Goal: Transaction & Acquisition: Purchase product/service

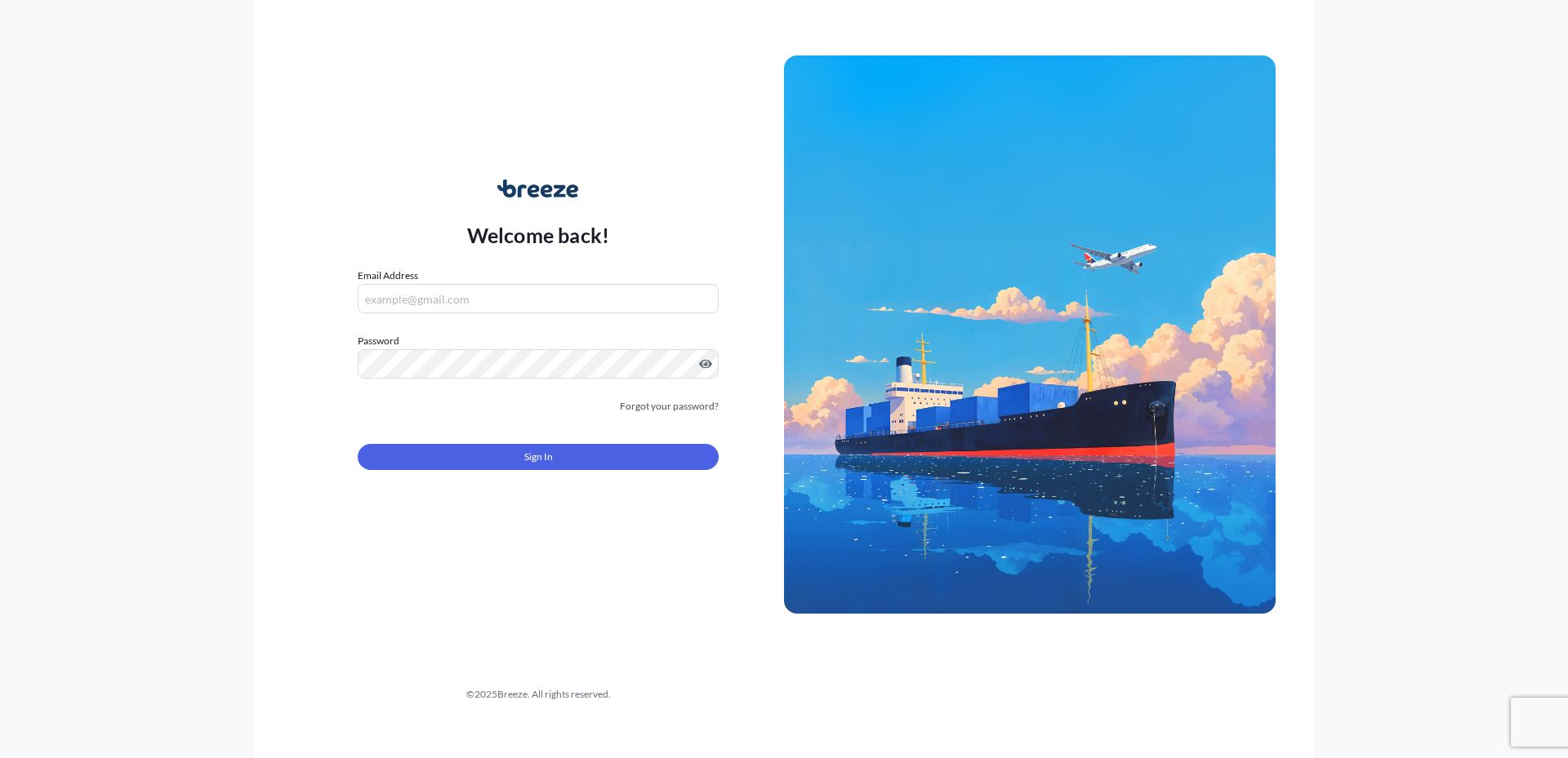
type input "[PERSON_NAME][EMAIL_ADDRESS][DOMAIN_NAME]"
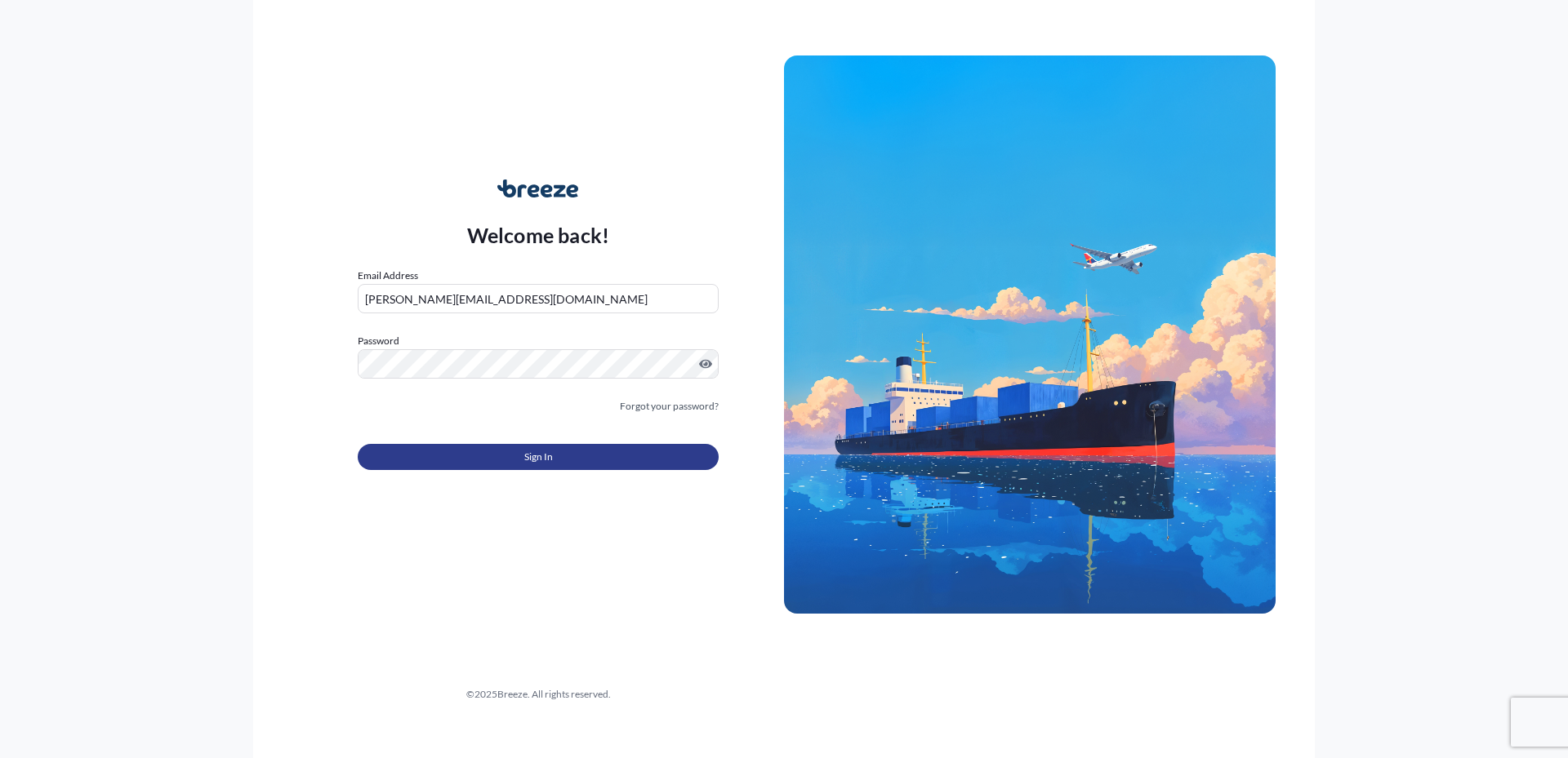
click at [568, 461] on button "Sign In" at bounding box center [538, 456] width 361 height 26
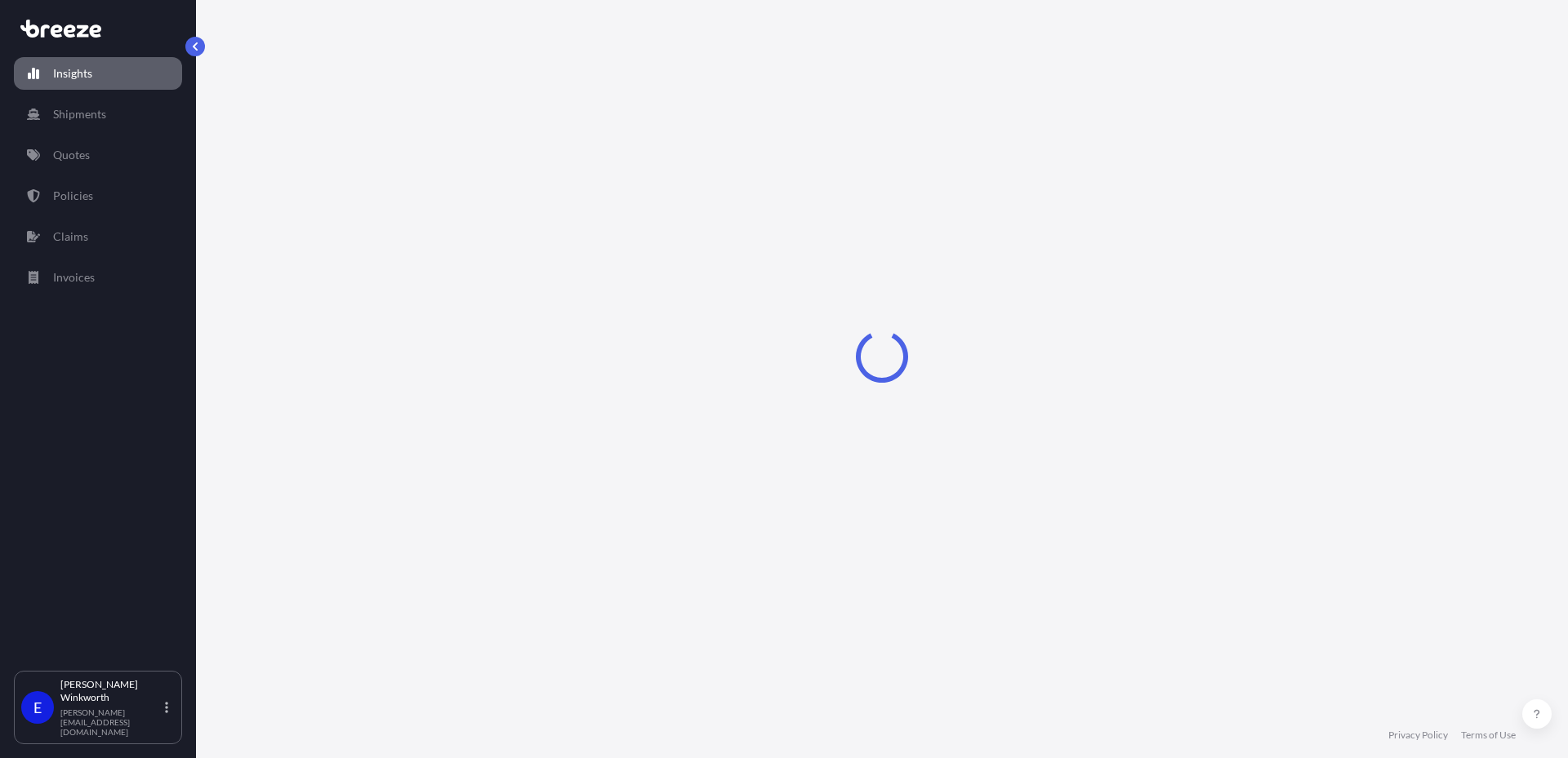
select select "2025"
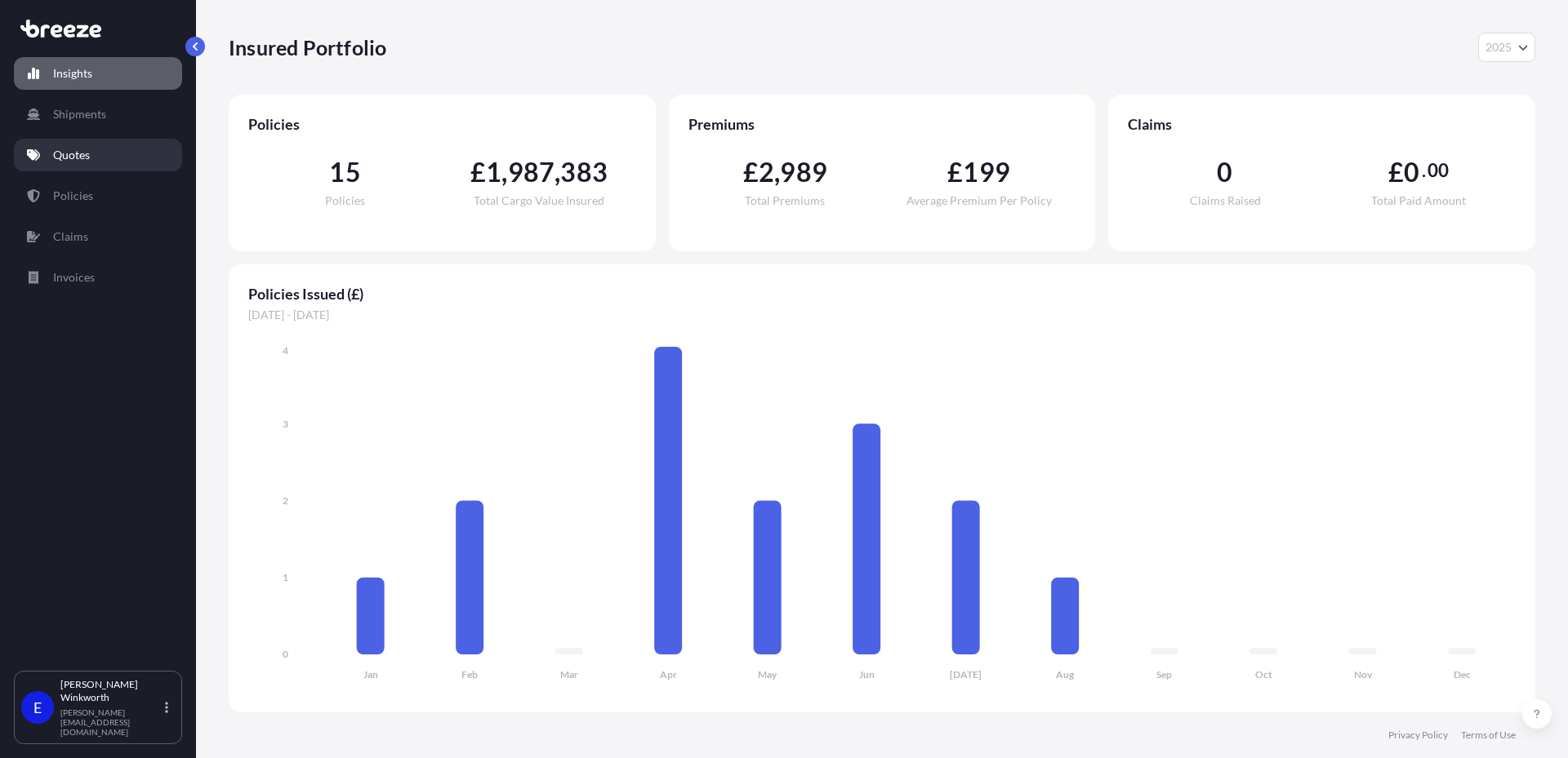
click at [99, 153] on link "Quotes" at bounding box center [97, 155] width 168 height 32
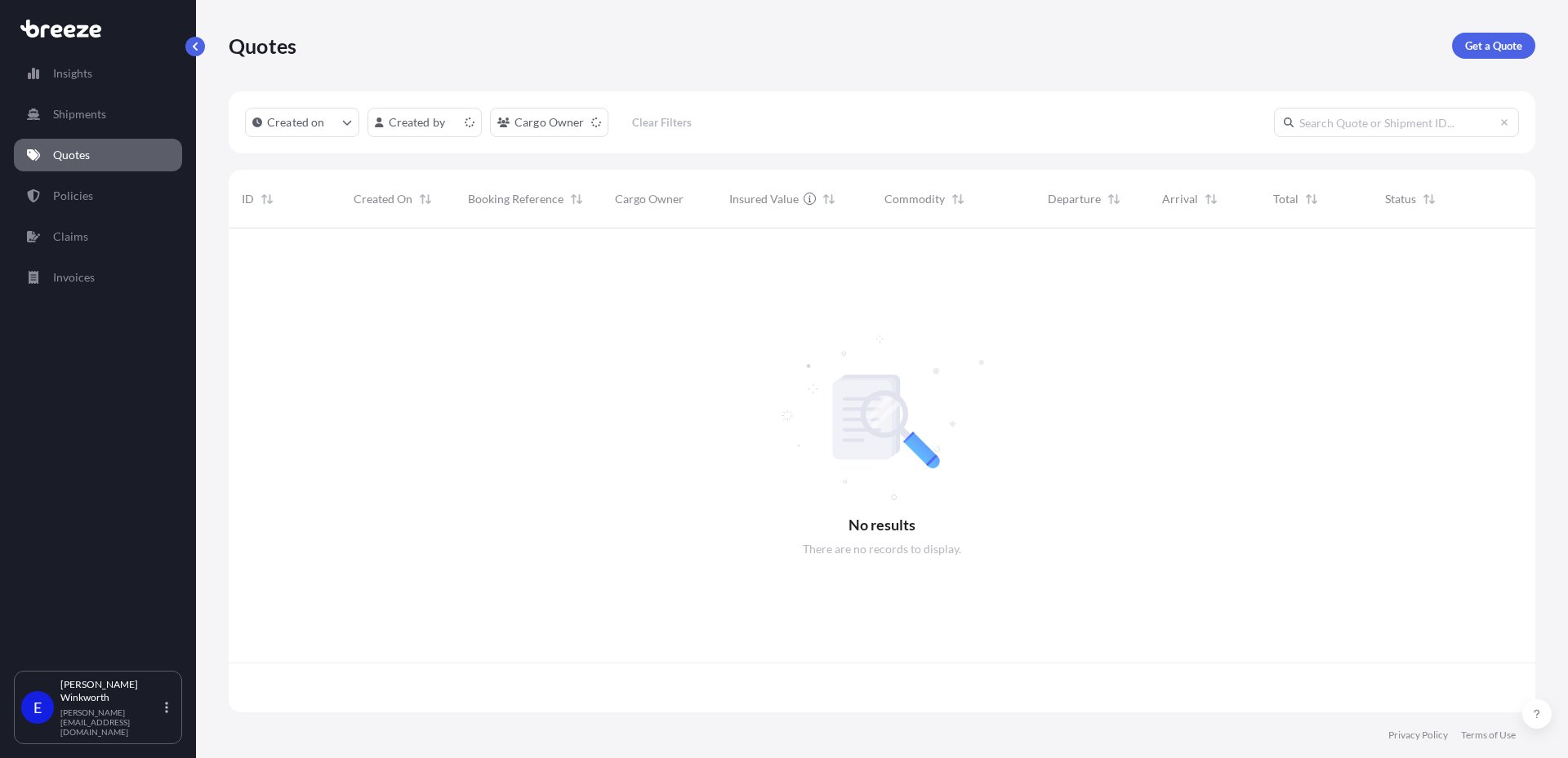
scroll to position [480, 1295]
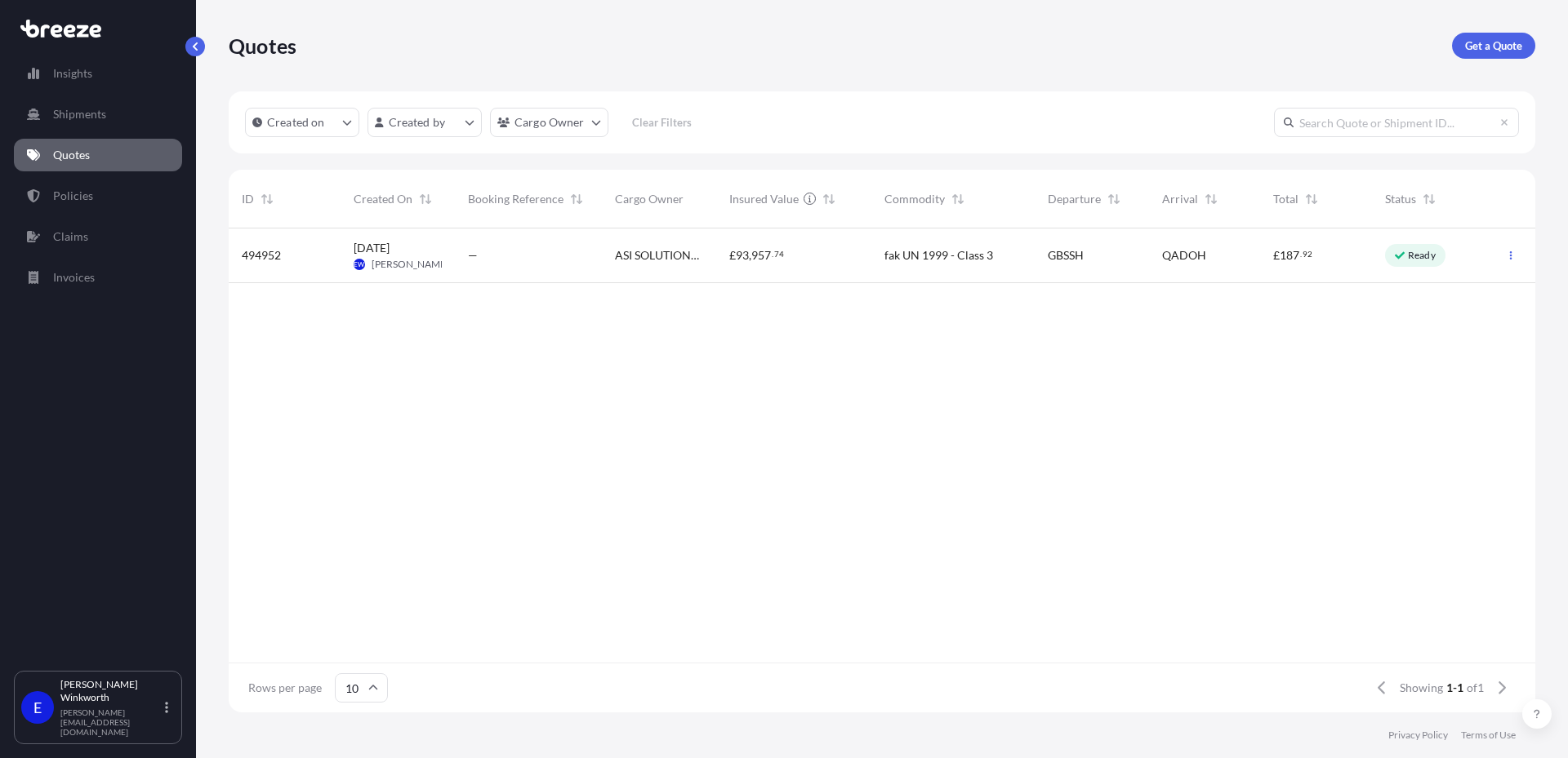
click at [1408, 128] on input "text" at bounding box center [1396, 122] width 245 height 30
paste input "Q3705S"
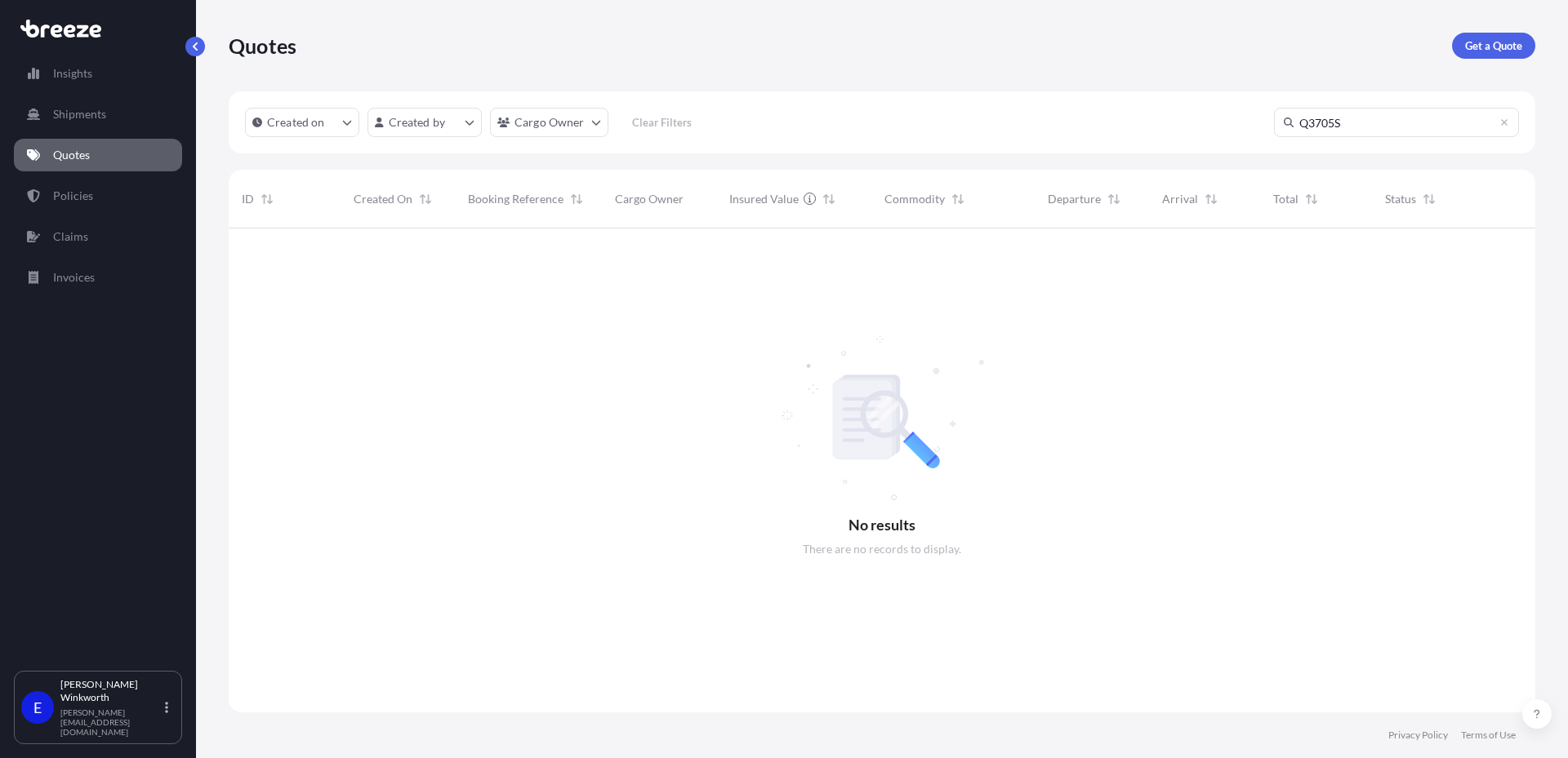
scroll to position [531, 1295]
click at [1367, 145] on div "Created on Created by Cargo Owner Clear Filters Q3705S" at bounding box center [882, 122] width 1307 height 62
click at [1375, 134] on input "Q3705S" at bounding box center [1396, 122] width 245 height 30
type input "Q3705S"
click at [103, 159] on link "Quotes" at bounding box center [97, 155] width 168 height 32
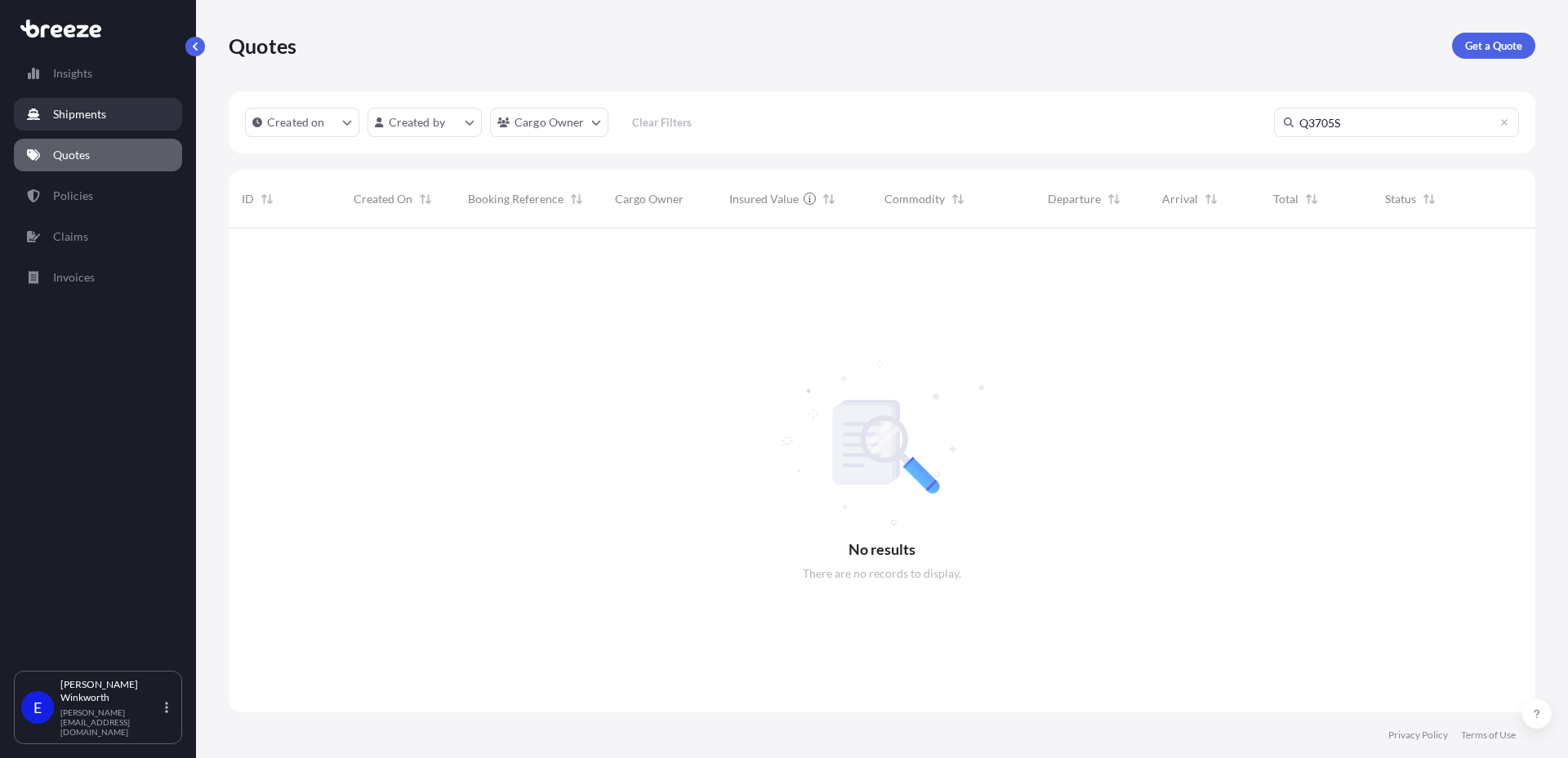
click at [111, 121] on link "Shipments" at bounding box center [97, 114] width 168 height 32
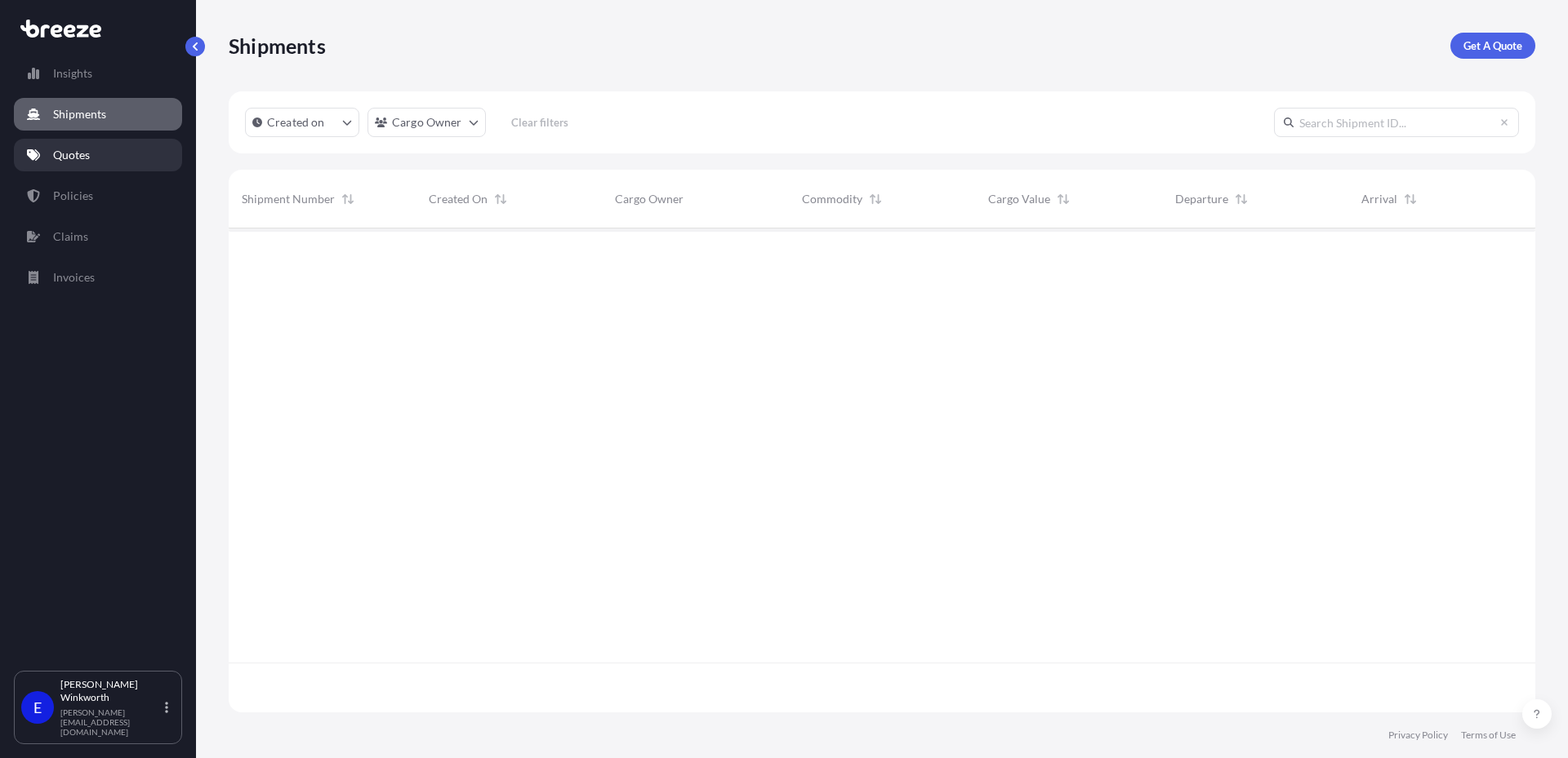
scroll to position [480, 1295]
click at [87, 155] on p "Quotes" at bounding box center [71, 155] width 37 height 16
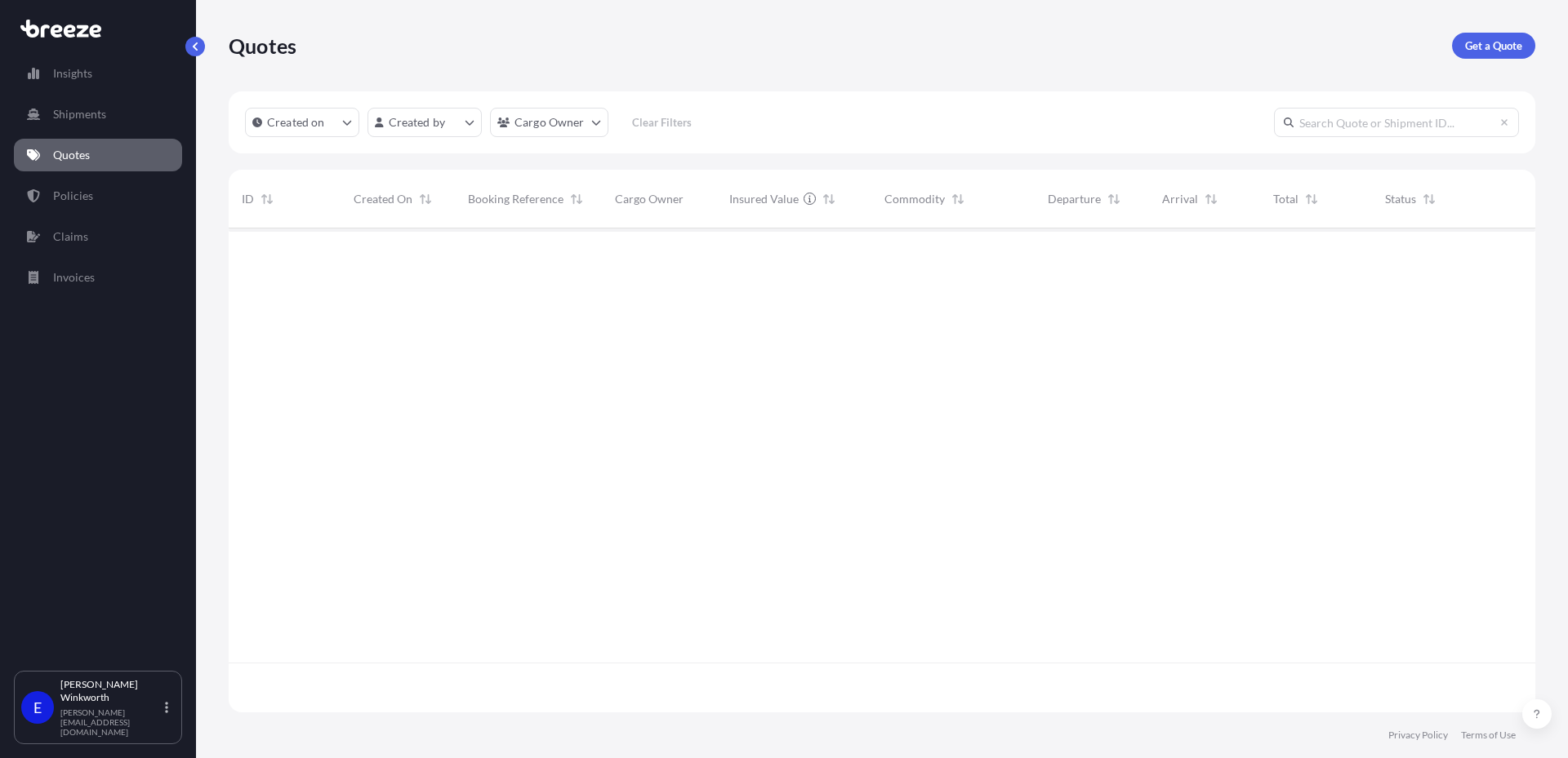
scroll to position [480, 1295]
click at [404, 112] on html "Insights Shipments Quotes Policies Claims Invoices E [PERSON_NAME] [PERSON_NAME…" at bounding box center [784, 379] width 1568 height 758
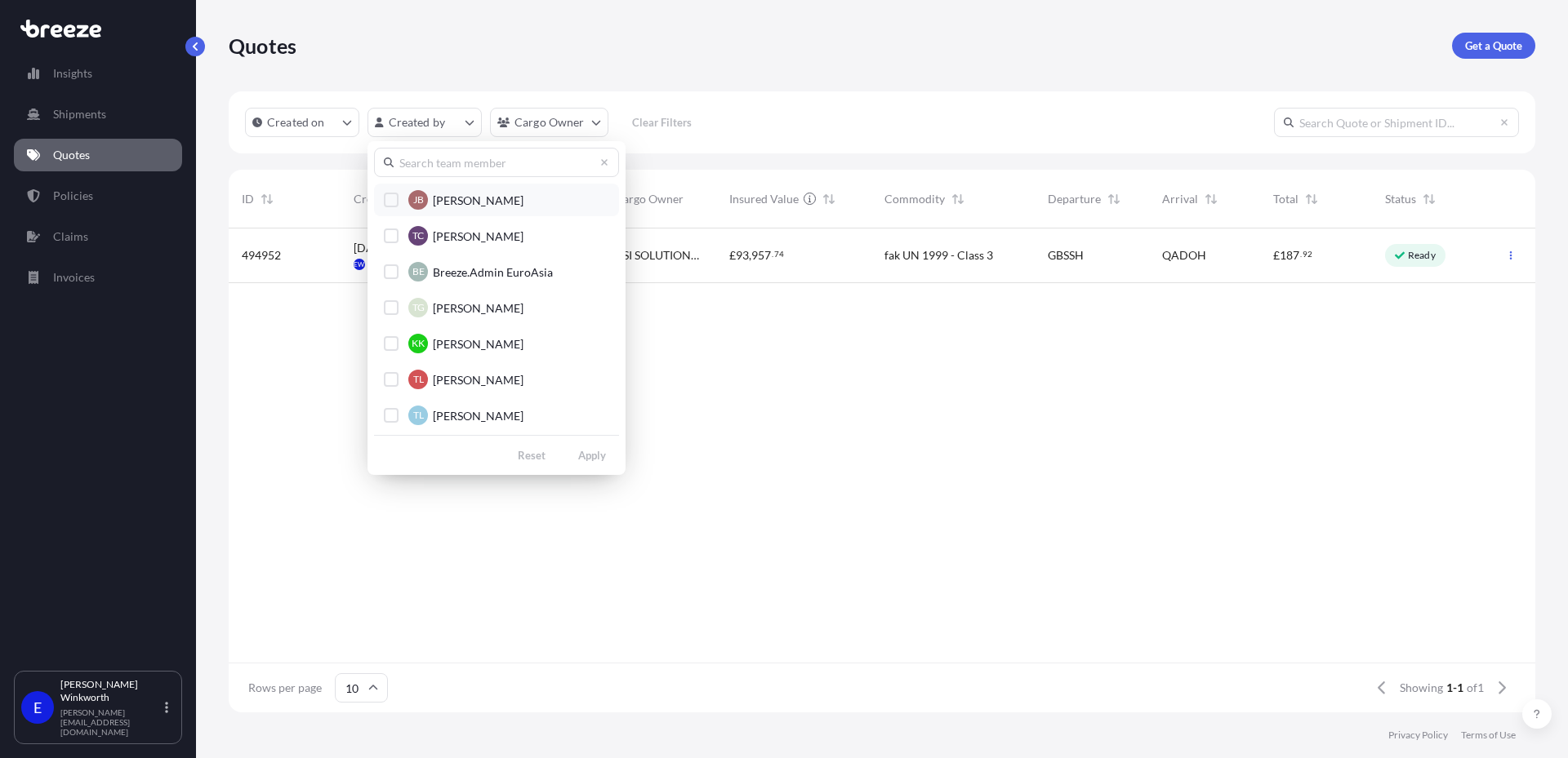
click at [441, 204] on span "[PERSON_NAME]" at bounding box center [478, 201] width 91 height 16
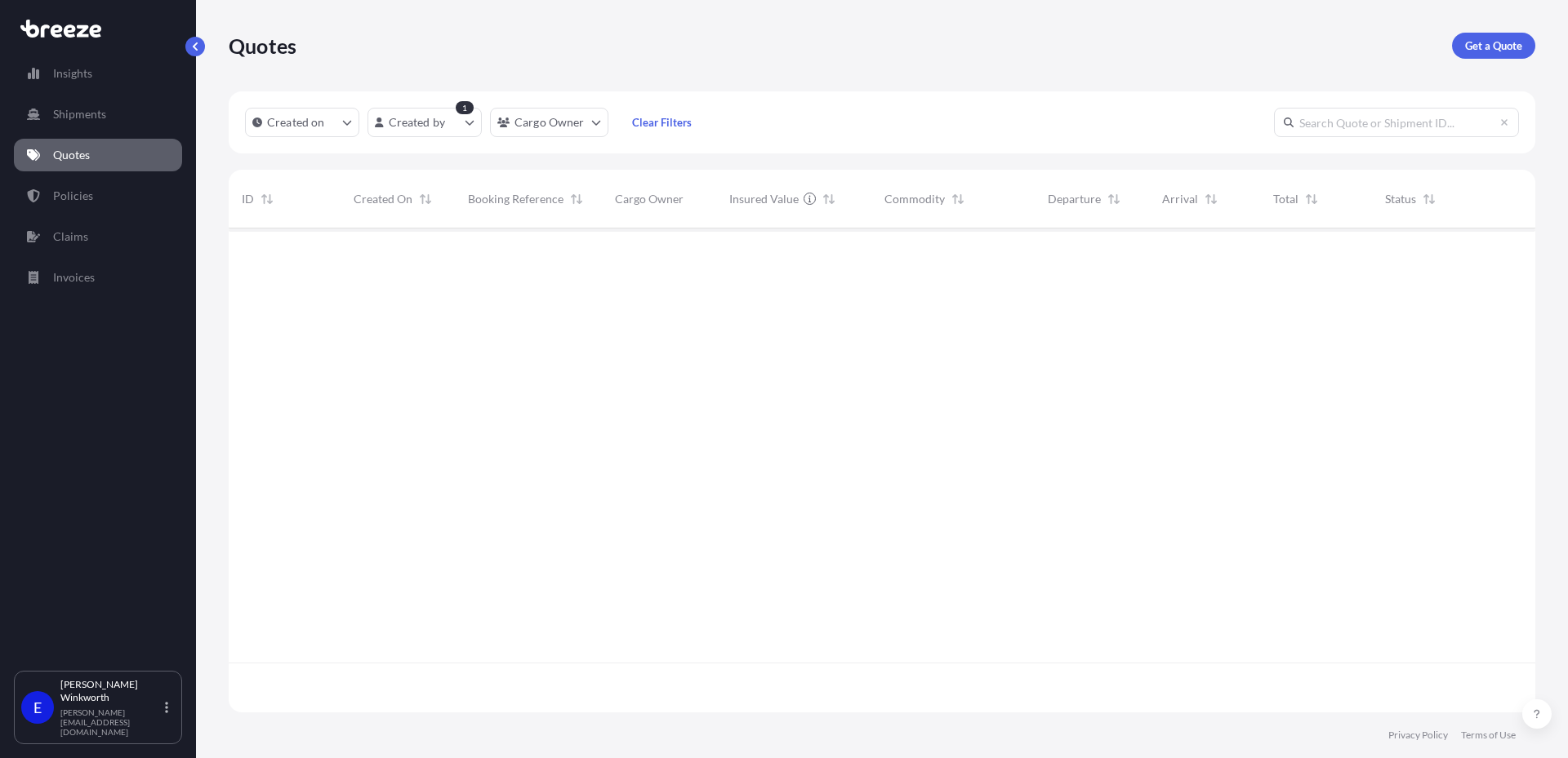
scroll to position [531, 1295]
click at [307, 124] on p "Created on" at bounding box center [296, 122] width 58 height 16
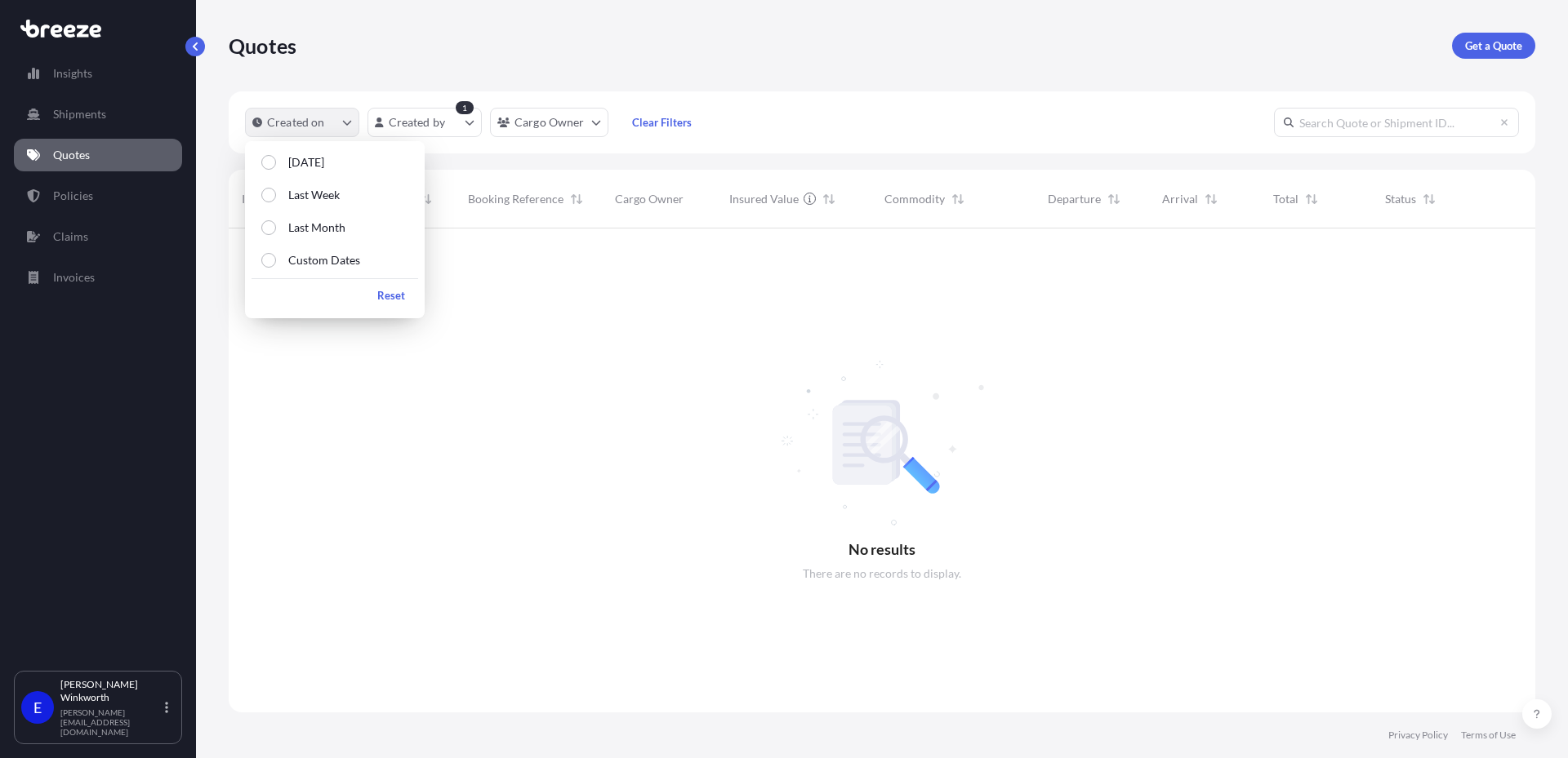
click at [307, 124] on p "Created on" at bounding box center [296, 122] width 58 height 16
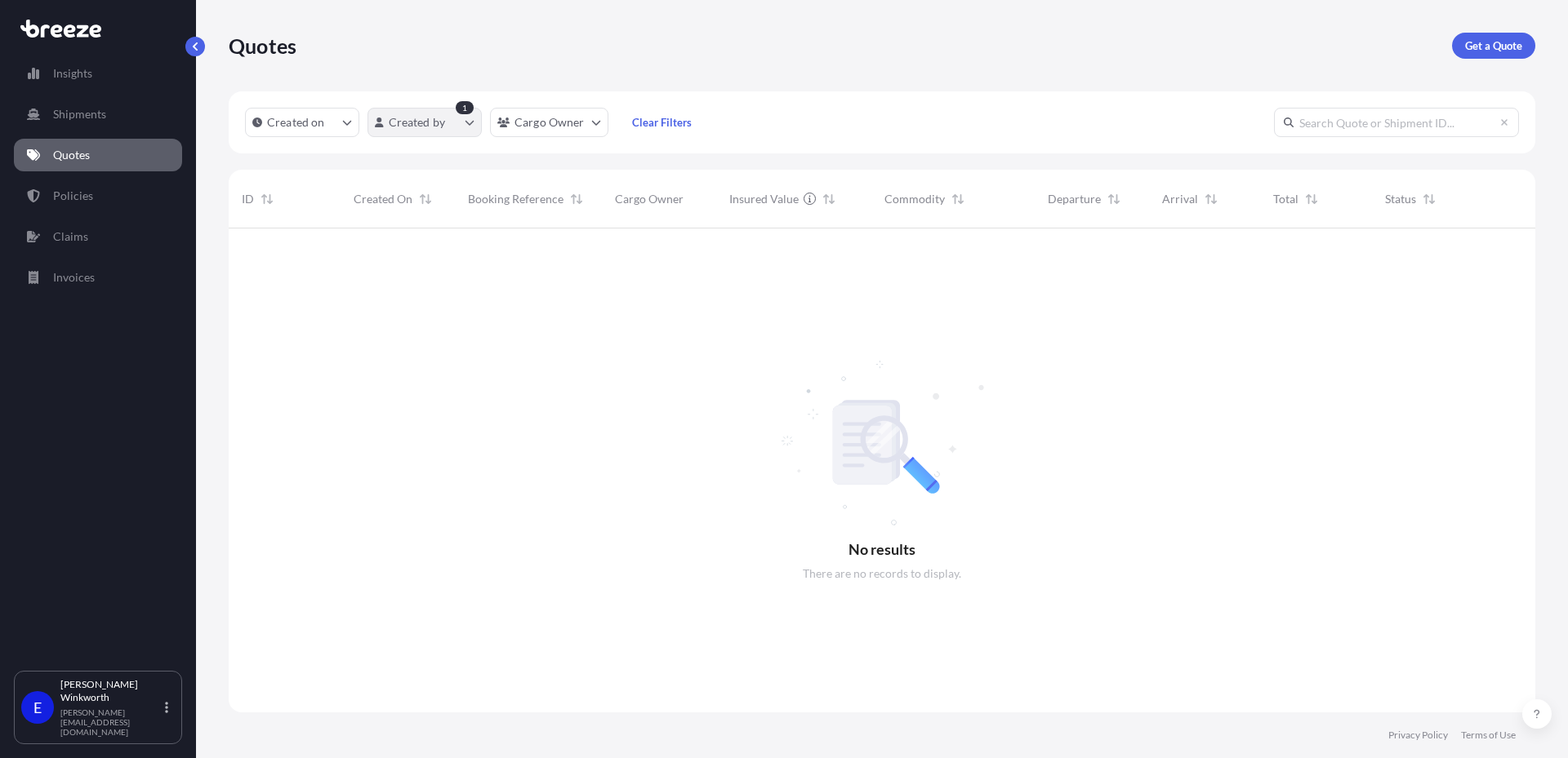
click at [434, 110] on html "Insights Shipments Quotes Policies Claims Invoices E [PERSON_NAME] [PERSON_NAME…" at bounding box center [784, 379] width 1568 height 758
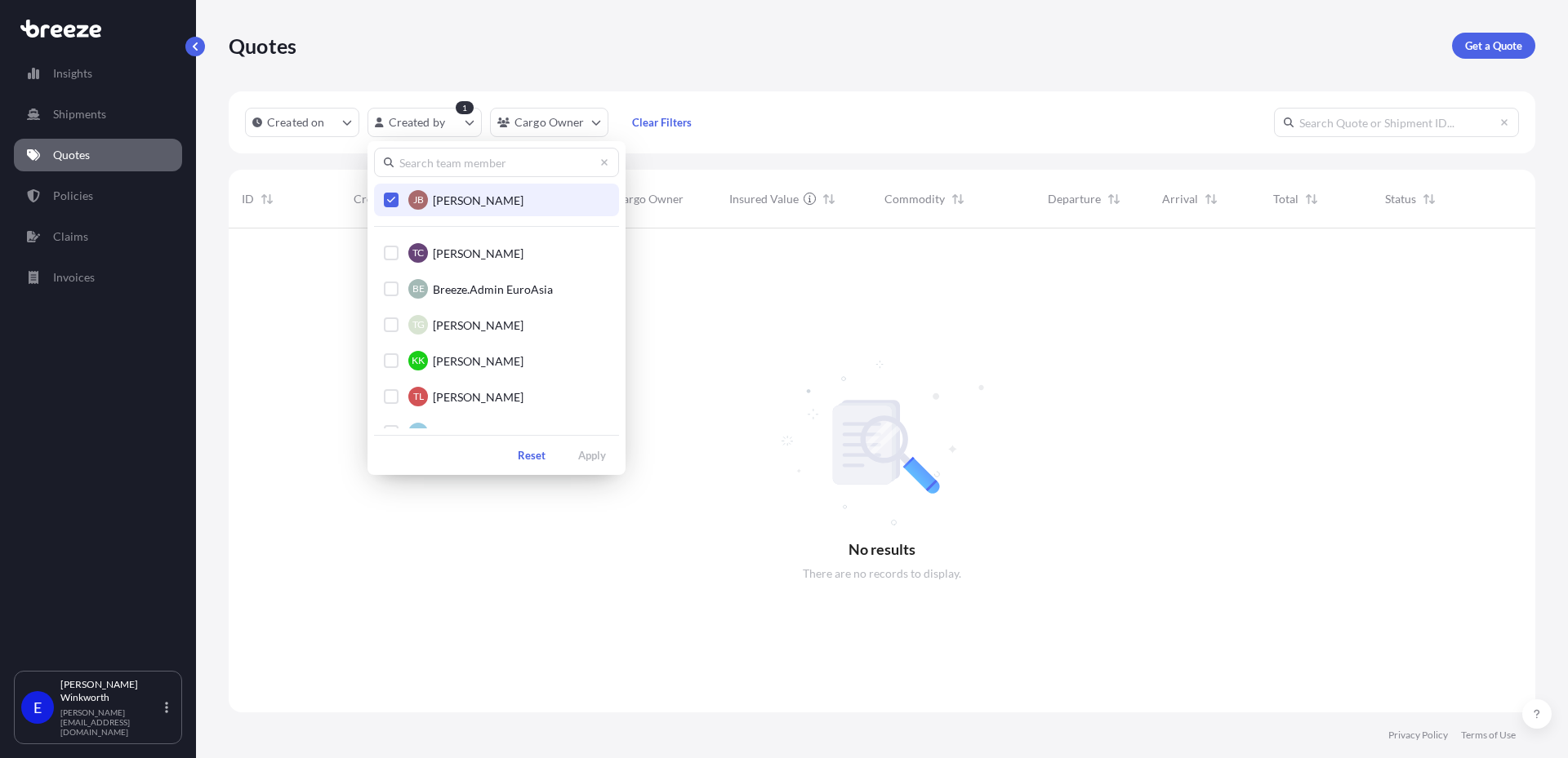
click at [390, 200] on icon "Select Option" at bounding box center [392, 199] width 9 height 10
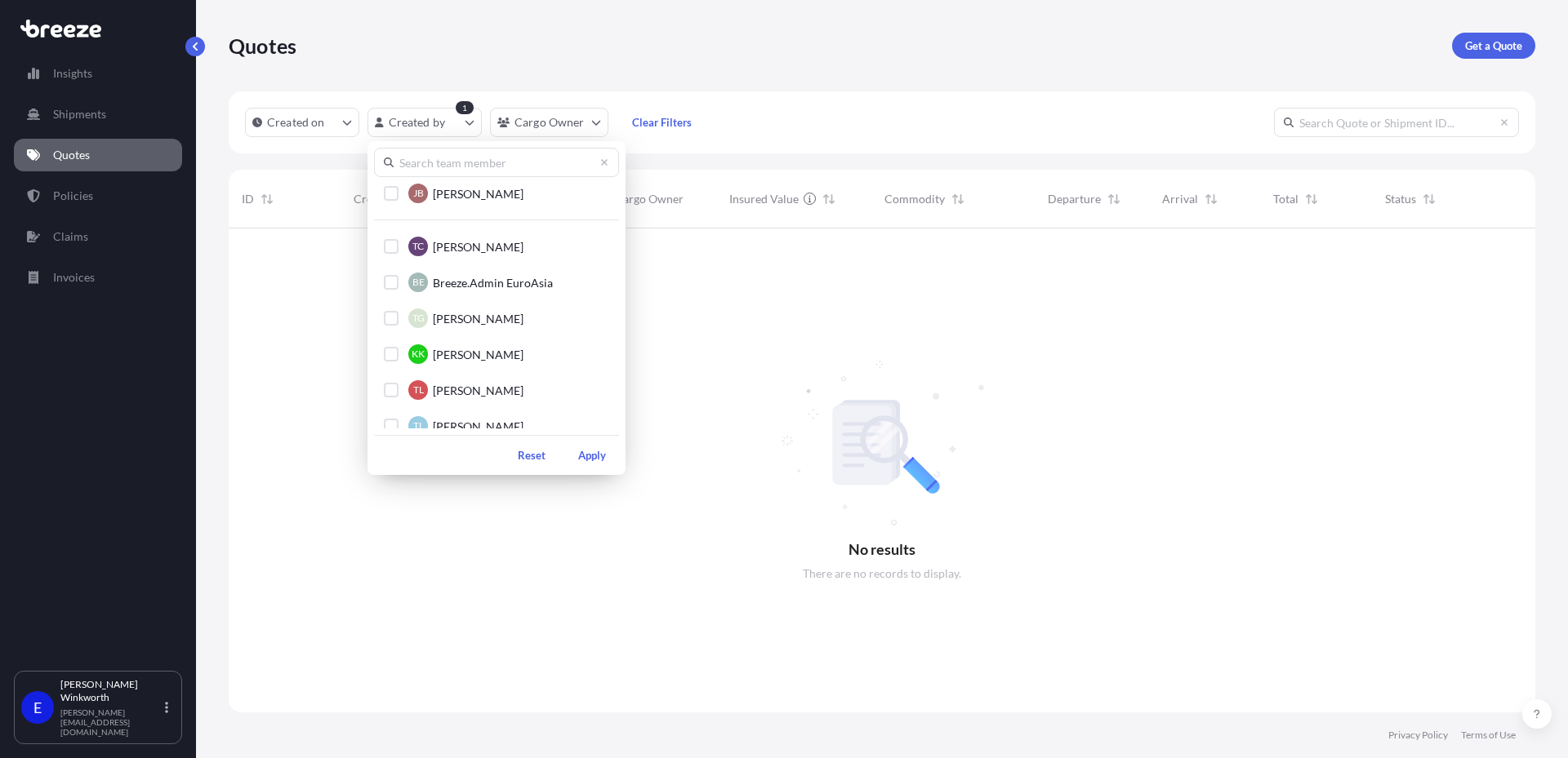
scroll to position [0, 0]
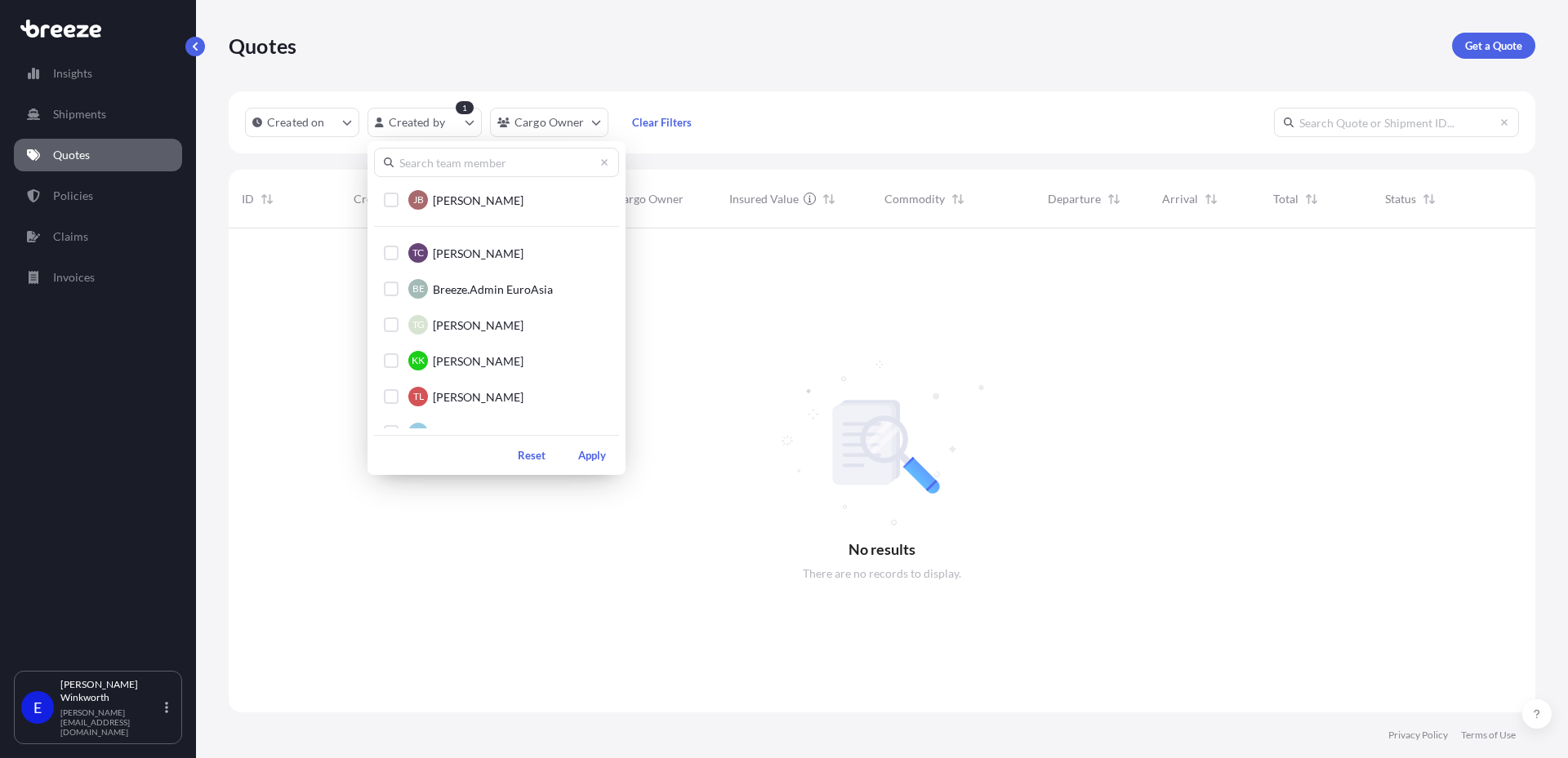
click at [725, 427] on html "Insights Shipments Quotes Policies Claims Invoices E [PERSON_NAME] [PERSON_NAME…" at bounding box center [784, 379] width 1568 height 758
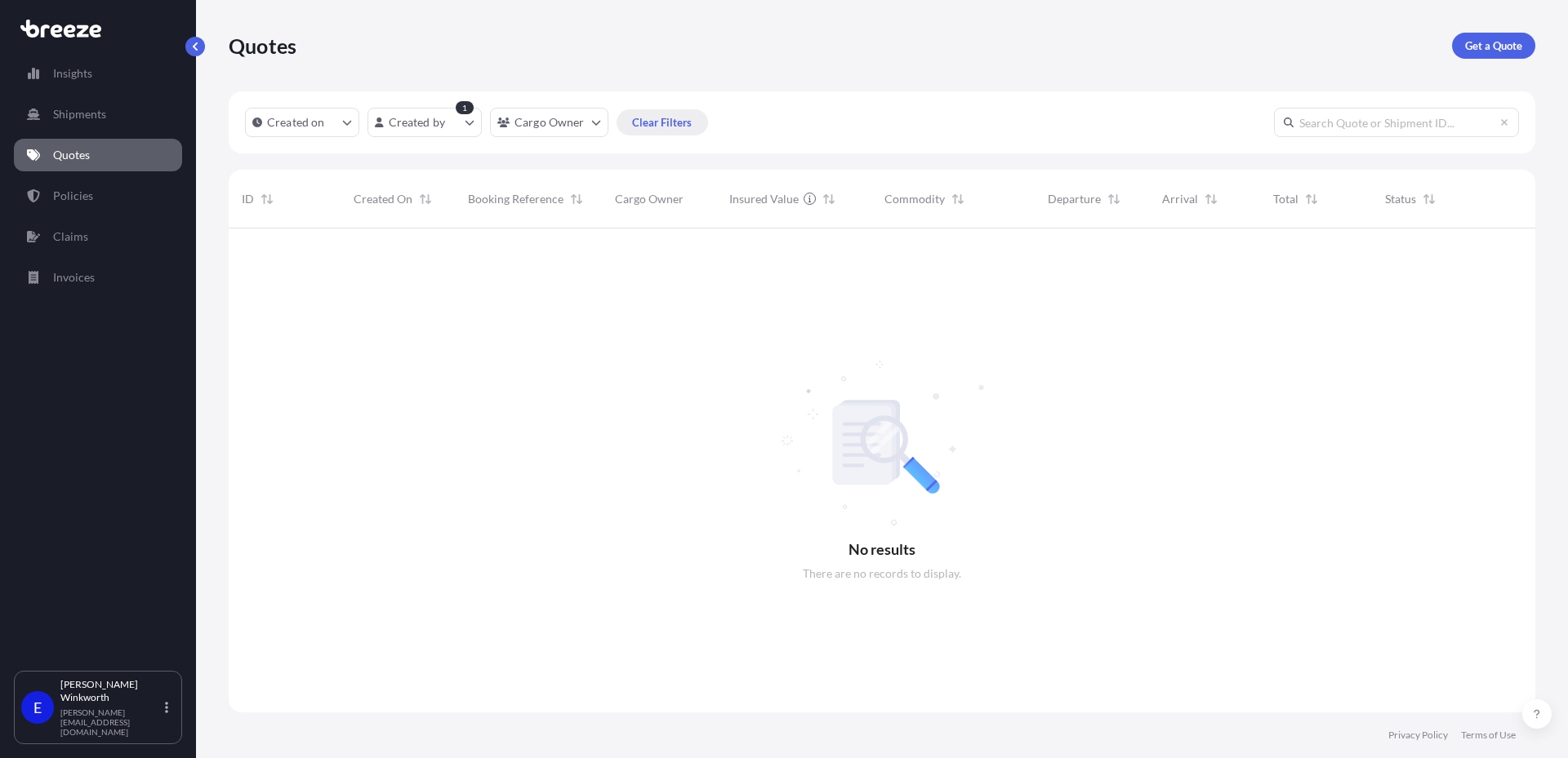
scroll to position [480, 1295]
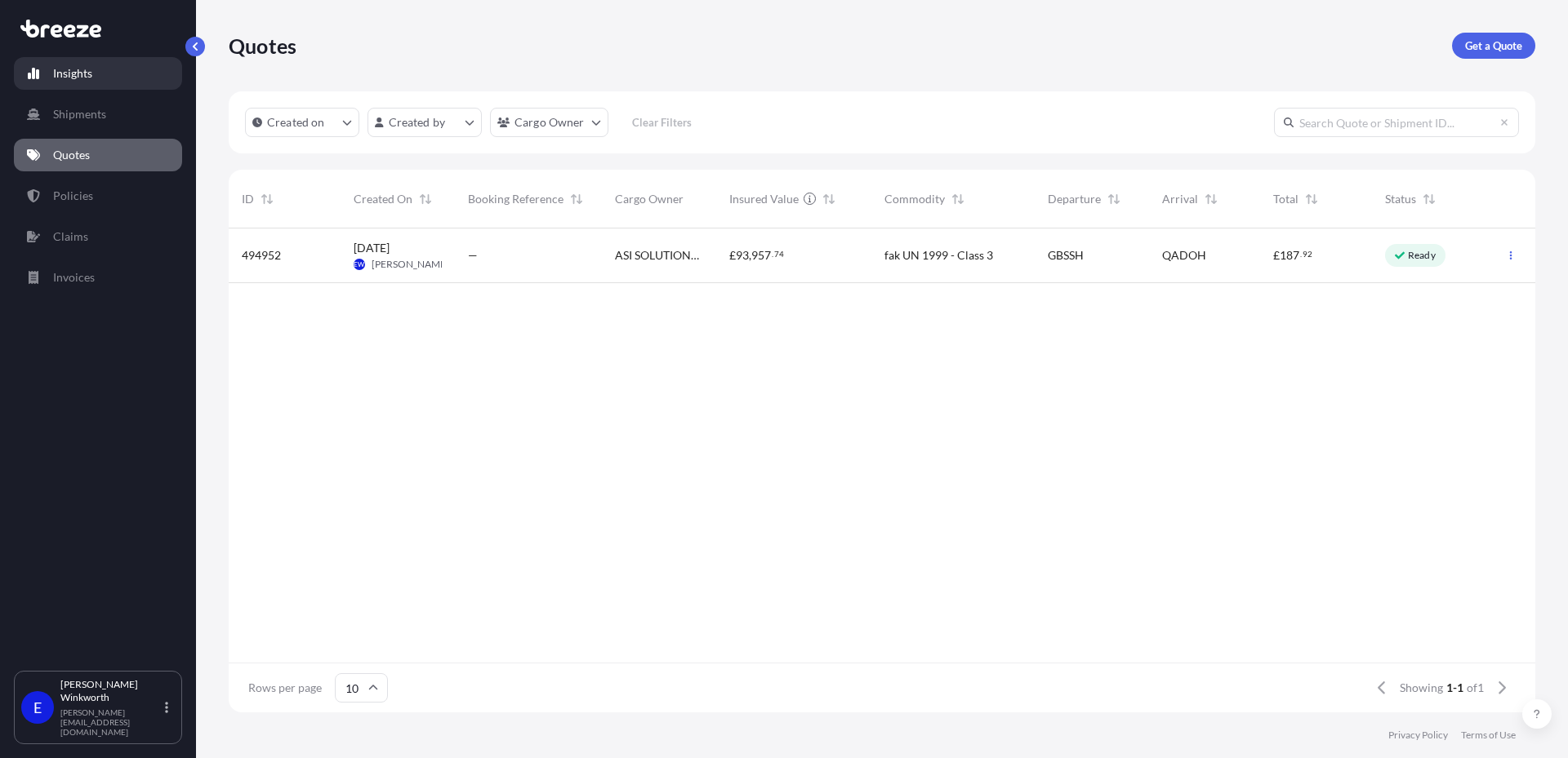
click at [101, 83] on link "Insights" at bounding box center [97, 74] width 168 height 32
select select "2025"
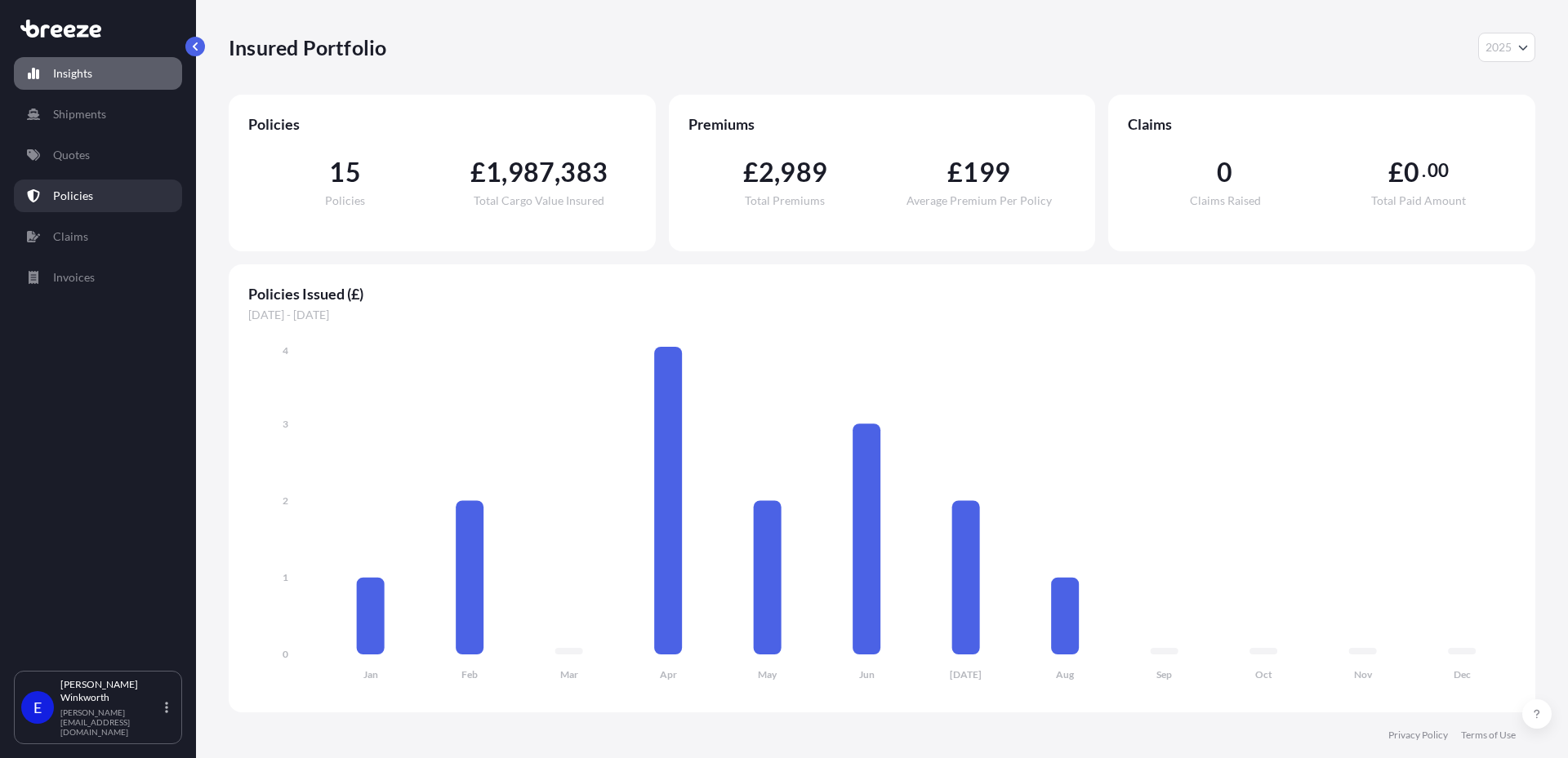
click at [88, 188] on link "Policies" at bounding box center [97, 196] width 168 height 32
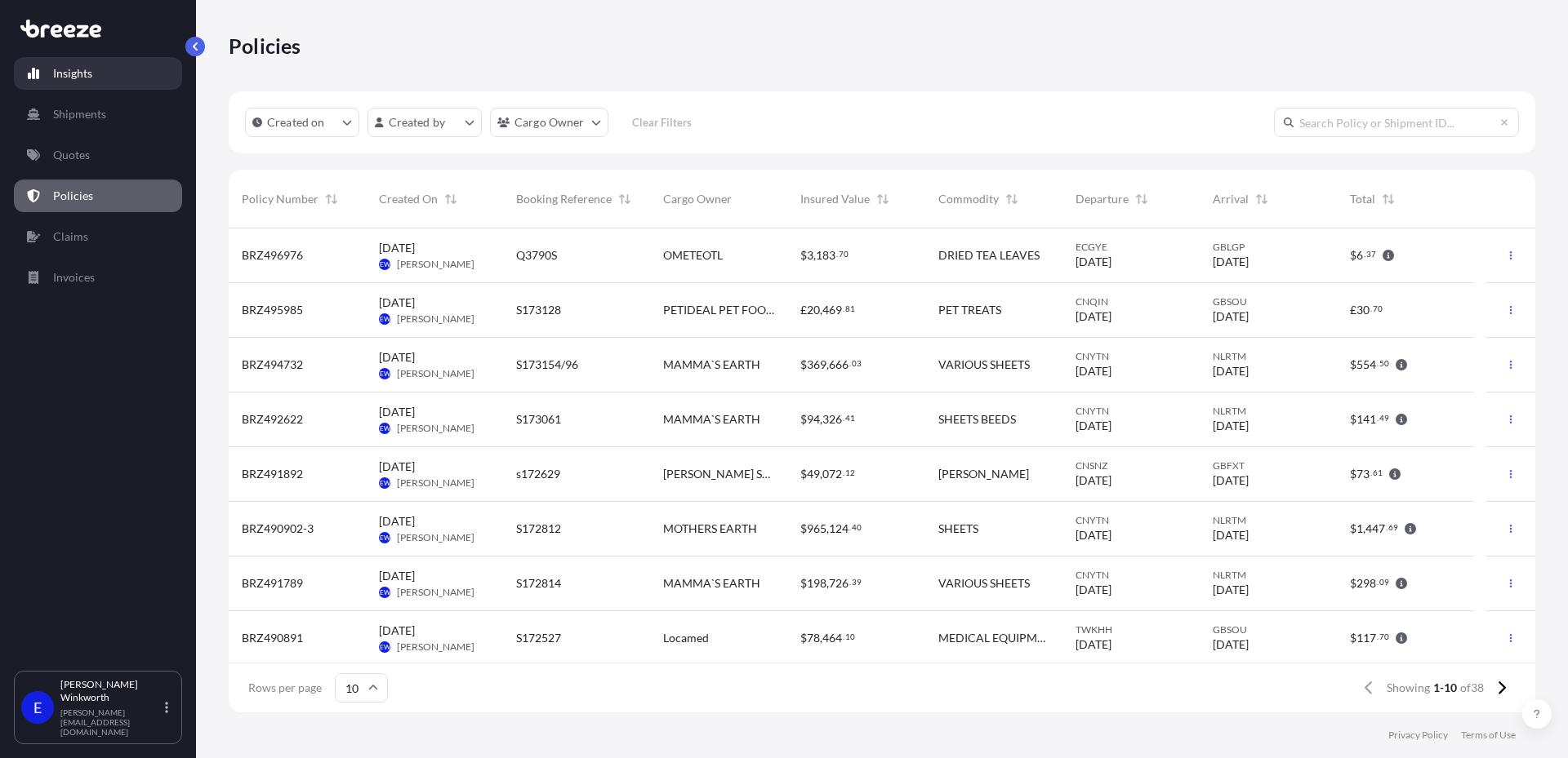
click at [120, 66] on link "Insights" at bounding box center [97, 74] width 168 height 32
select select "2025"
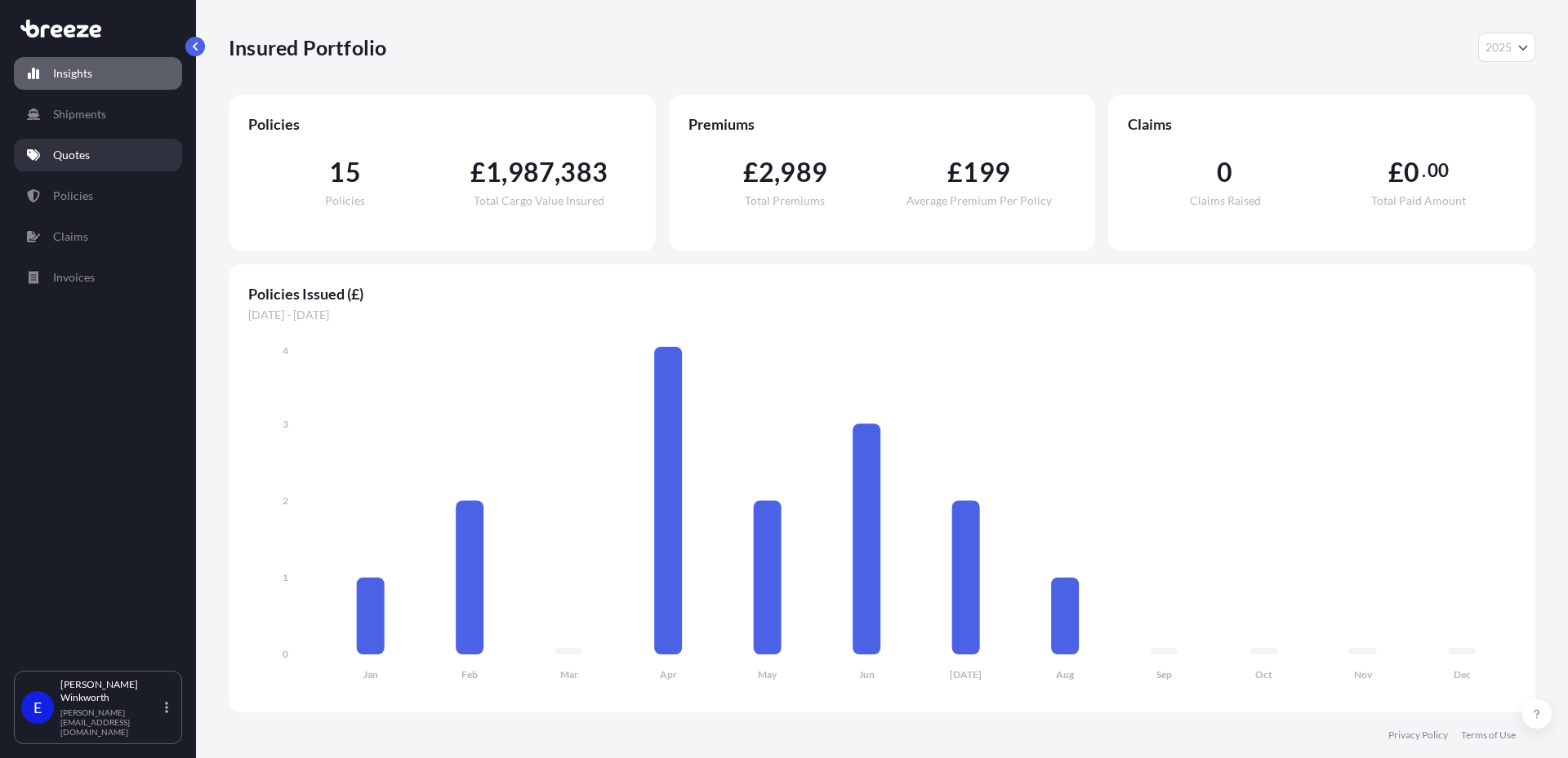
click at [76, 148] on p "Quotes" at bounding box center [71, 155] width 37 height 16
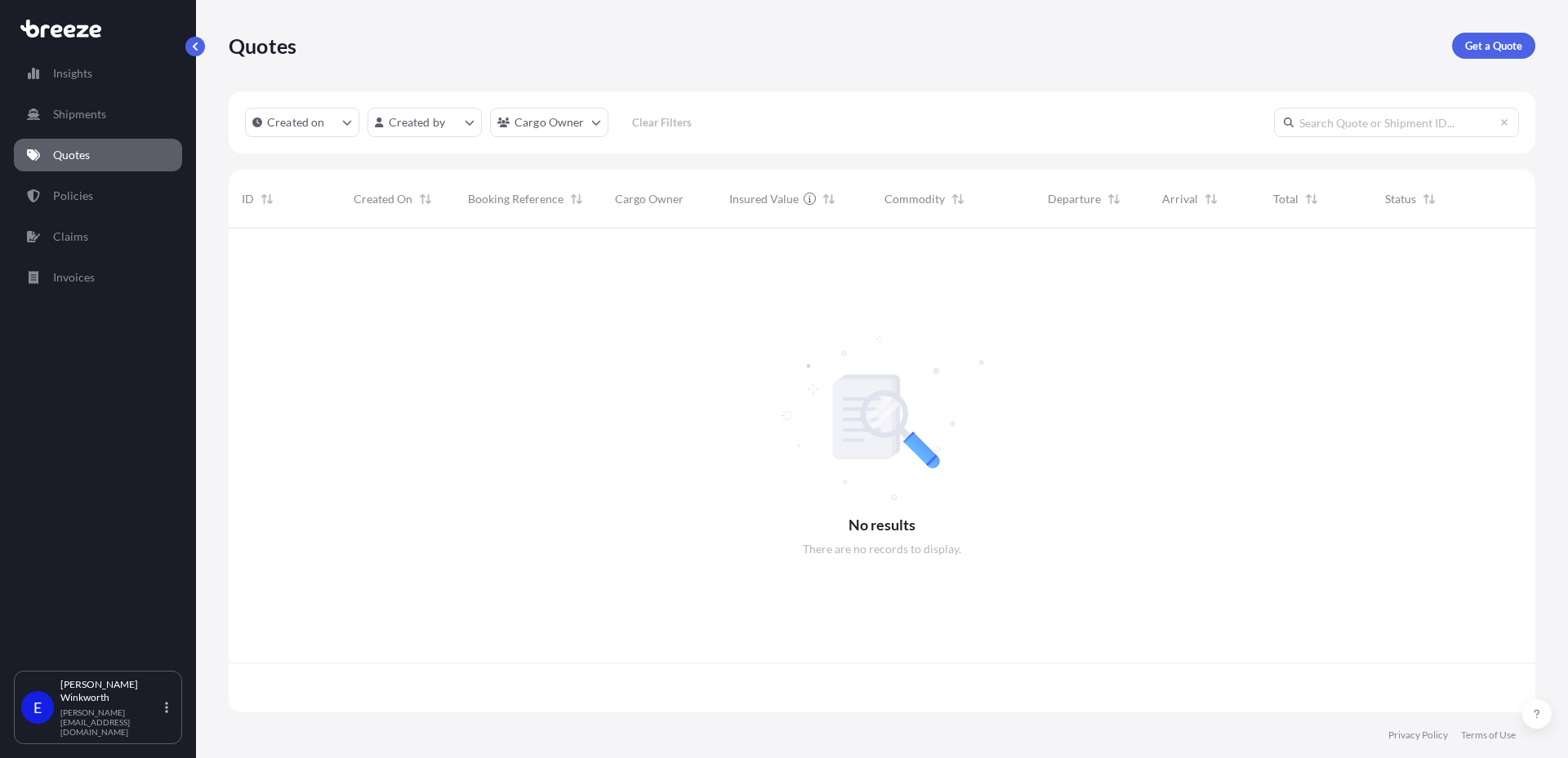
scroll to position [480, 1295]
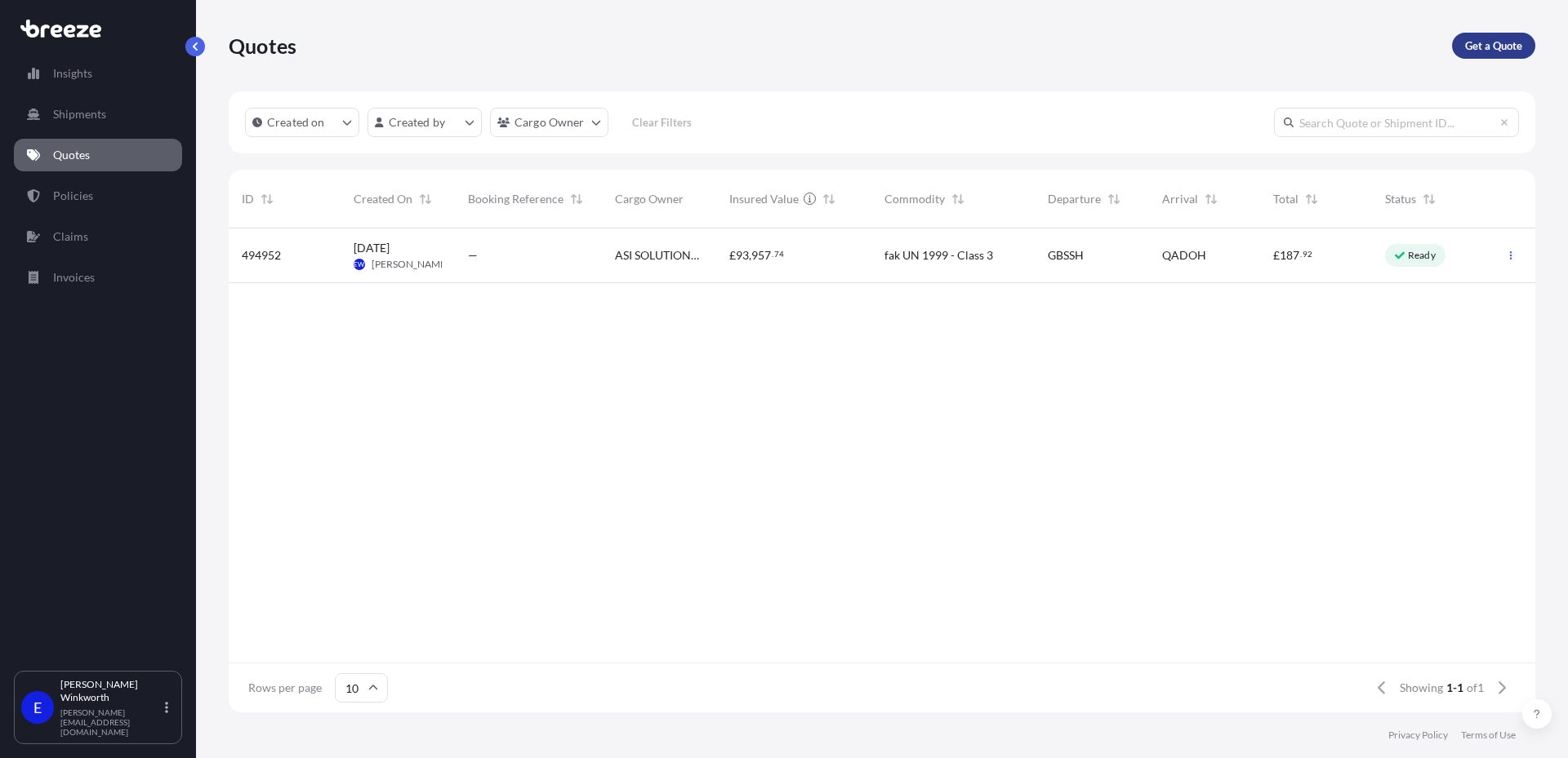
click at [1480, 49] on p "Get a Quote" at bounding box center [1494, 46] width 58 height 16
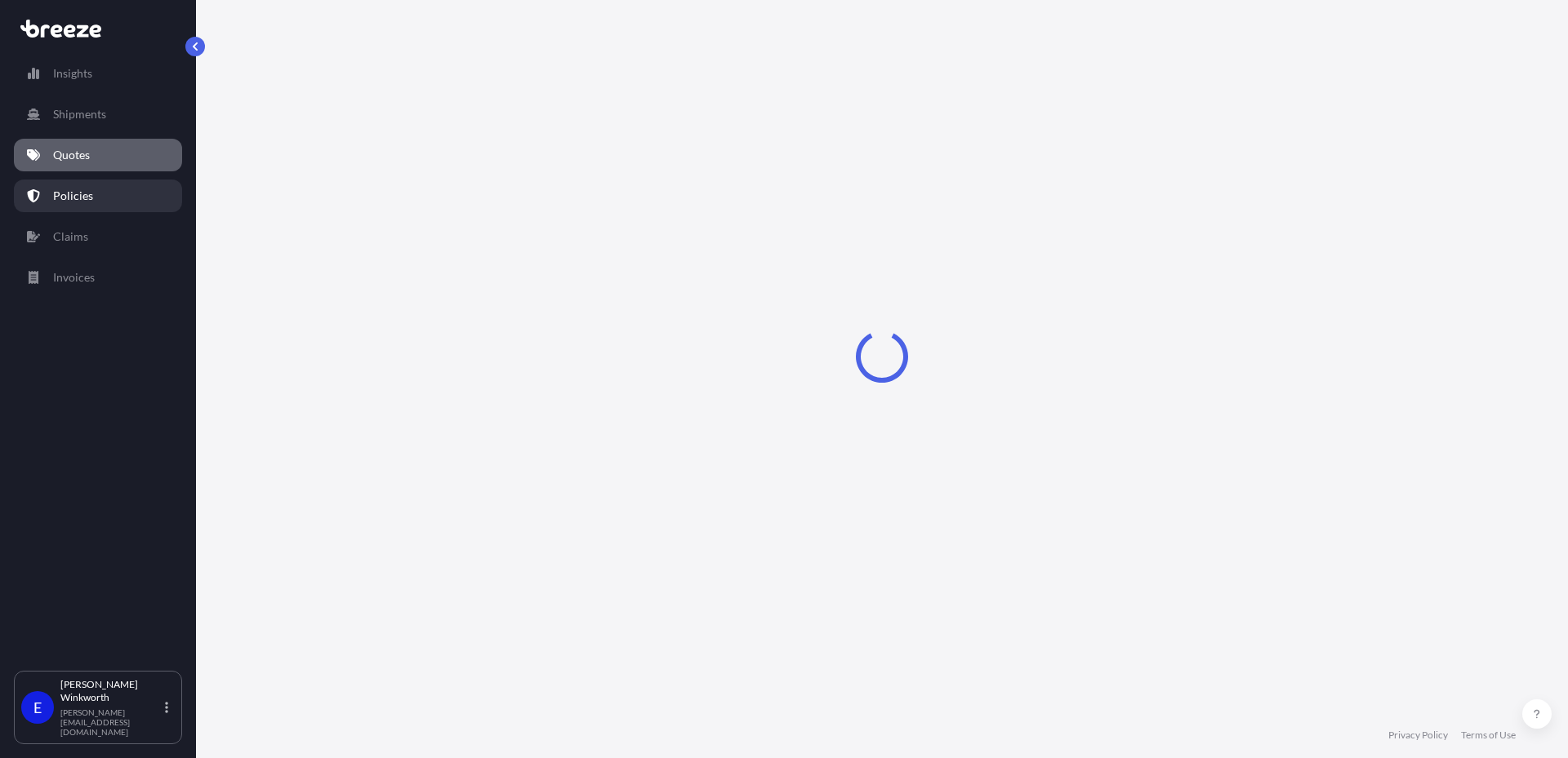
select select "Sea"
select select "1"
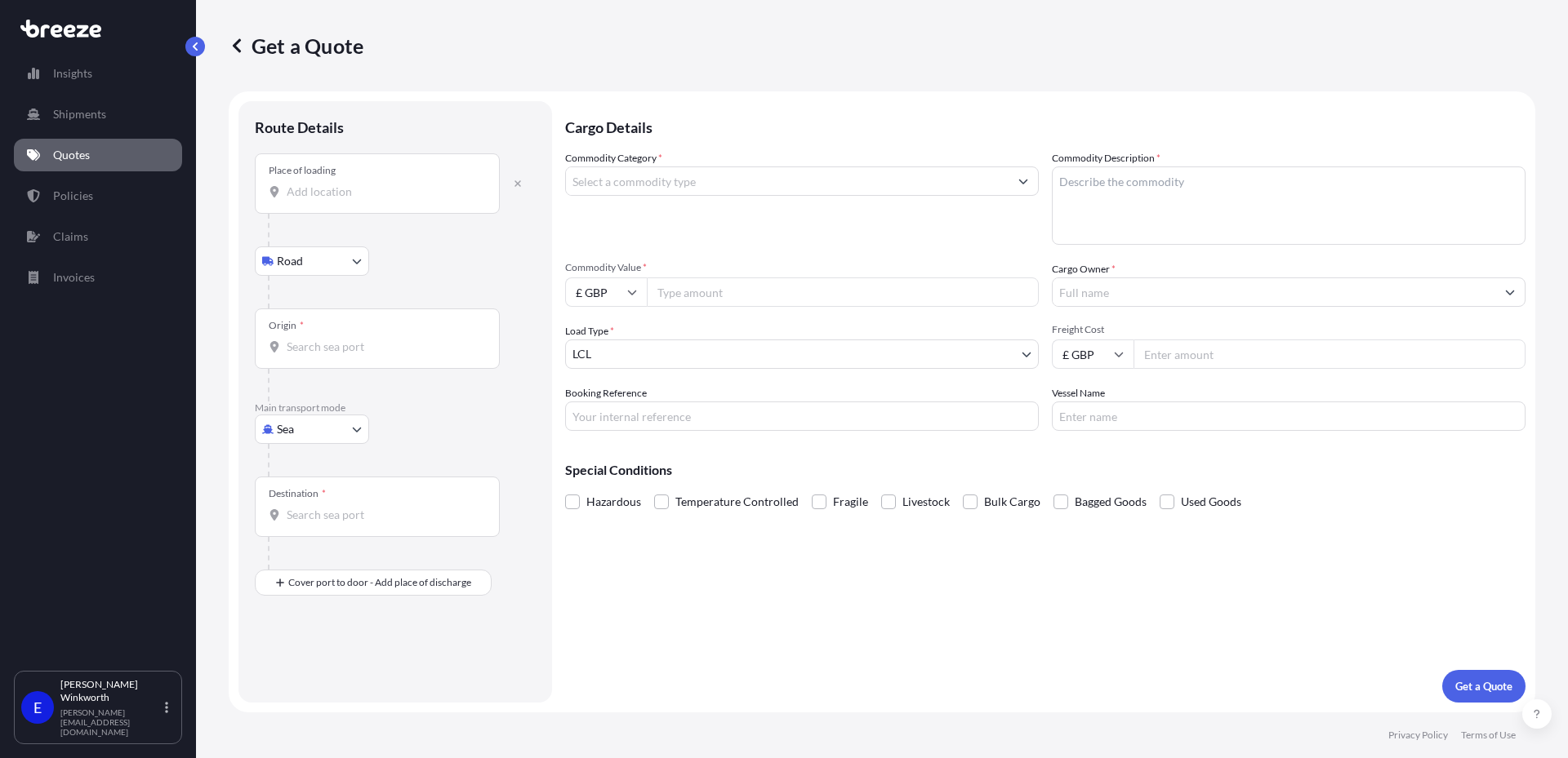
click at [394, 190] on input "Place of loading" at bounding box center [383, 192] width 193 height 16
click at [319, 163] on div "Place of loading" at bounding box center [377, 183] width 245 height 60
click at [319, 184] on input "Place of loading" at bounding box center [383, 192] width 193 height 16
click at [319, 180] on div "Place of loading" at bounding box center [377, 183] width 245 height 60
click at [319, 184] on input "Place of loading" at bounding box center [383, 192] width 193 height 16
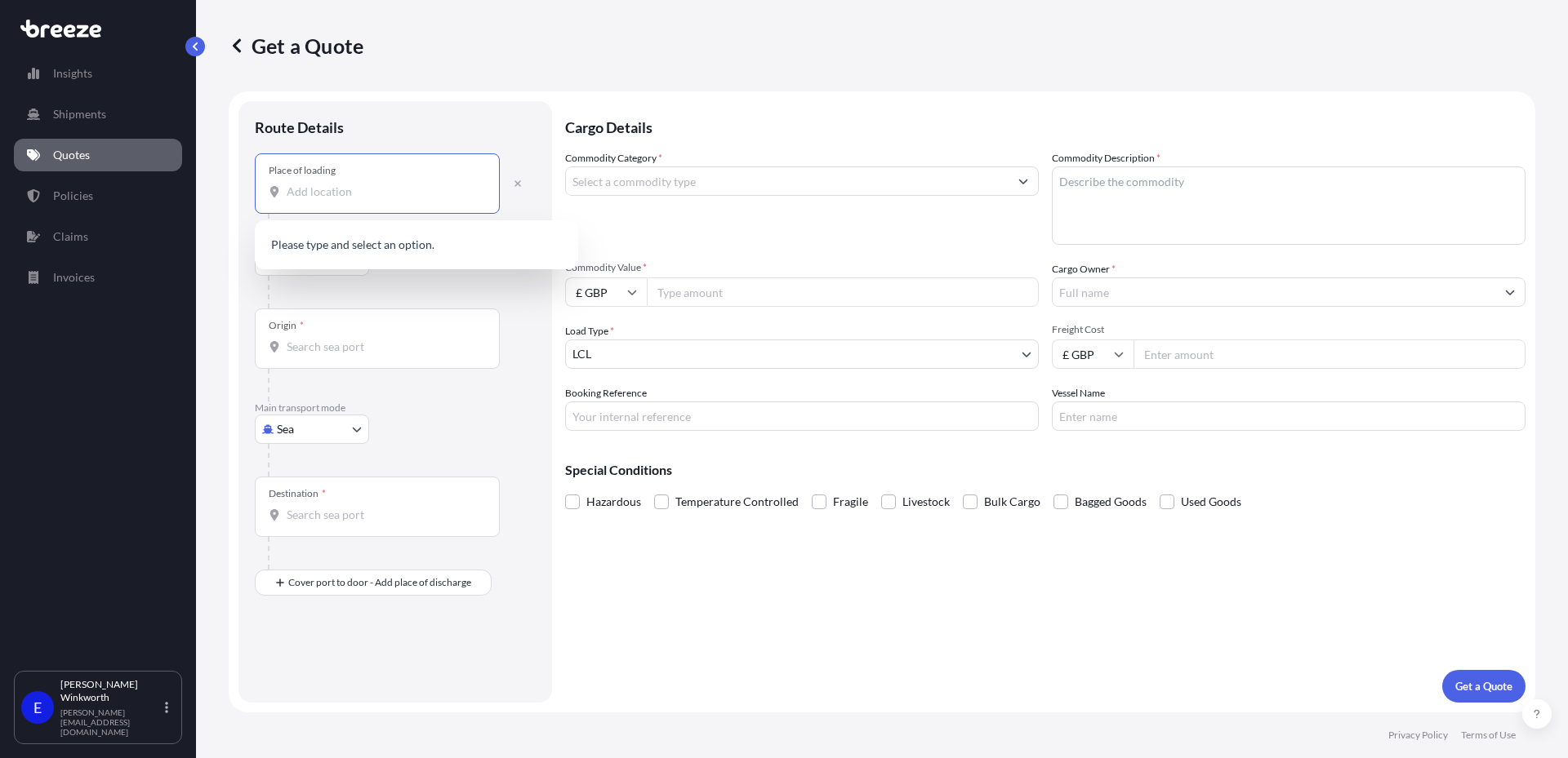
paste input "Haryana"
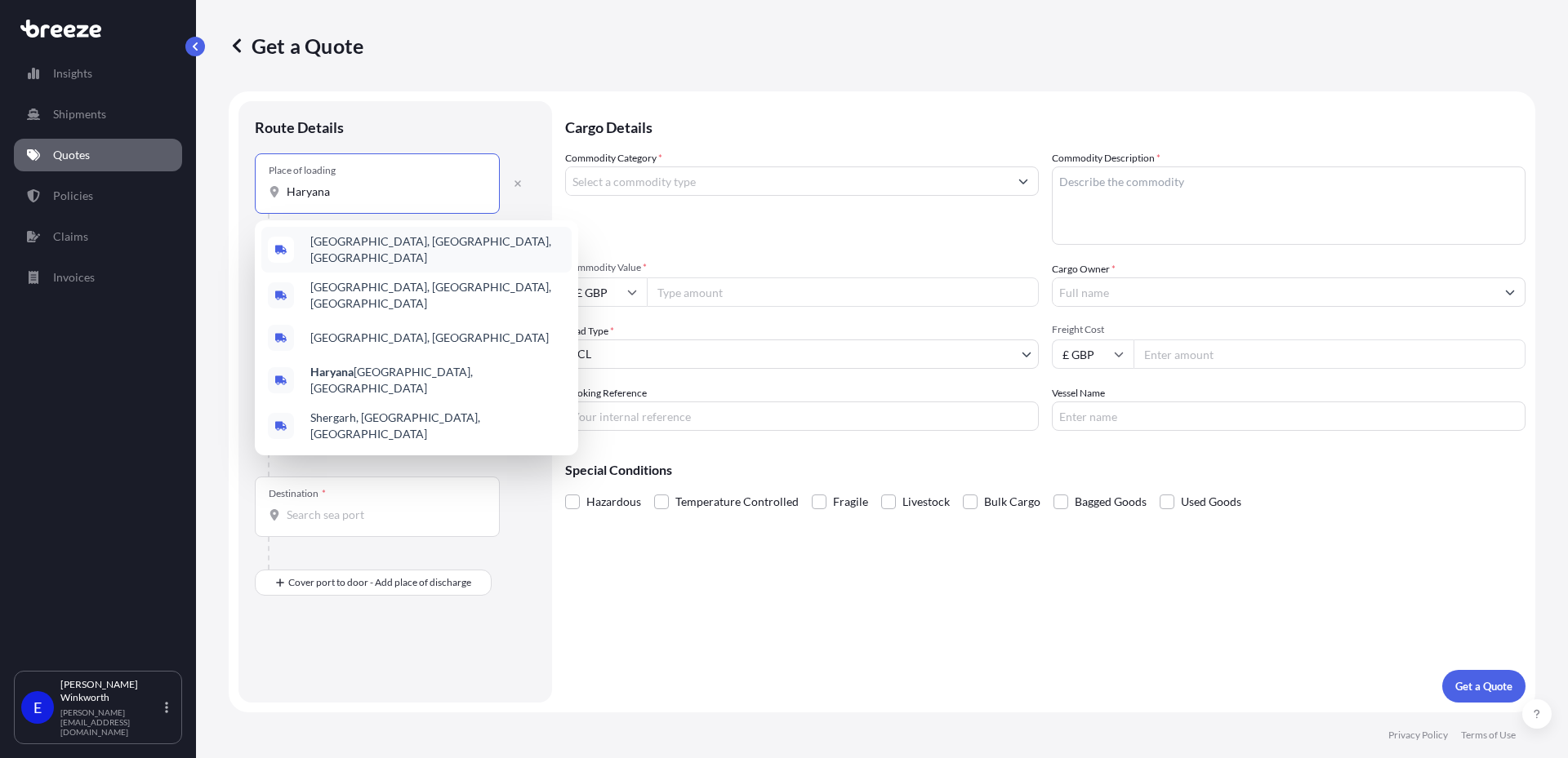
click at [427, 241] on span "[GEOGRAPHIC_DATA], [GEOGRAPHIC_DATA], [GEOGRAPHIC_DATA]" at bounding box center [438, 250] width 255 height 32
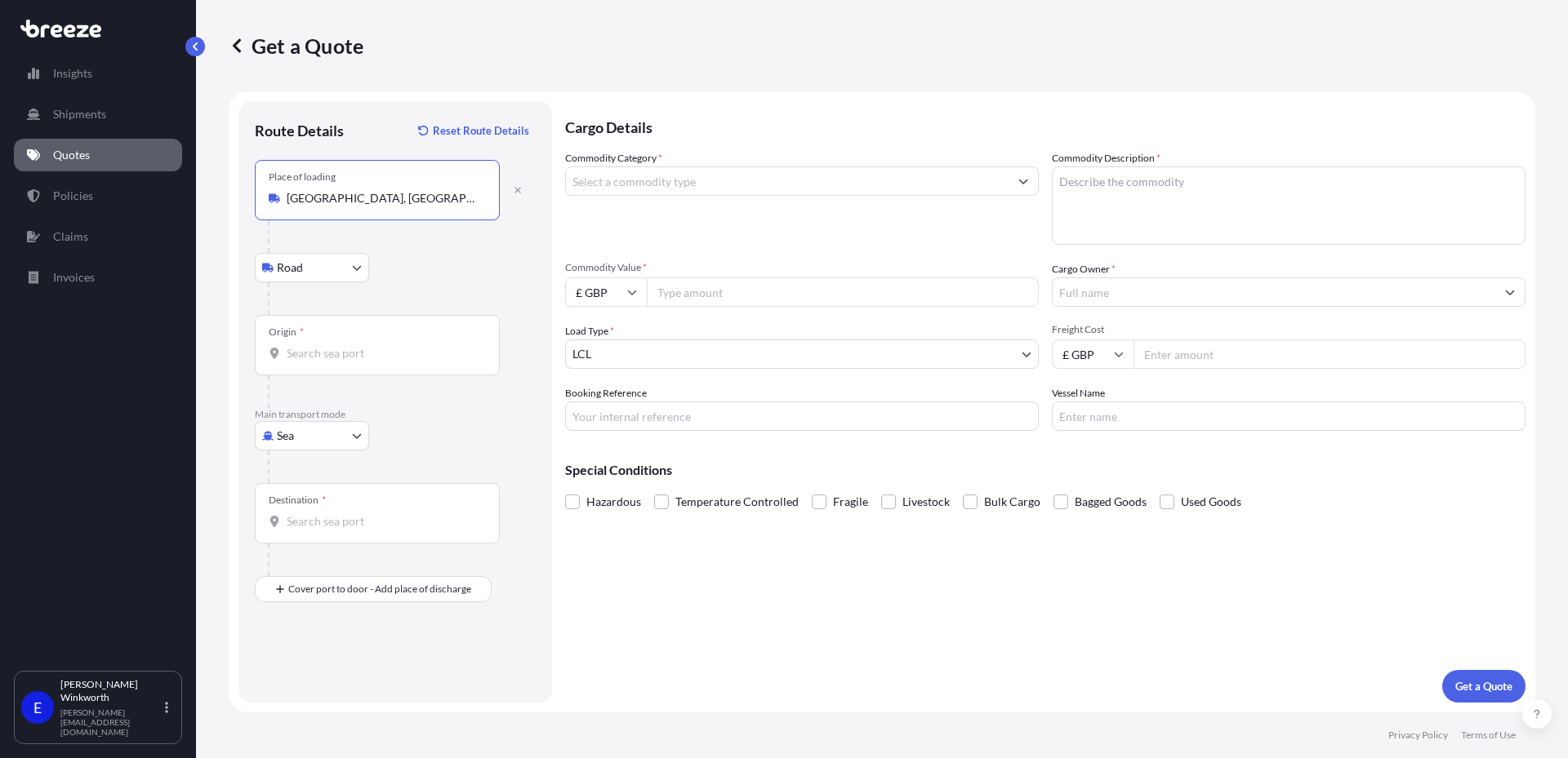
type input "[GEOGRAPHIC_DATA], [GEOGRAPHIC_DATA], [GEOGRAPHIC_DATA]"
click at [319, 362] on div "Origin *" at bounding box center [377, 345] width 245 height 60
click at [319, 362] on input "Origin *" at bounding box center [383, 354] width 193 height 16
drag, startPoint x: 323, startPoint y: 360, endPoint x: 230, endPoint y: 359, distance: 93.0
click at [230, 359] on form "Route Details Reset Route Details Place of loading [GEOGRAPHIC_DATA], [GEOGRAPH…" at bounding box center [882, 402] width 1307 height 621
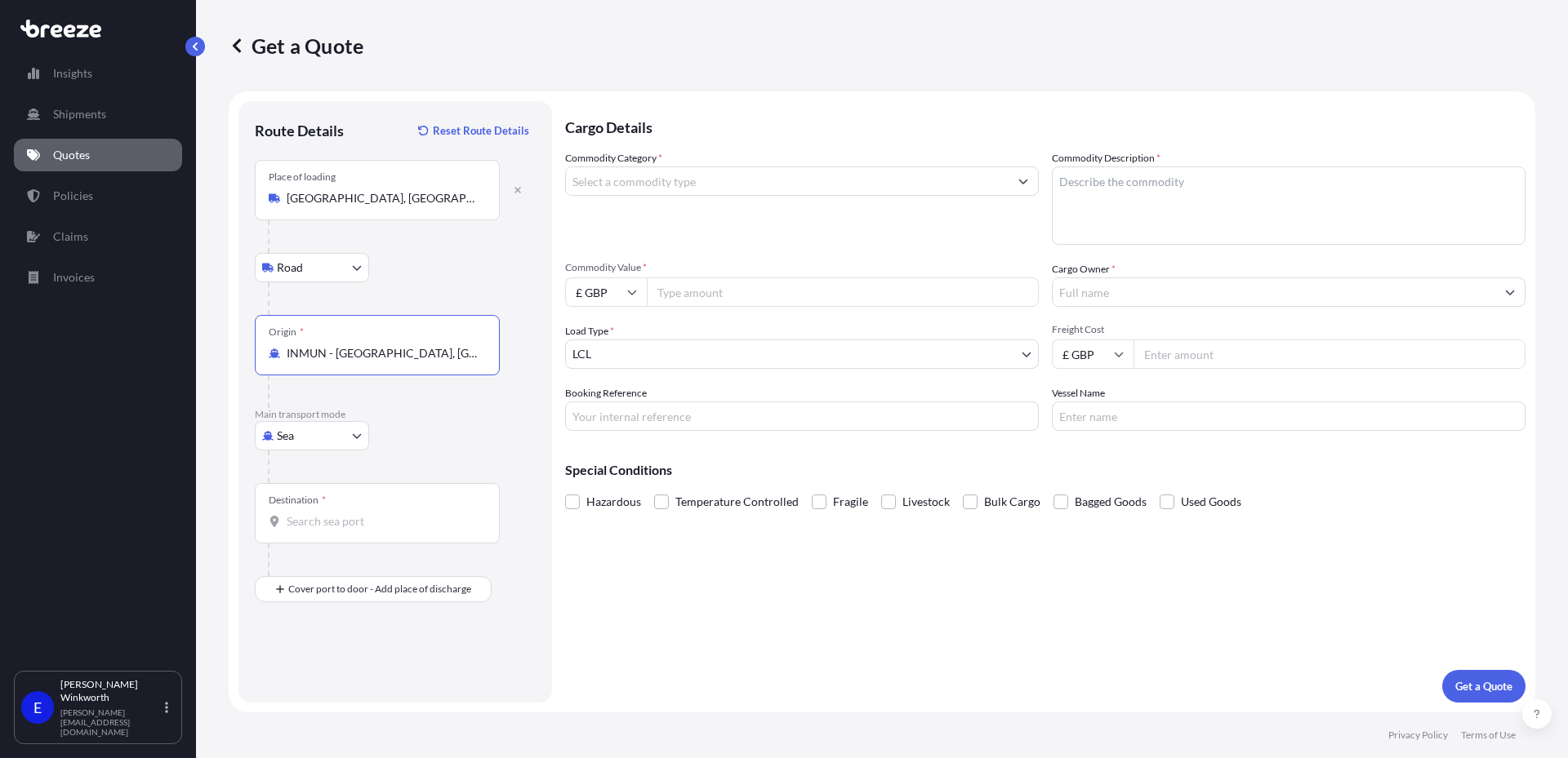
type input "INMUN - [GEOGRAPHIC_DATA], [GEOGRAPHIC_DATA]"
click at [363, 521] on input "Destination *" at bounding box center [383, 522] width 193 height 16
type input "n"
click at [418, 611] on span "GBSOU - Southam pton, [GEOGRAPHIC_DATA]" at bounding box center [428, 615] width 236 height 16
type input "GBSOU - [GEOGRAPHIC_DATA], [GEOGRAPHIC_DATA]"
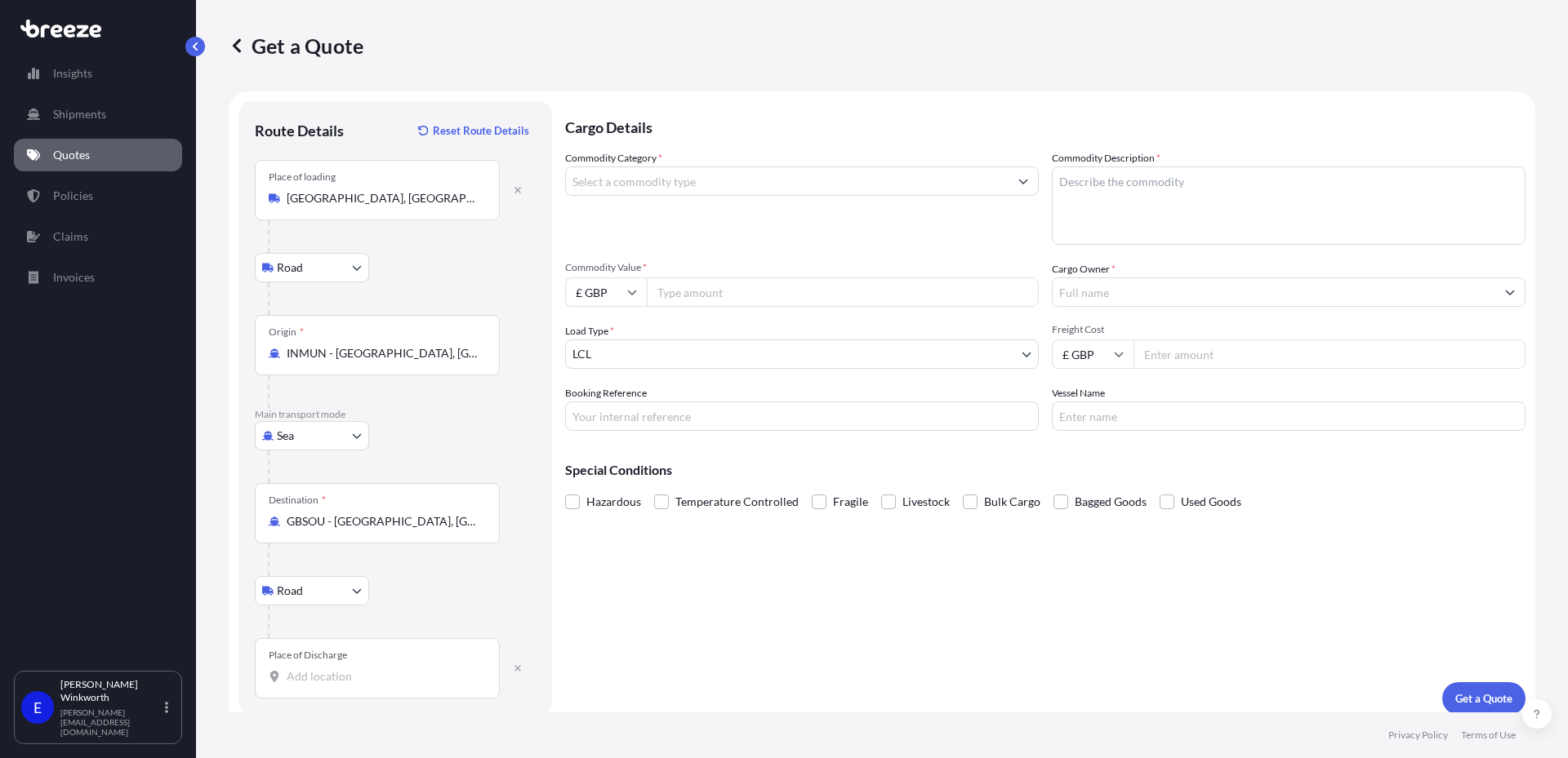
click at [327, 654] on div "Place of Discharge" at bounding box center [307, 656] width 78 height 13
click at [327, 668] on input "Place of Discharge" at bounding box center [383, 676] width 193 height 16
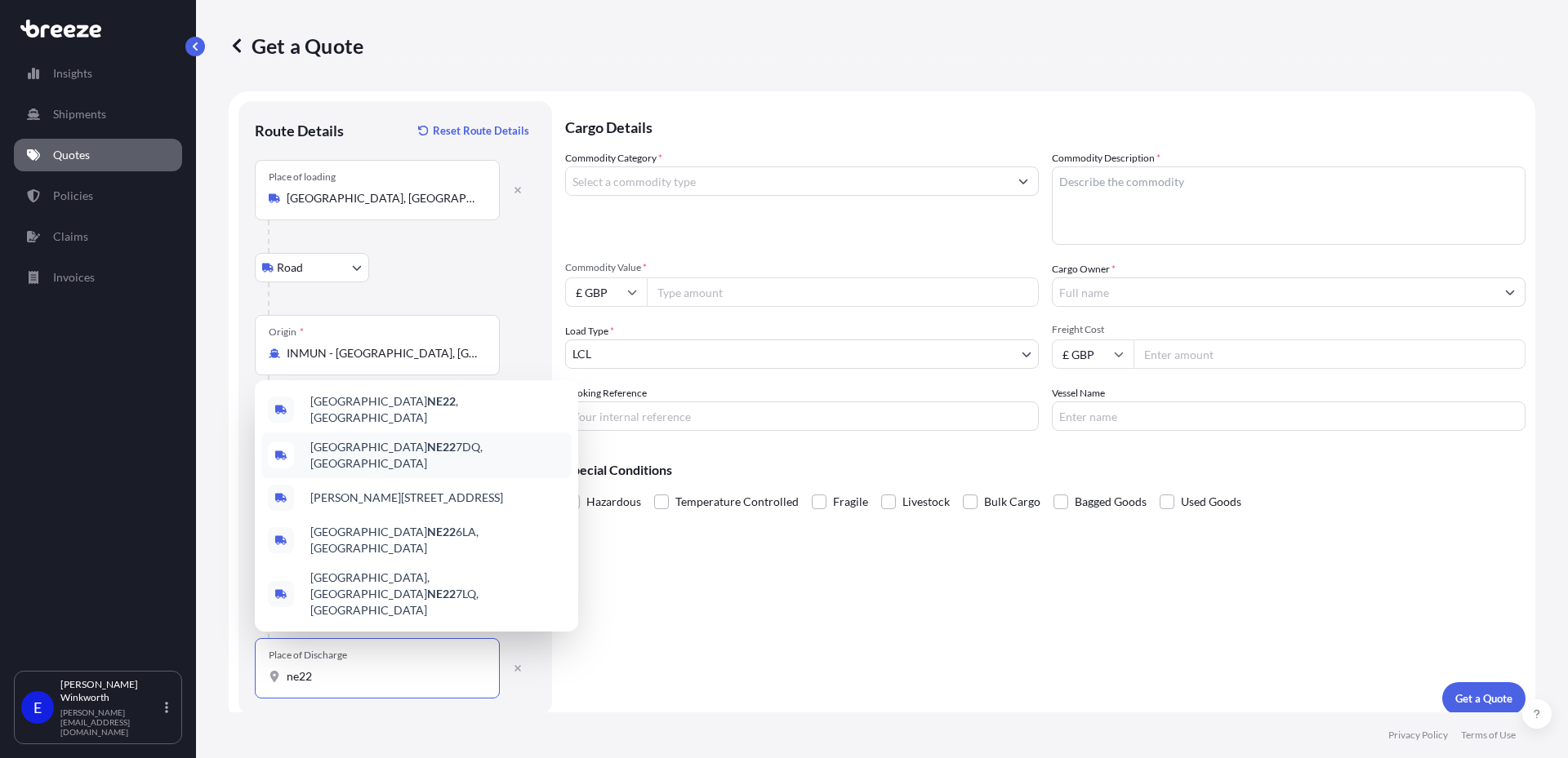
click at [376, 479] on div "[STREET_ADDRESS]" at bounding box center [416, 455] width 310 height 46
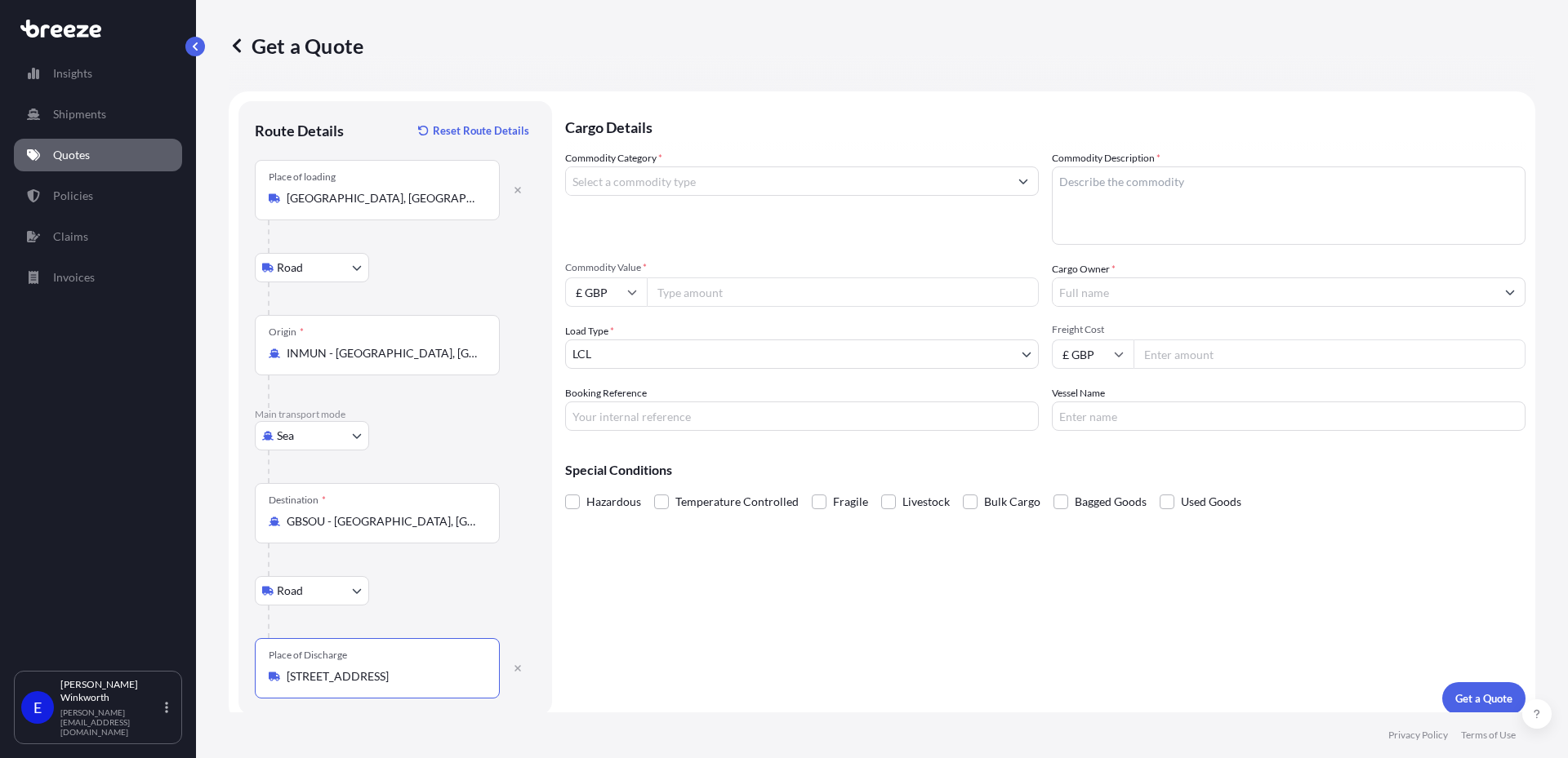
type input "[STREET_ADDRESS]"
click at [695, 649] on div "Cargo Details Commodity Category * Commodity Description * Commodity Value * £ …" at bounding box center [1045, 409] width 961 height 614
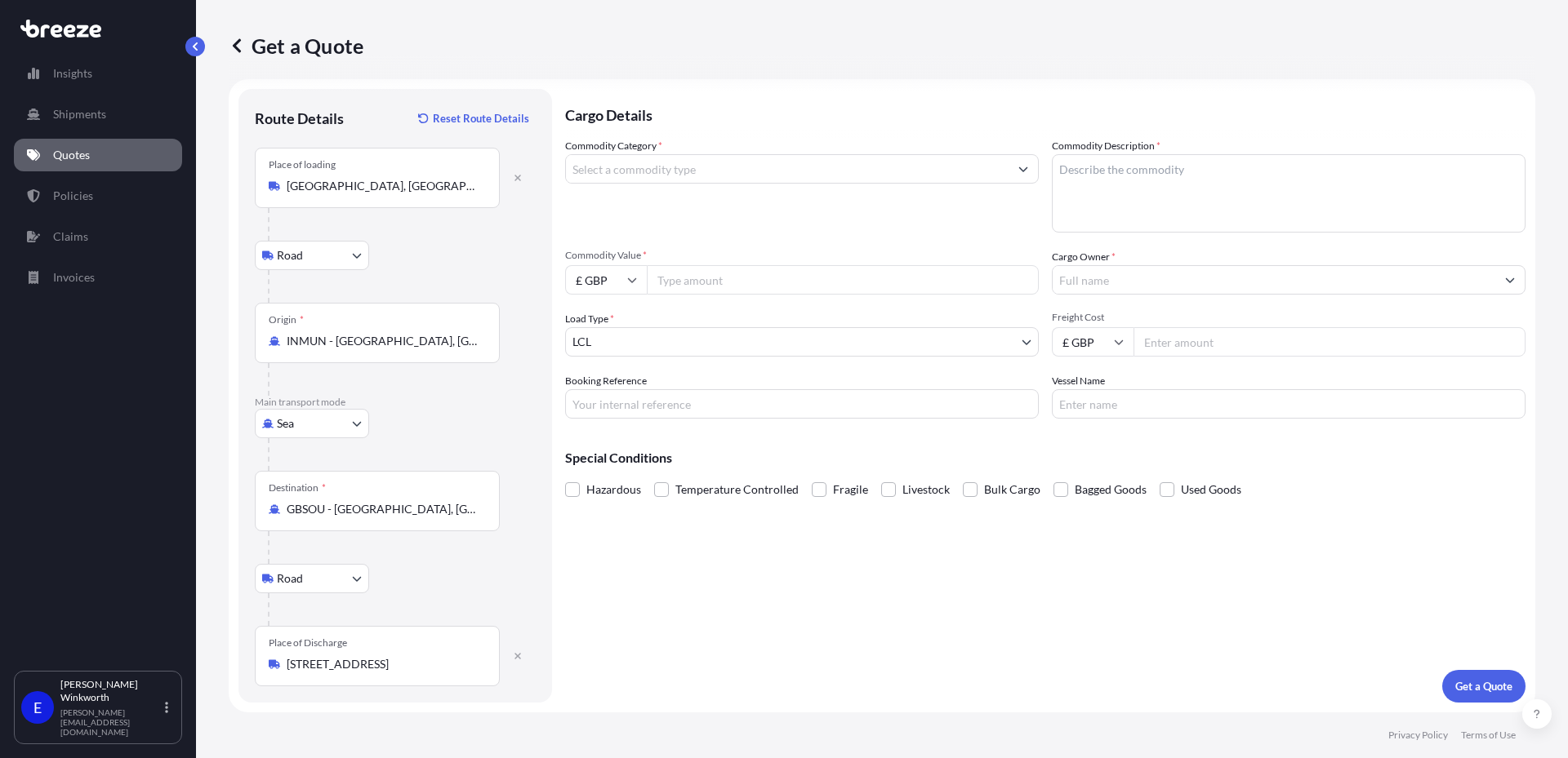
click at [671, 177] on input "Commodity Category *" at bounding box center [787, 169] width 443 height 30
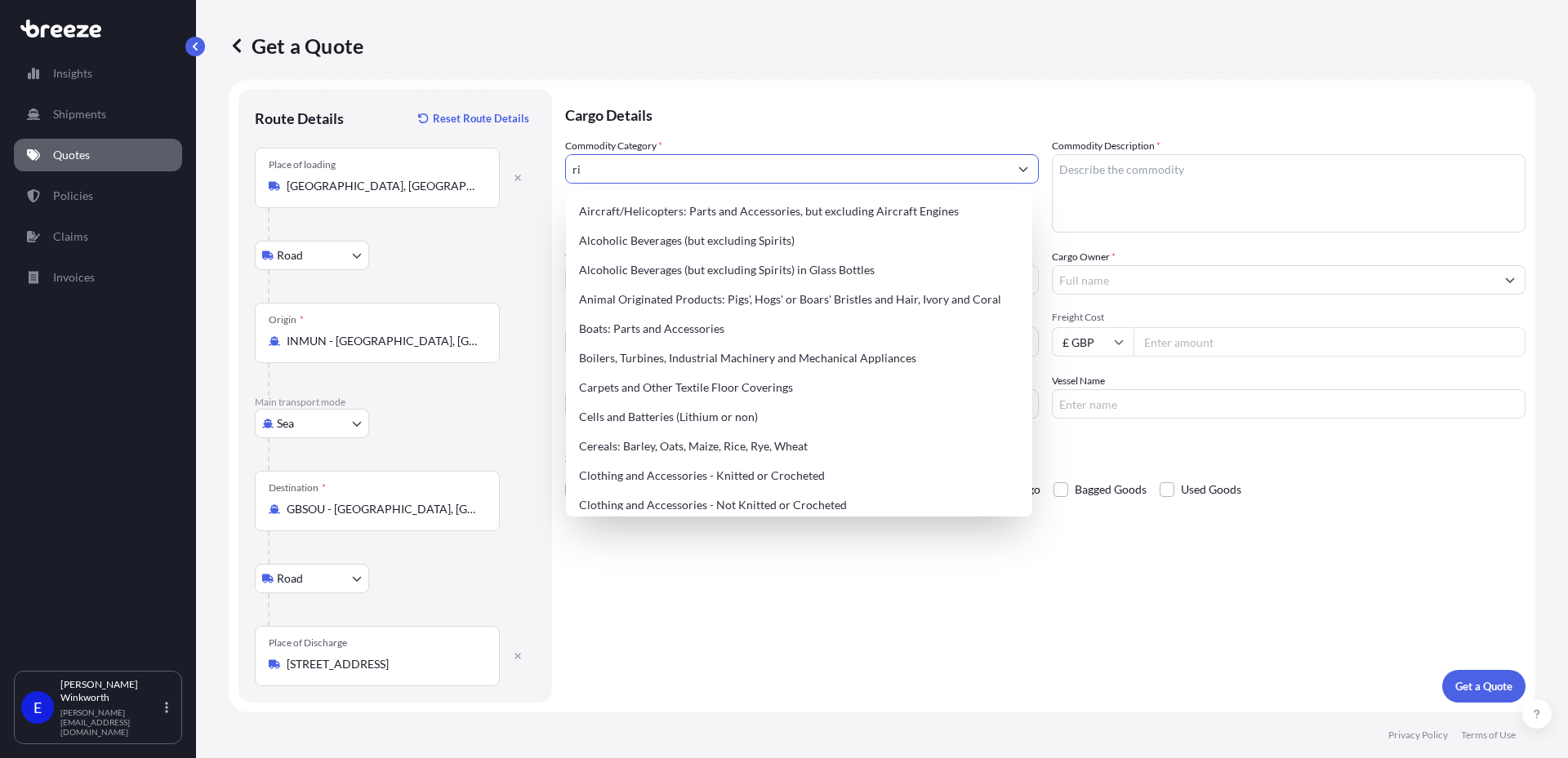
type input "r"
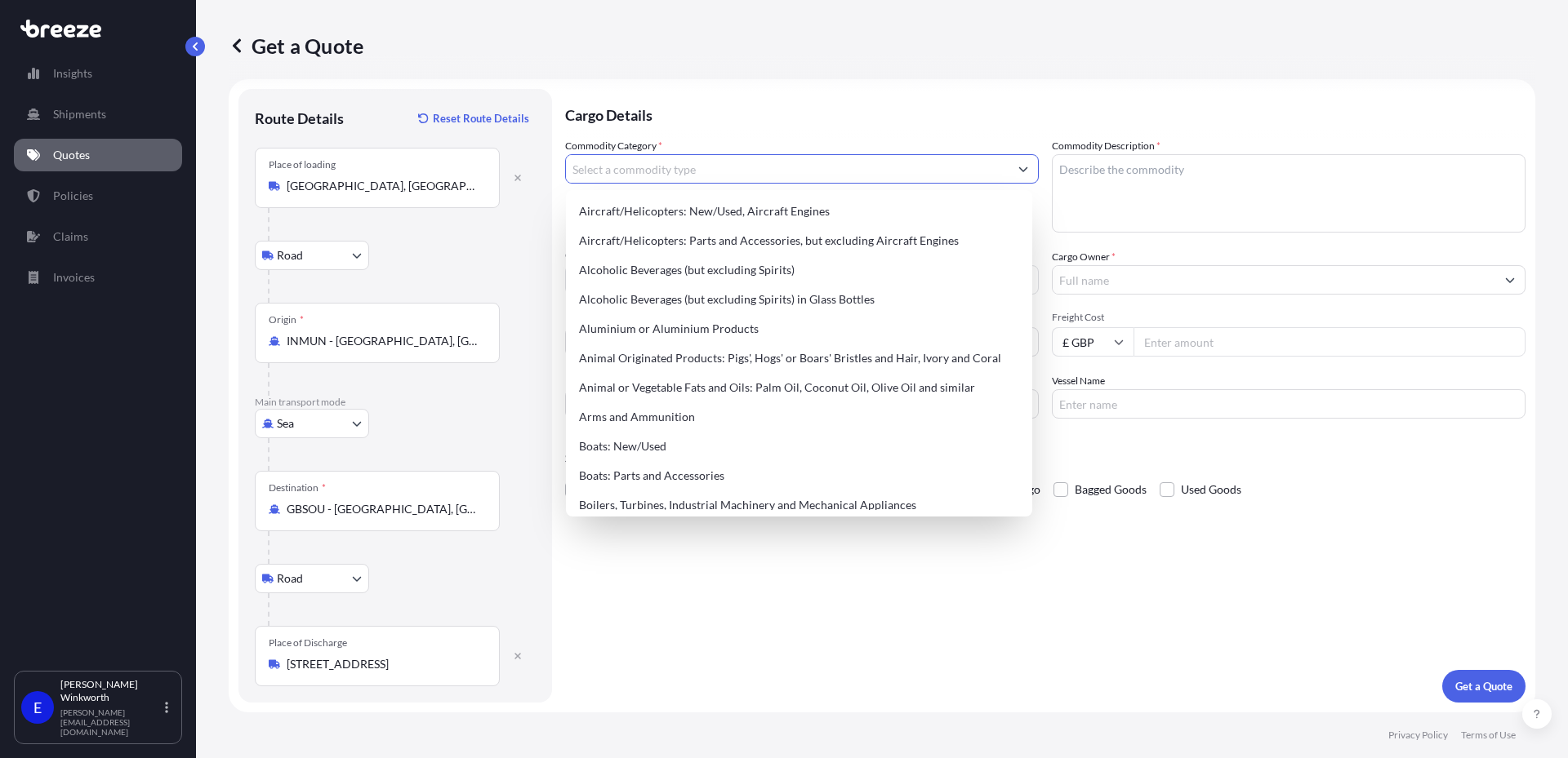
type input "o"
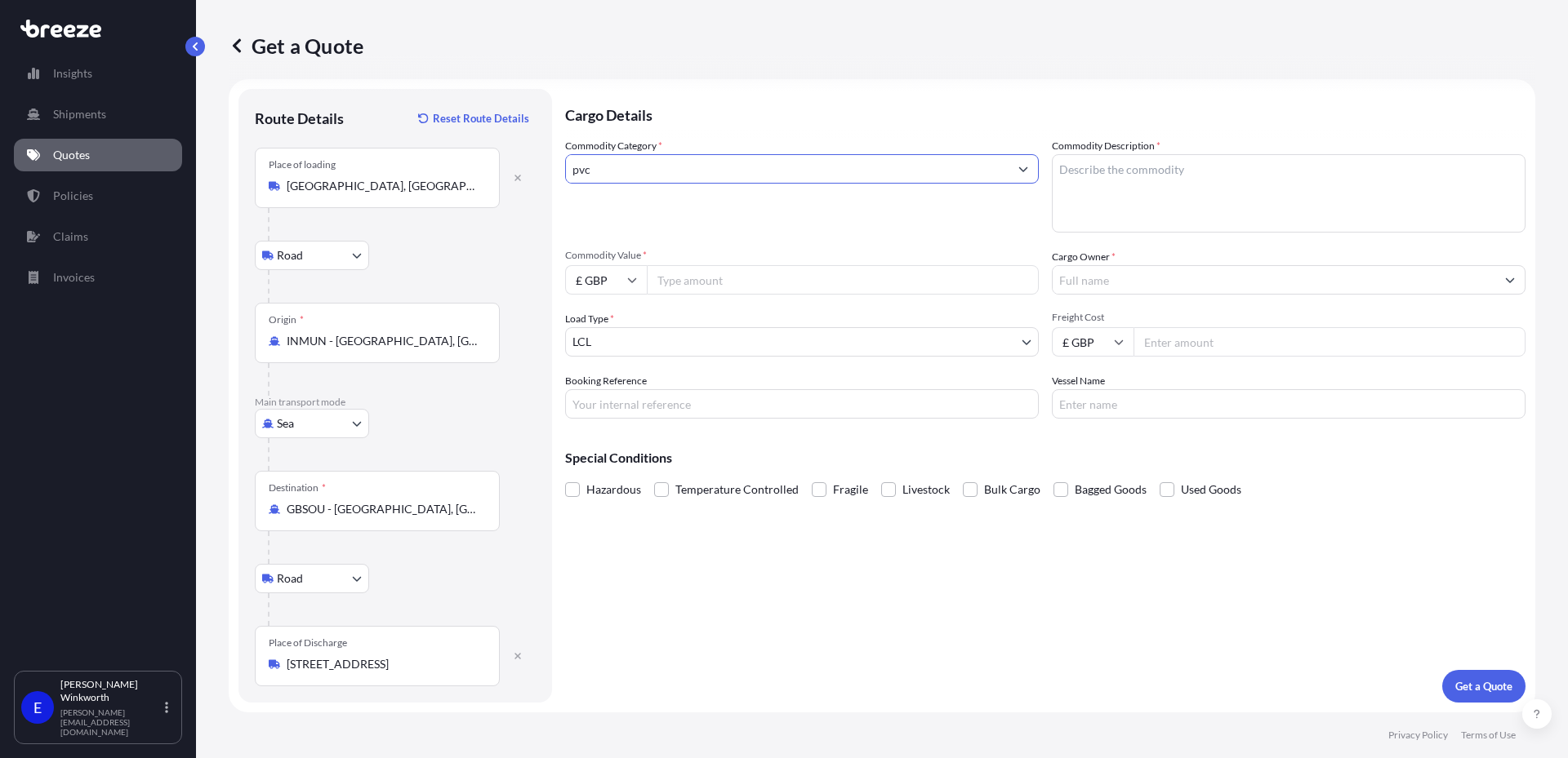
type input "pvc"
click at [581, 165] on input "pvc" at bounding box center [787, 169] width 443 height 30
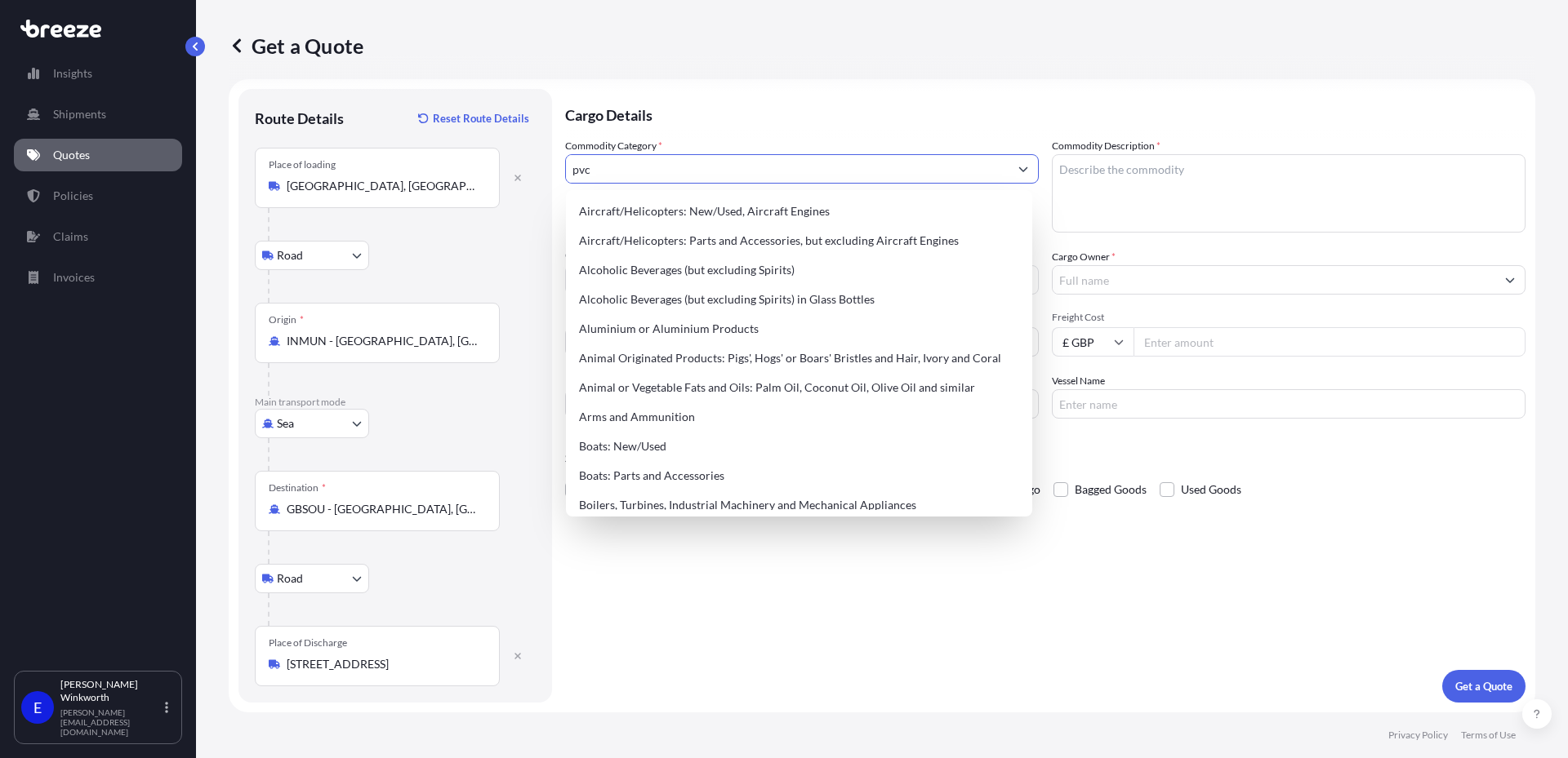
click at [581, 165] on input "pvc" at bounding box center [787, 169] width 443 height 30
click at [716, 171] on input "Commodity Category *" at bounding box center [787, 169] width 443 height 30
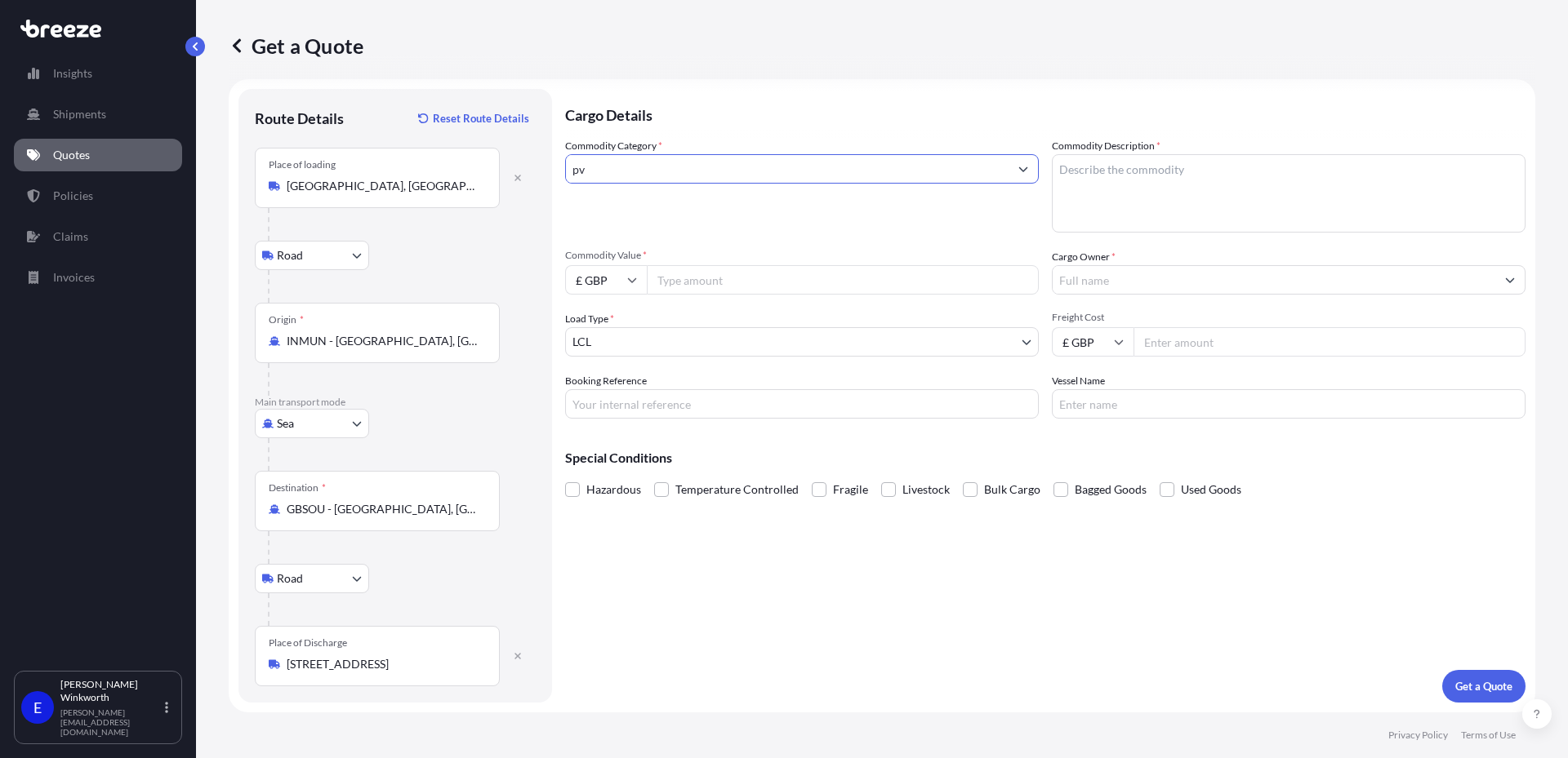
type input "p"
click at [599, 165] on input "Commodity Category *" at bounding box center [787, 169] width 443 height 30
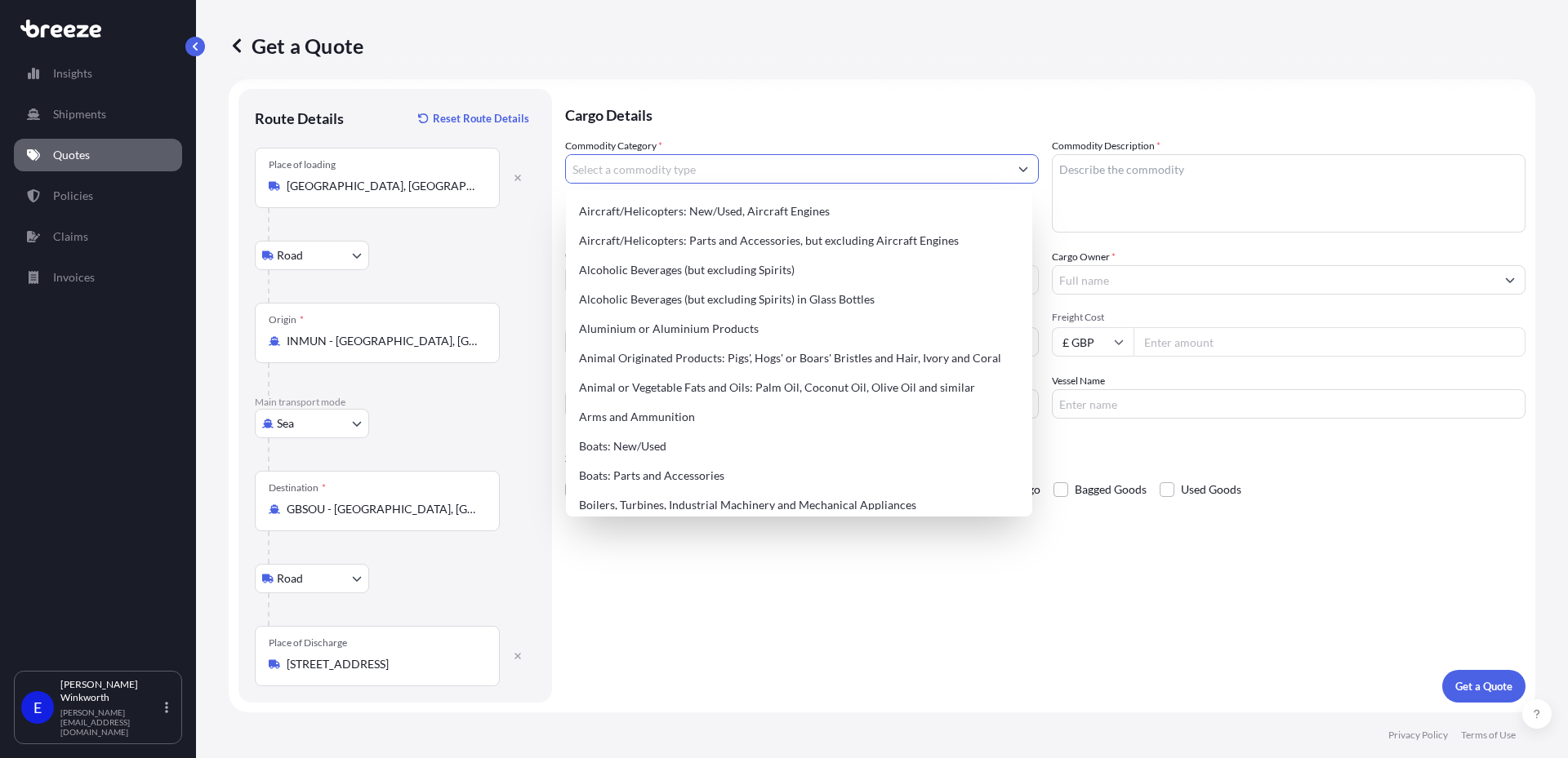
paste input "Upvc Windows"
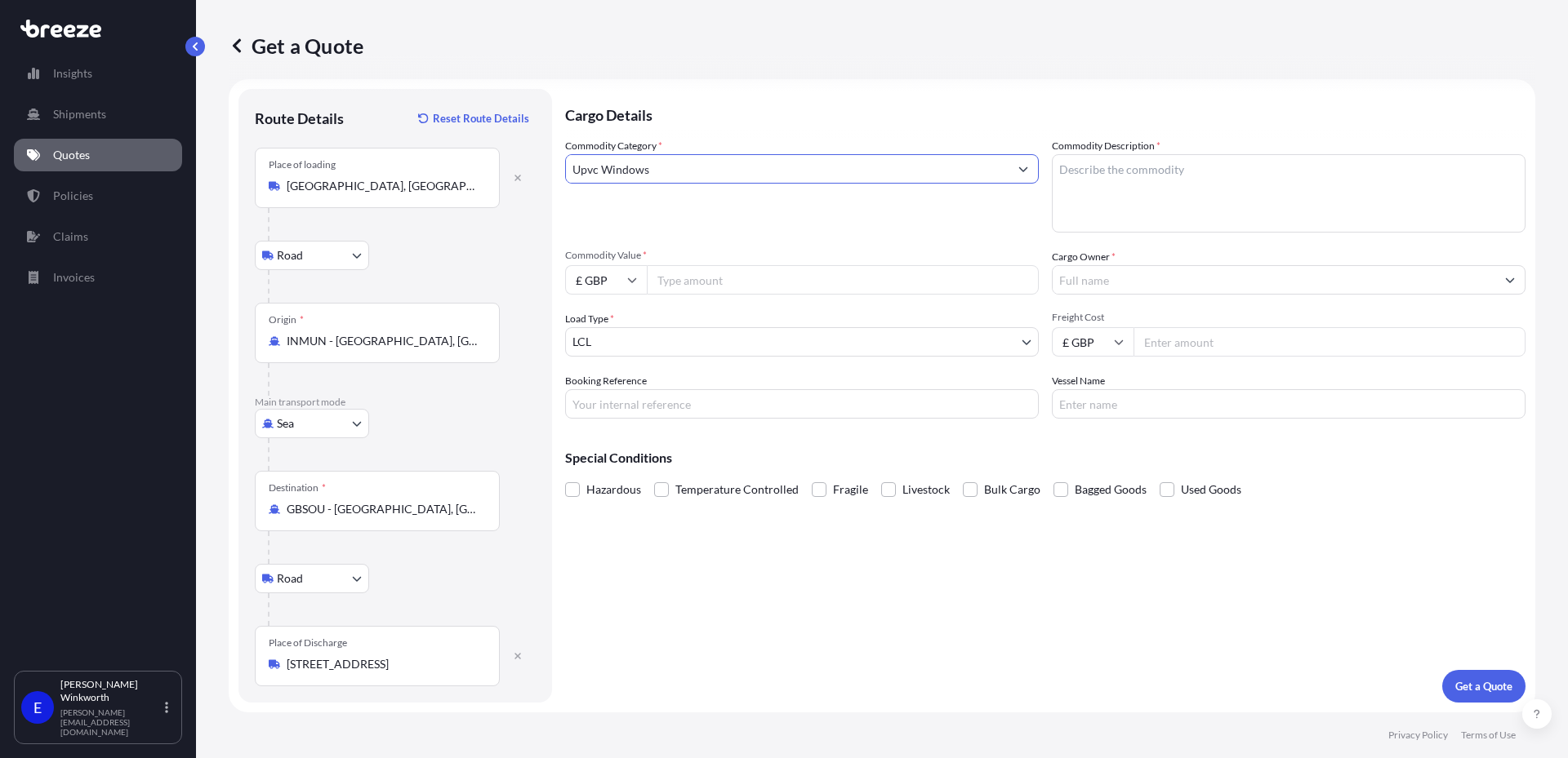
click at [626, 171] on input "Upvc Windows" at bounding box center [787, 169] width 443 height 30
click at [713, 168] on input "Upvc" at bounding box center [787, 169] width 443 height 30
type input "Upvc pro"
drag, startPoint x: 690, startPoint y: 177, endPoint x: 534, endPoint y: 137, distance: 161.0
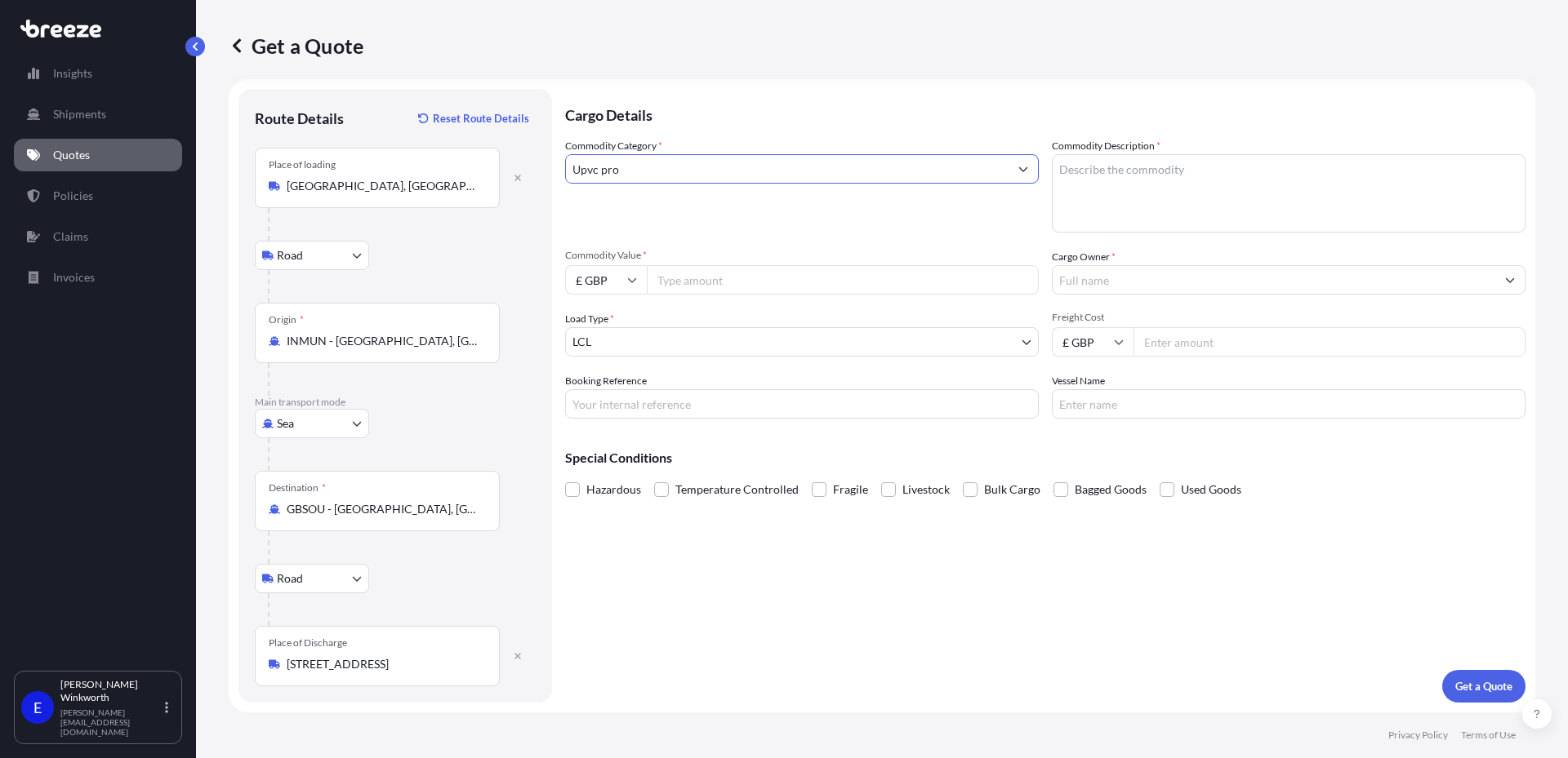
click at [543, 157] on form "Route Details Reset Route Details Place of loading [GEOGRAPHIC_DATA], [GEOGRAPH…" at bounding box center [882, 395] width 1307 height 633
click at [1083, 171] on textarea "Commodity Description *" at bounding box center [1289, 193] width 474 height 78
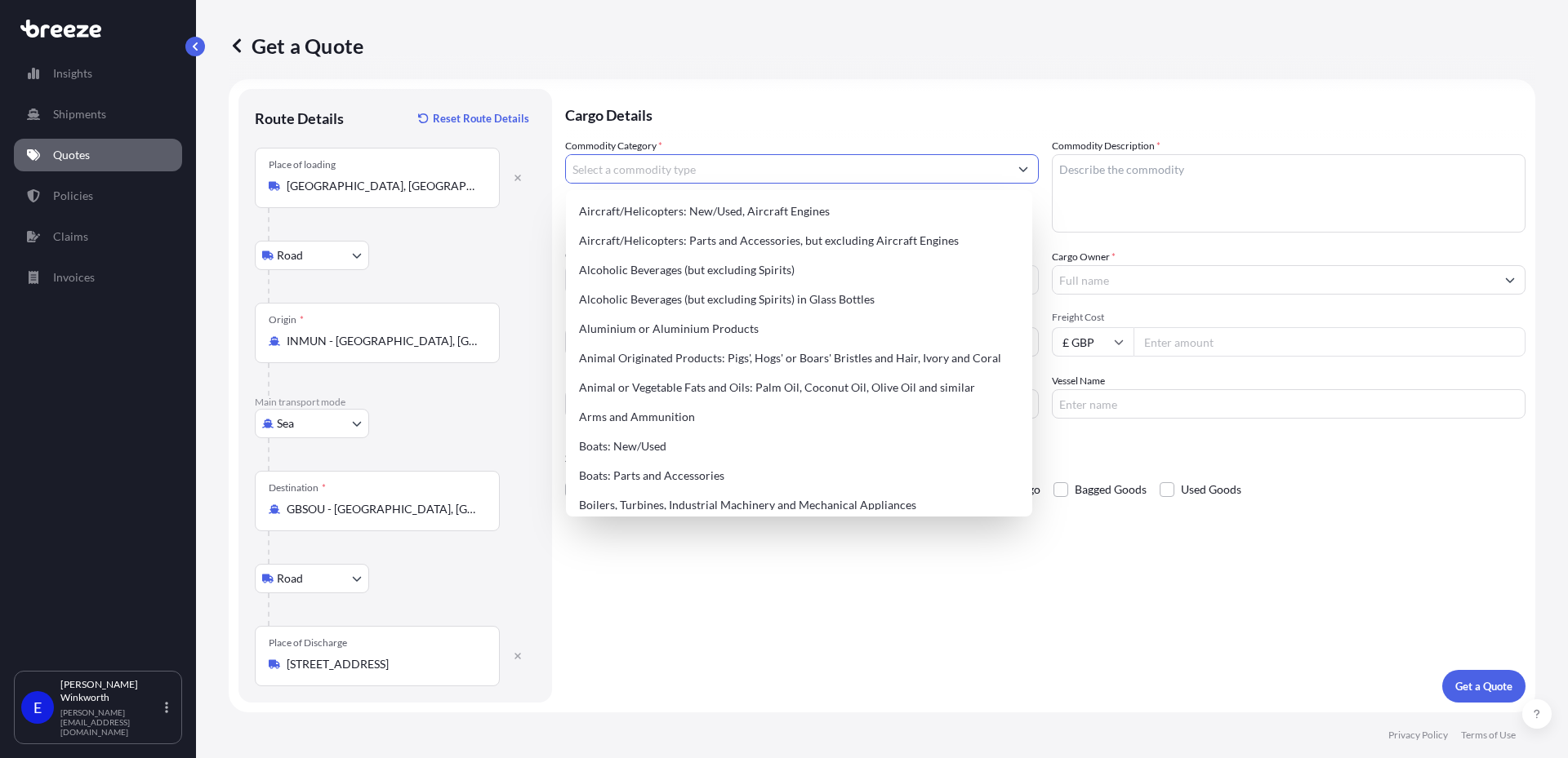
click at [880, 161] on input "Commodity Category *" at bounding box center [787, 169] width 443 height 30
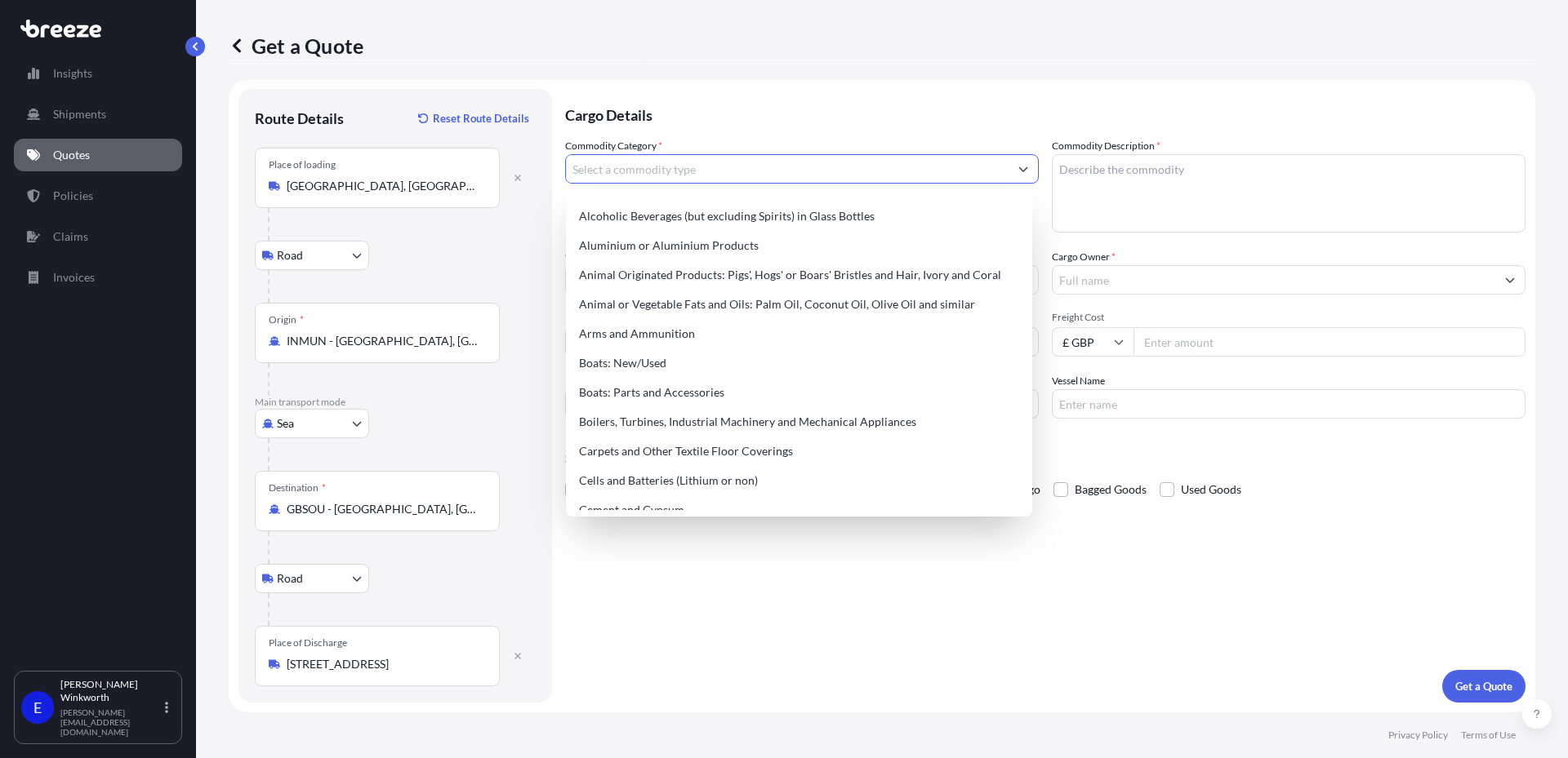
scroll to position [0, 0]
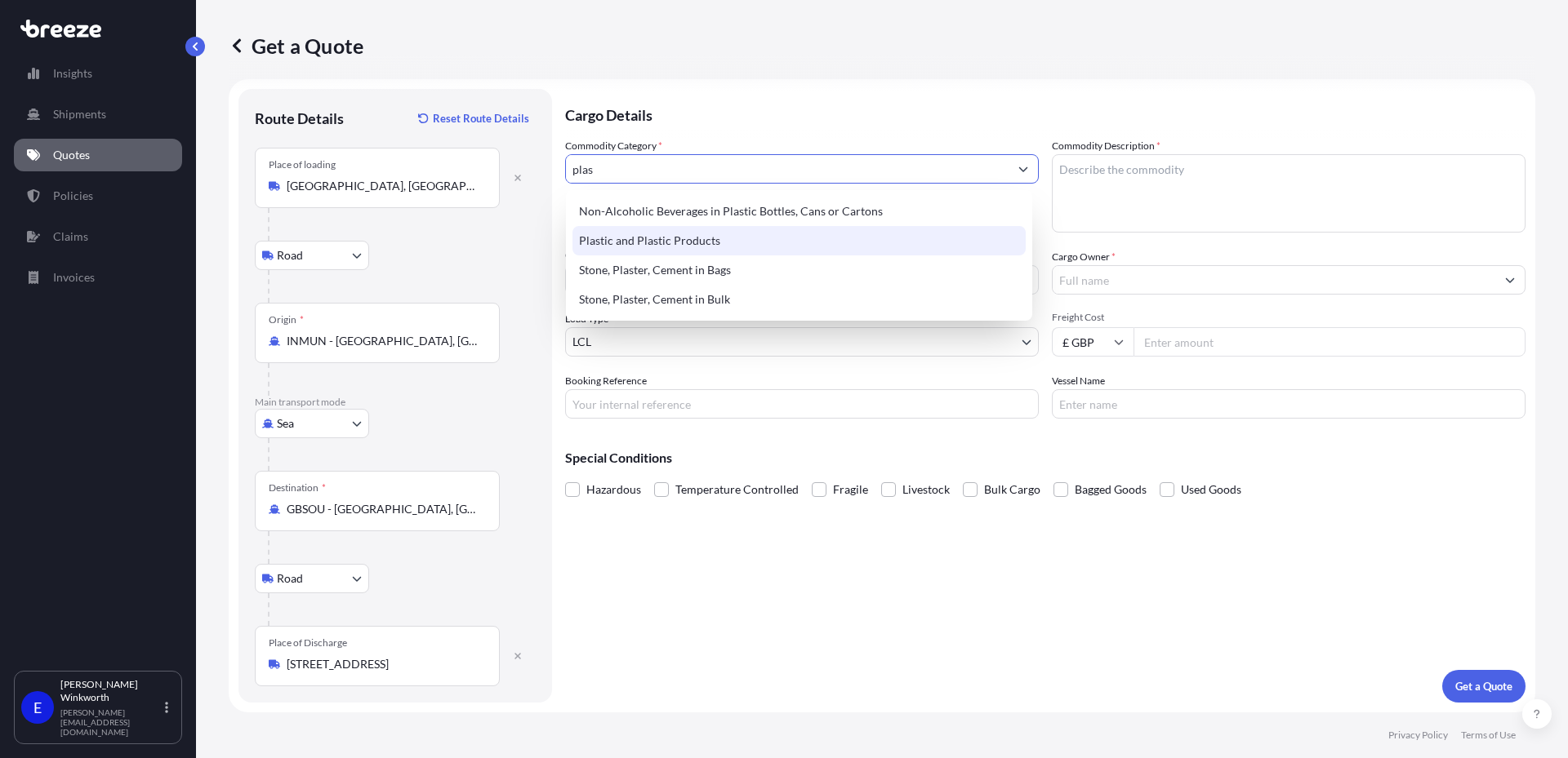
click at [741, 238] on div "Plastic and Plastic Products" at bounding box center [799, 241] width 453 height 30
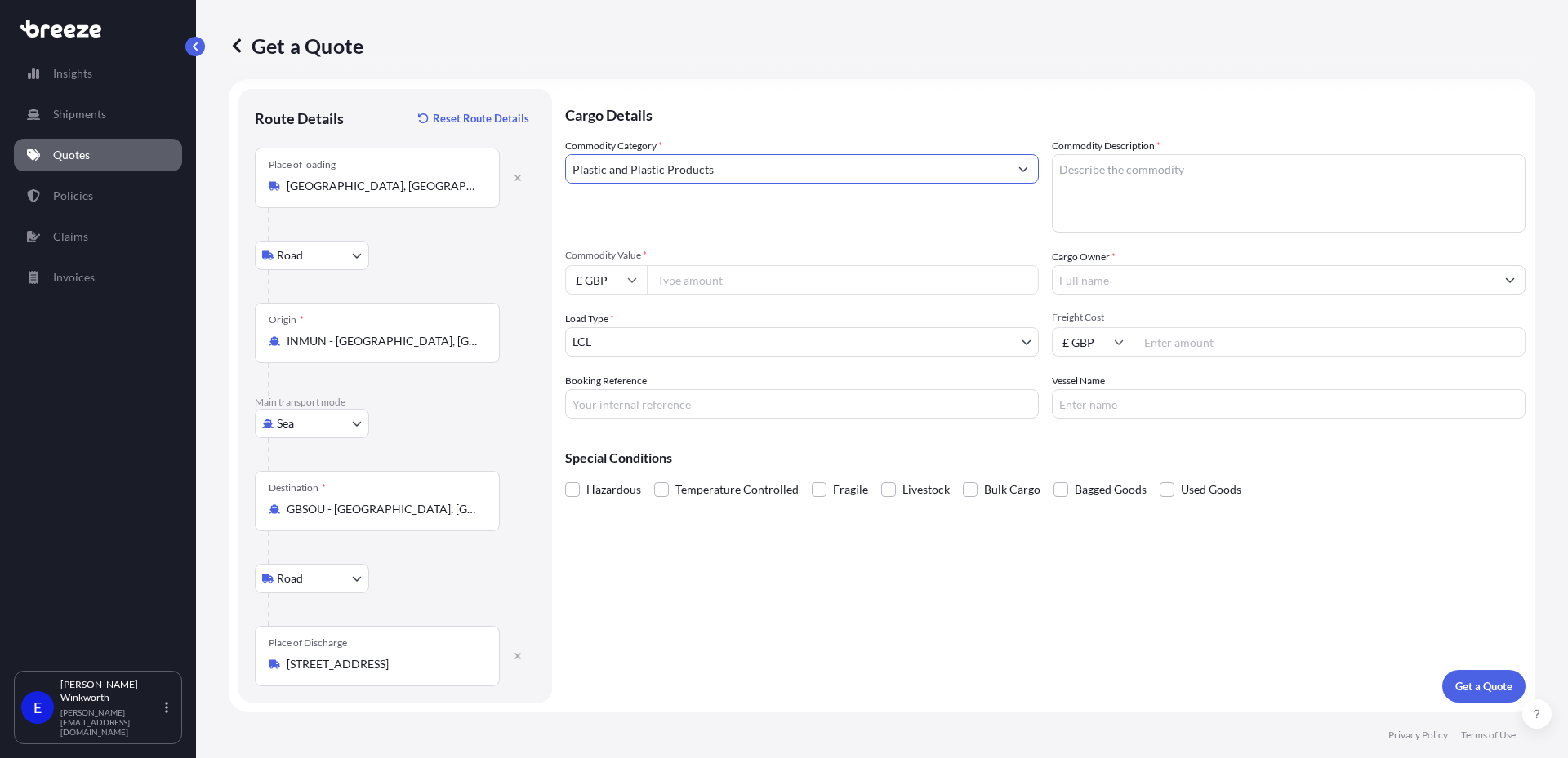
type input "Plastic and Plastic Products"
click at [607, 280] on input "£ GBP" at bounding box center [606, 279] width 82 height 30
click at [676, 283] on input "Commodity Value *" at bounding box center [843, 279] width 392 height 30
type input "35778.60"
click at [658, 342] on body "Insights Shipments Quotes Policies Claims Invoices E [PERSON_NAME] [PERSON_NAME…" at bounding box center [784, 379] width 1568 height 758
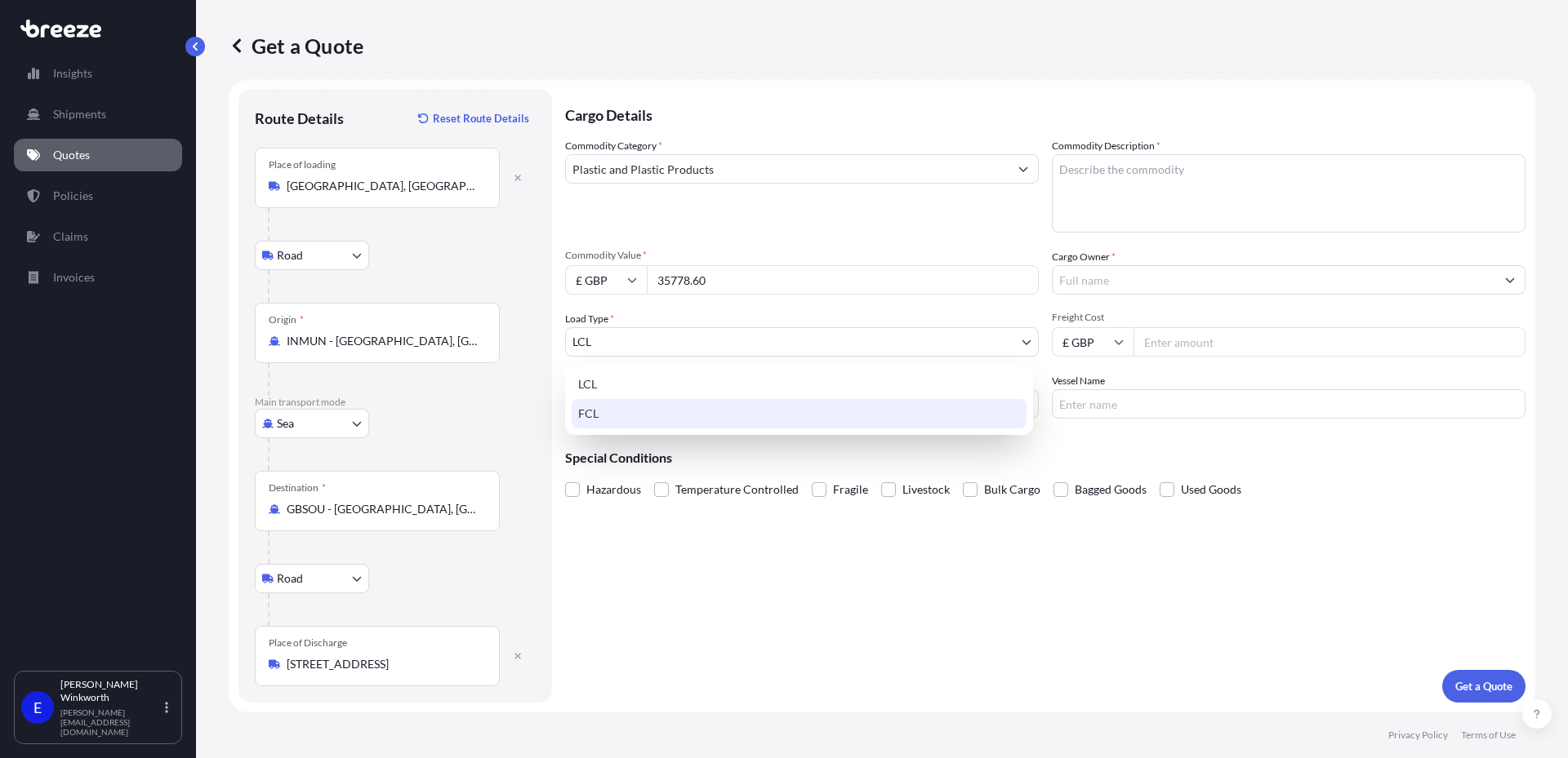
click at [606, 417] on div "FCL" at bounding box center [799, 414] width 455 height 30
select select "2"
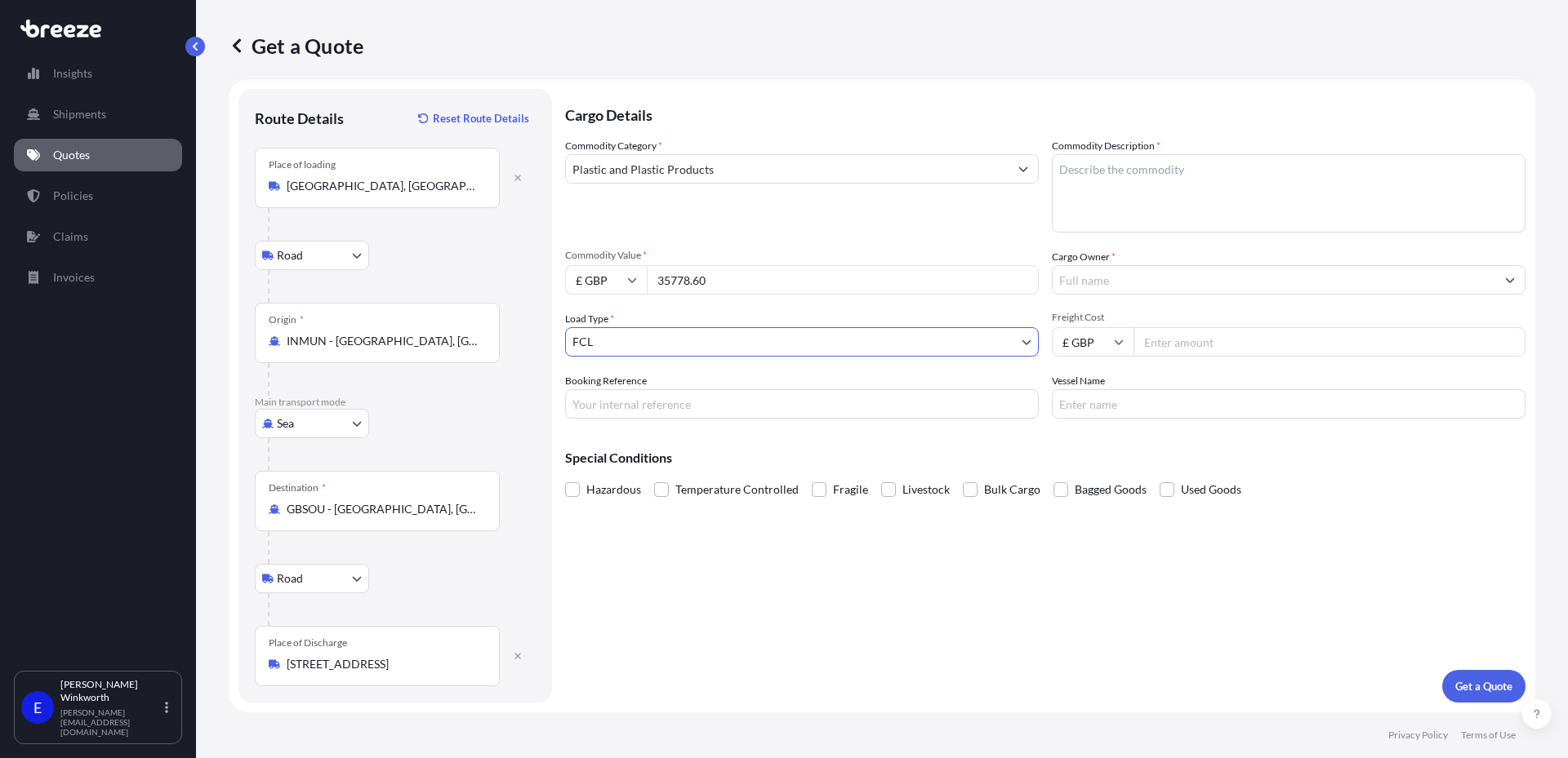
click at [631, 405] on input "Booking Reference" at bounding box center [802, 404] width 474 height 30
type input "S173434"
click at [1127, 158] on textarea "Commodity Description *" at bounding box center [1289, 193] width 474 height 78
click at [1166, 175] on textarea "Commodity Description *" at bounding box center [1289, 193] width 474 height 78
paste textarea "UPV profiles"
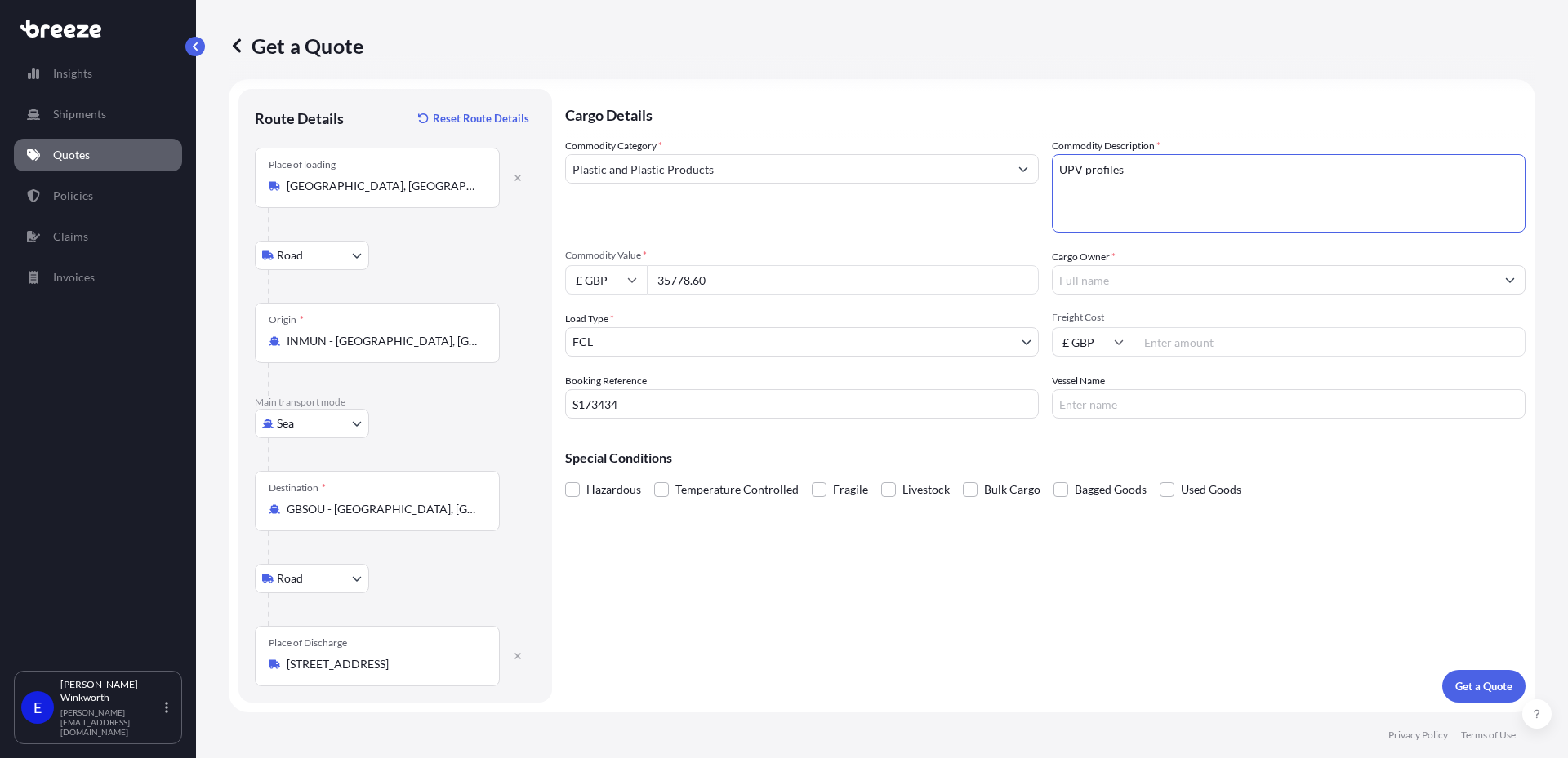
type textarea "UPV profiles"
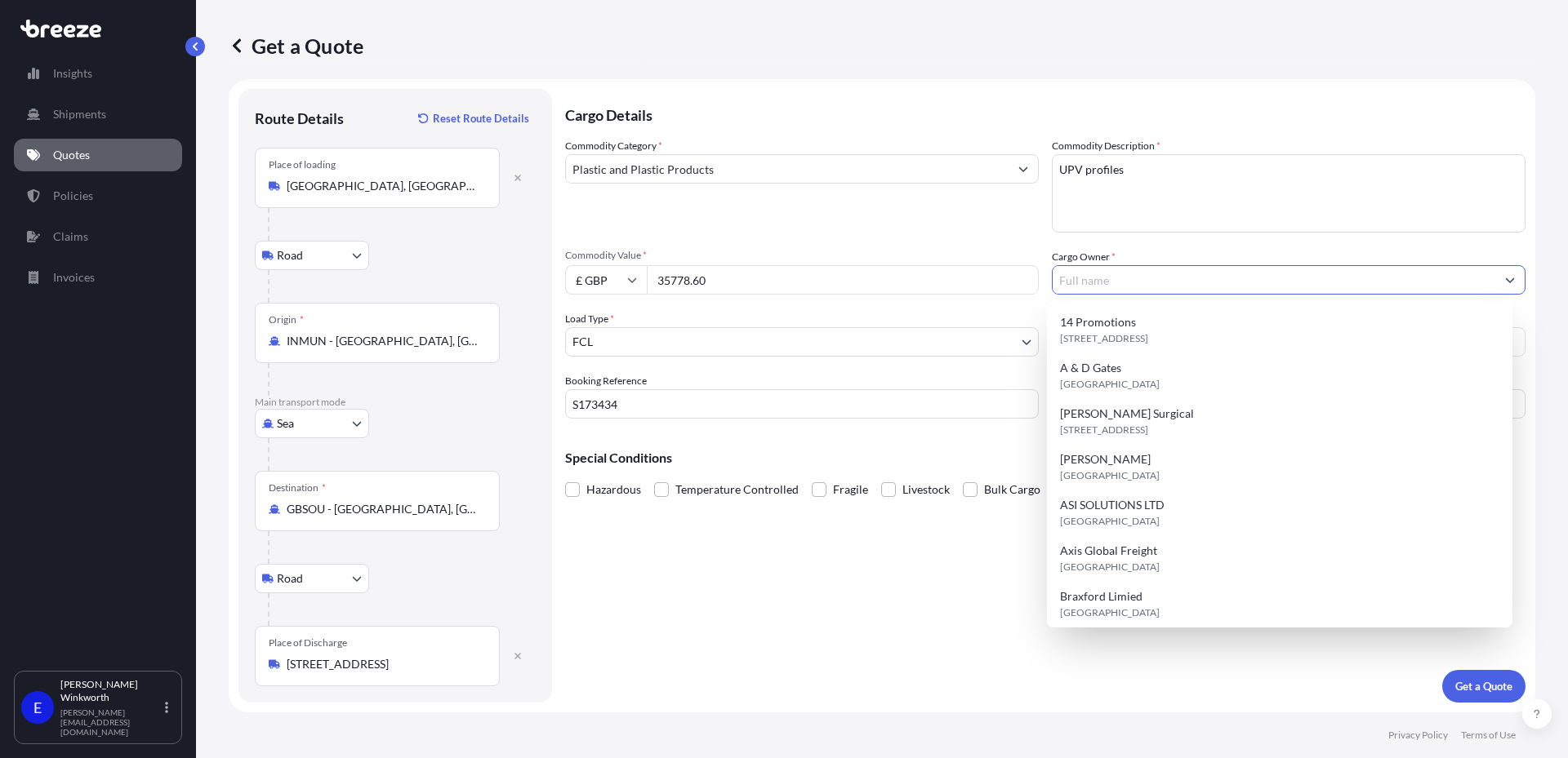
click at [1118, 279] on input "Cargo Owner *" at bounding box center [1274, 279] width 443 height 30
type input "M"
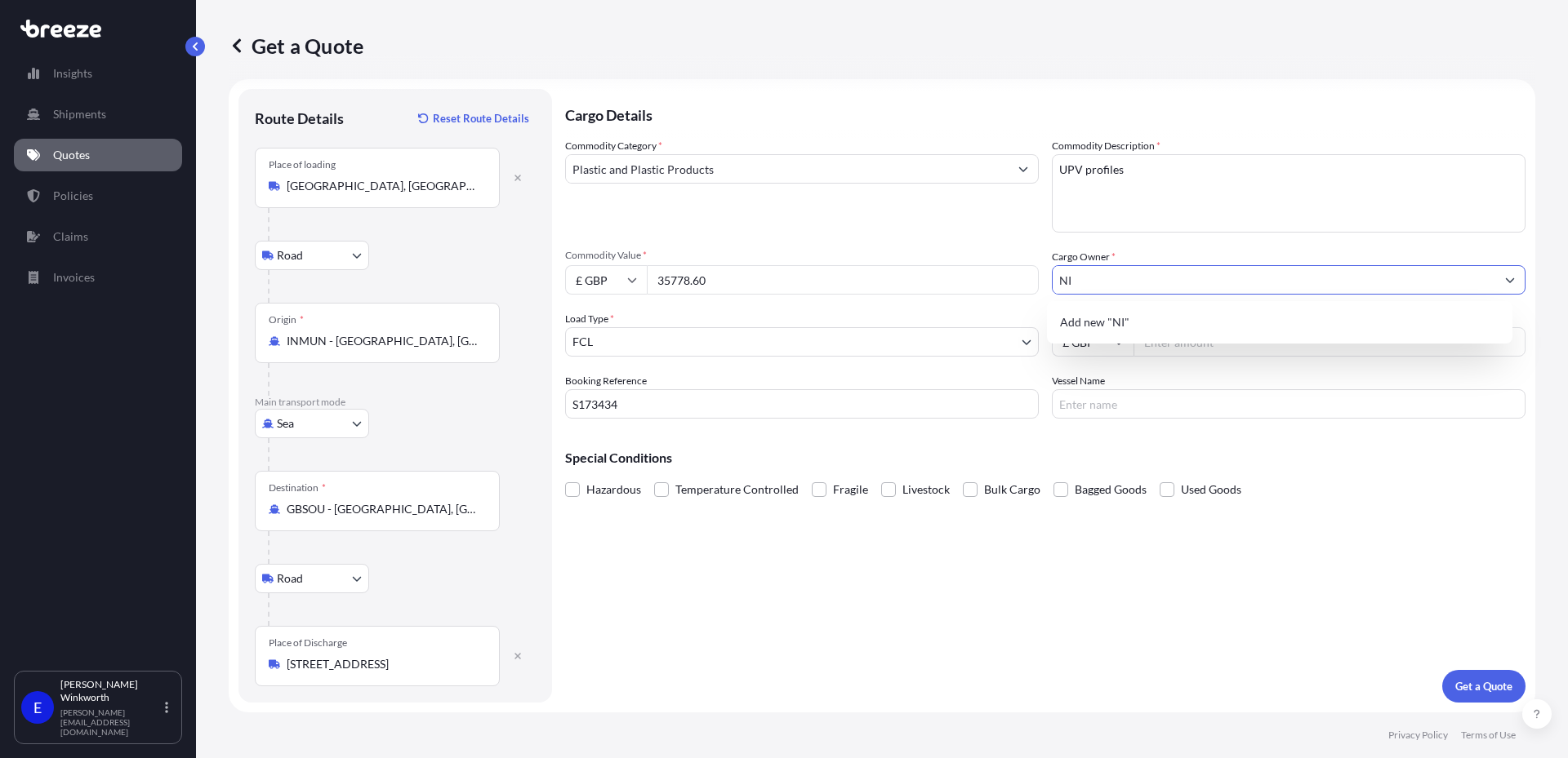
type input "N"
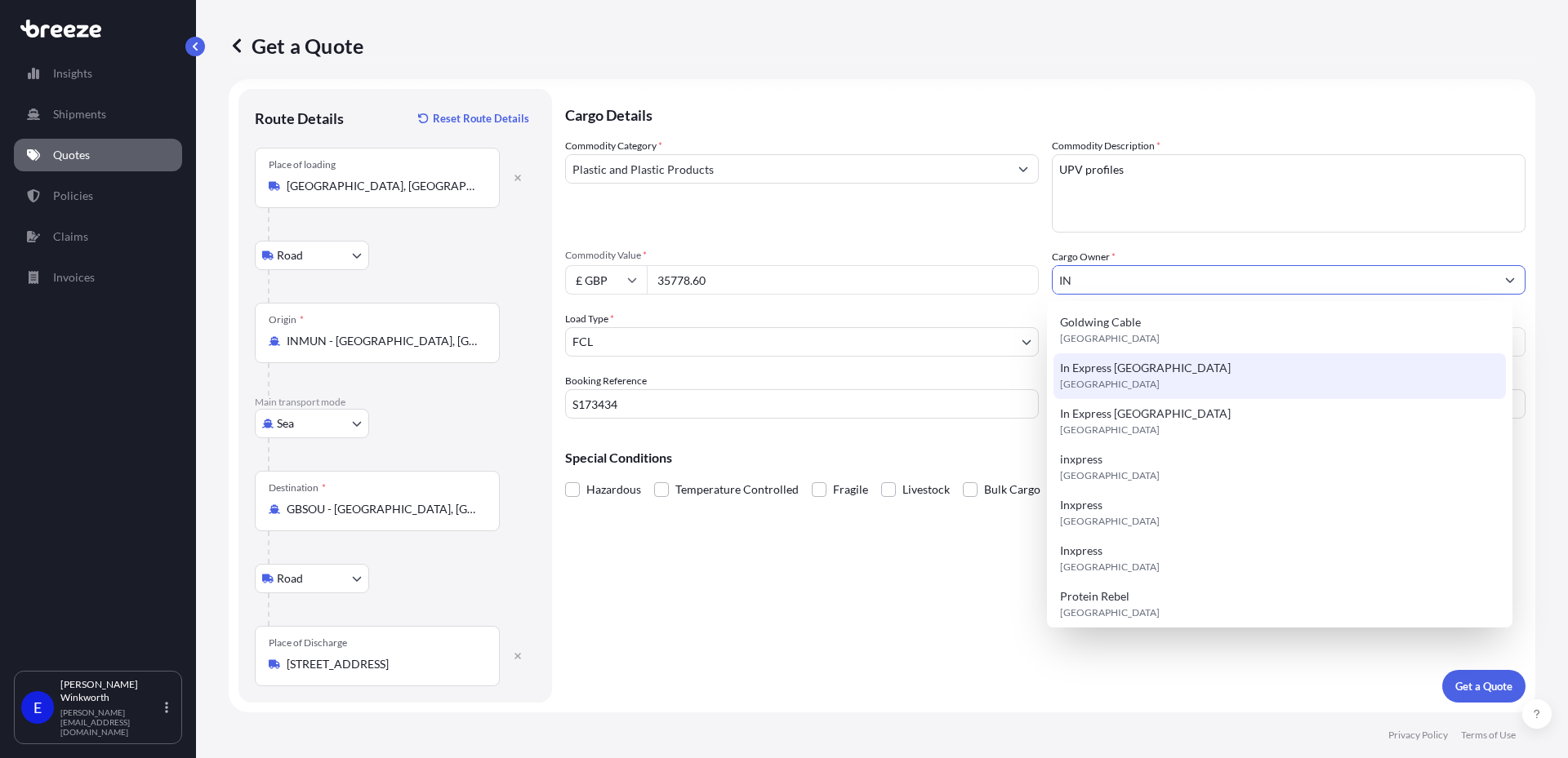
click at [1174, 367] on div "In Express [GEOGRAPHIC_DATA] [GEOGRAPHIC_DATA]" at bounding box center [1280, 376] width 453 height 46
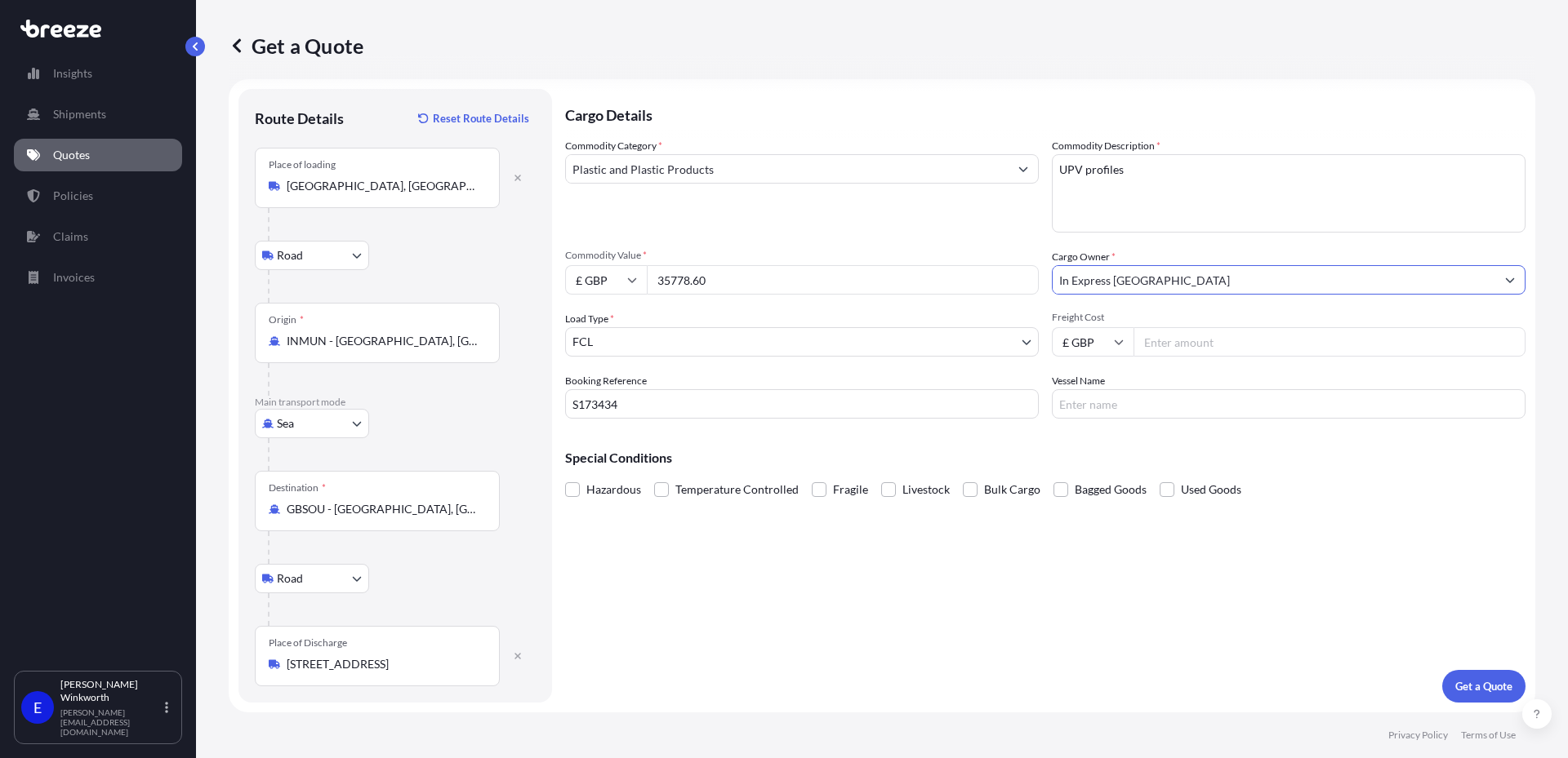
type input "In Express [GEOGRAPHIC_DATA]"
click at [1181, 348] on input "Freight Cost" at bounding box center [1330, 342] width 392 height 30
click at [1097, 350] on input "£ GBP" at bounding box center [1093, 342] width 82 height 30
click at [1091, 454] on div "$ USD" at bounding box center [1087, 455] width 68 height 31
type input "$ USD"
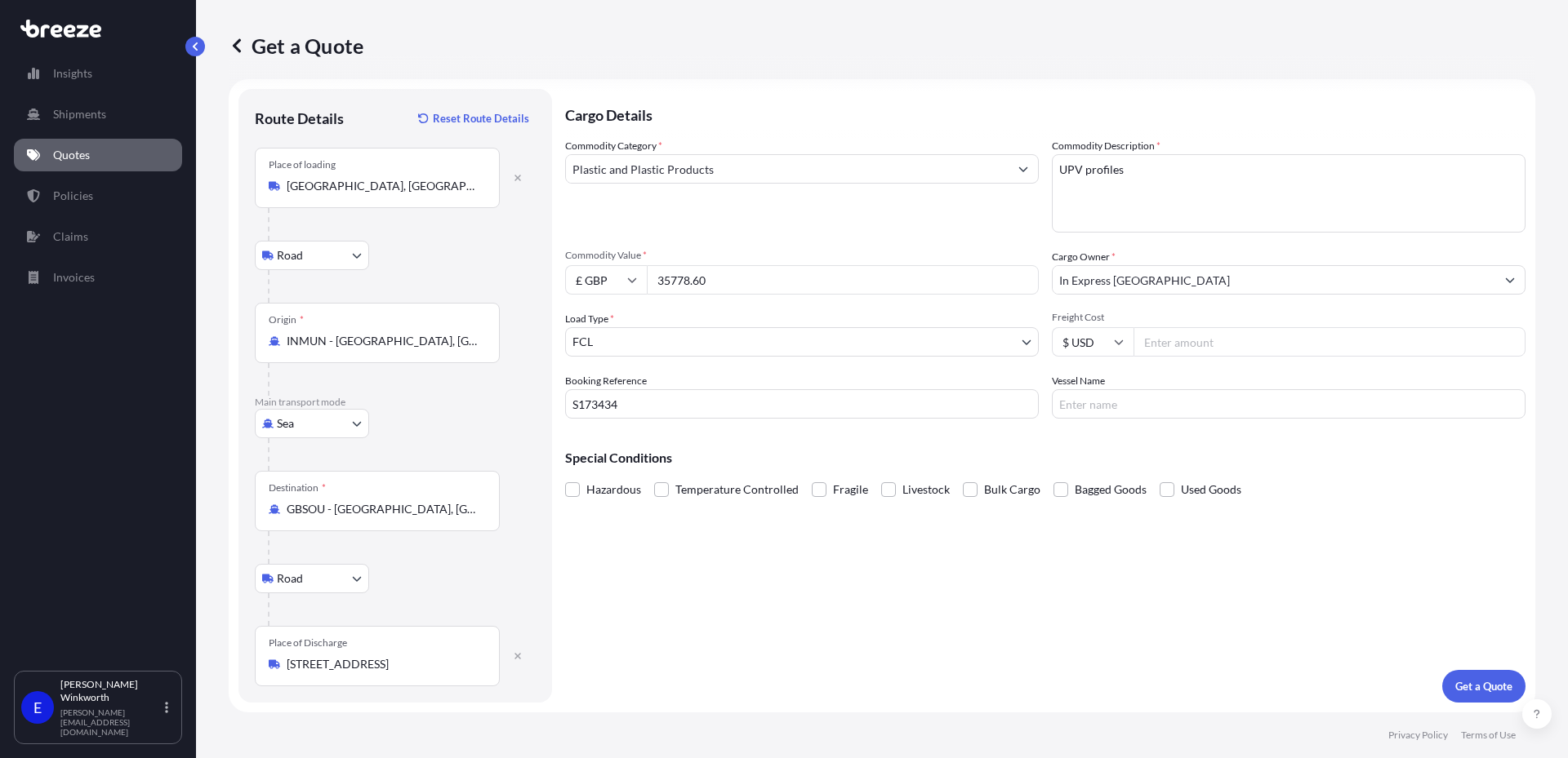
click at [1160, 340] on input "Freight Cost" at bounding box center [1330, 342] width 392 height 30
type input "1800"
click at [1108, 413] on input "Vessel Name" at bounding box center [1289, 404] width 474 height 30
type input "BF [GEOGRAPHIC_DATA]"
click at [1491, 683] on p "Get a Quote" at bounding box center [1484, 686] width 58 height 16
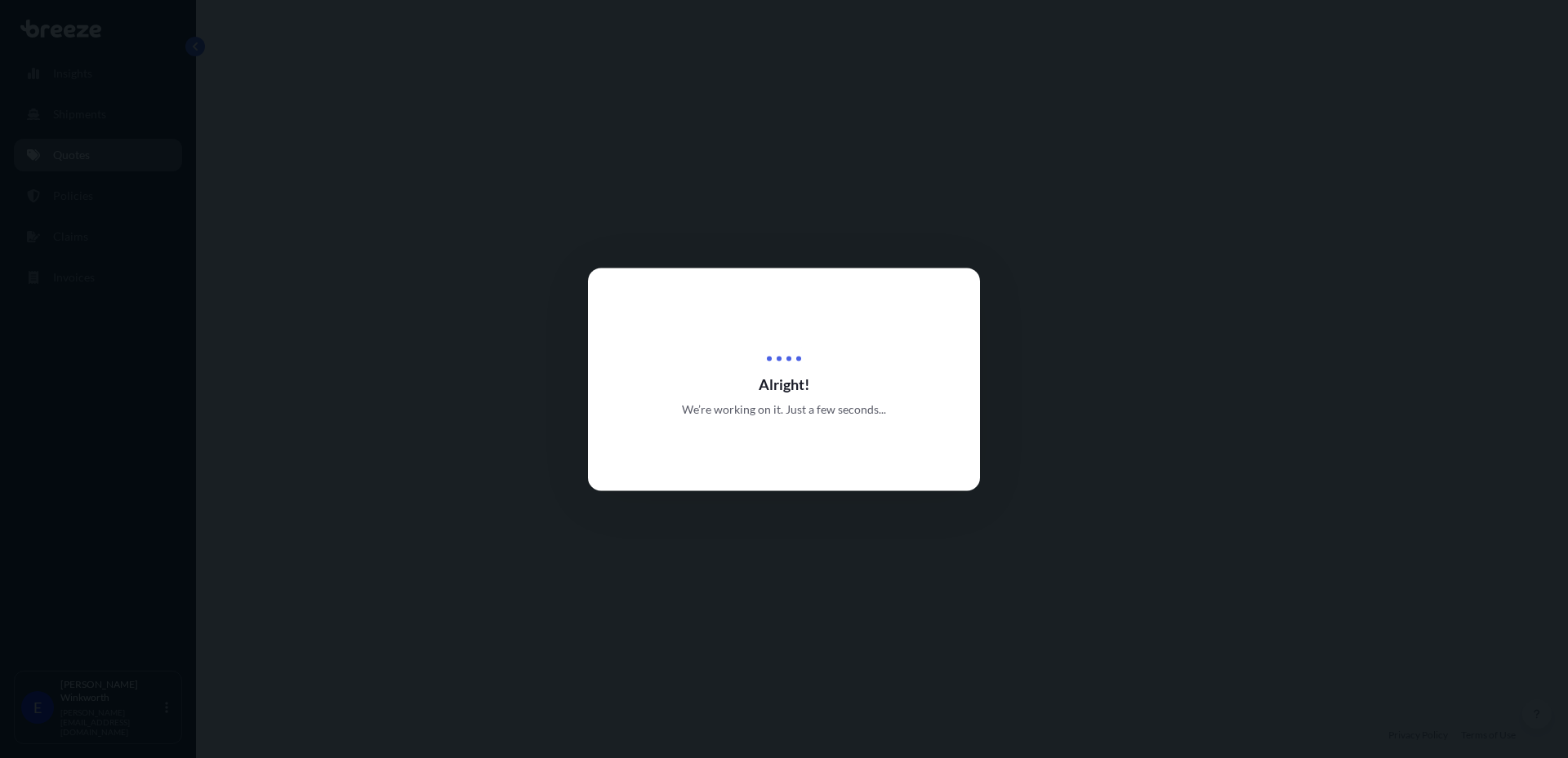
select select "Road"
select select "Sea"
select select "Road"
select select "2"
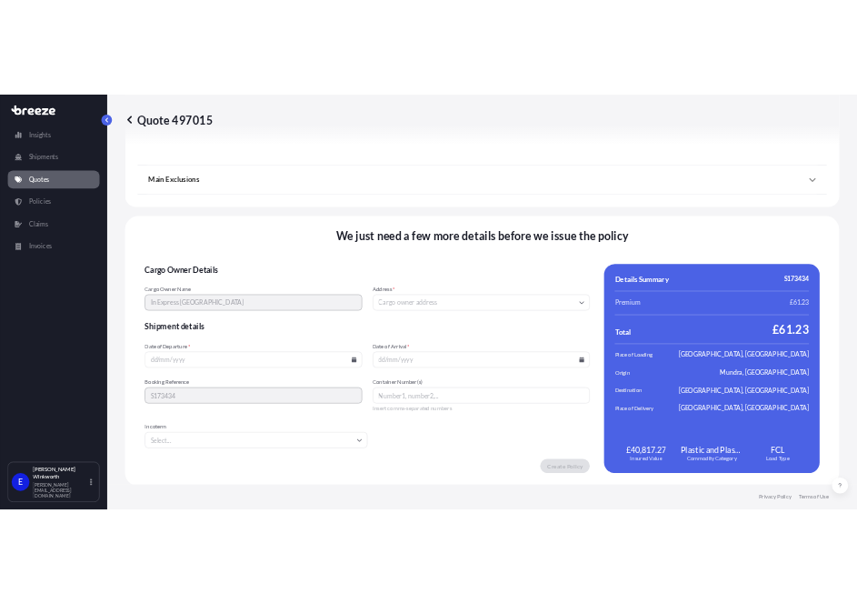
scroll to position [2401, 0]
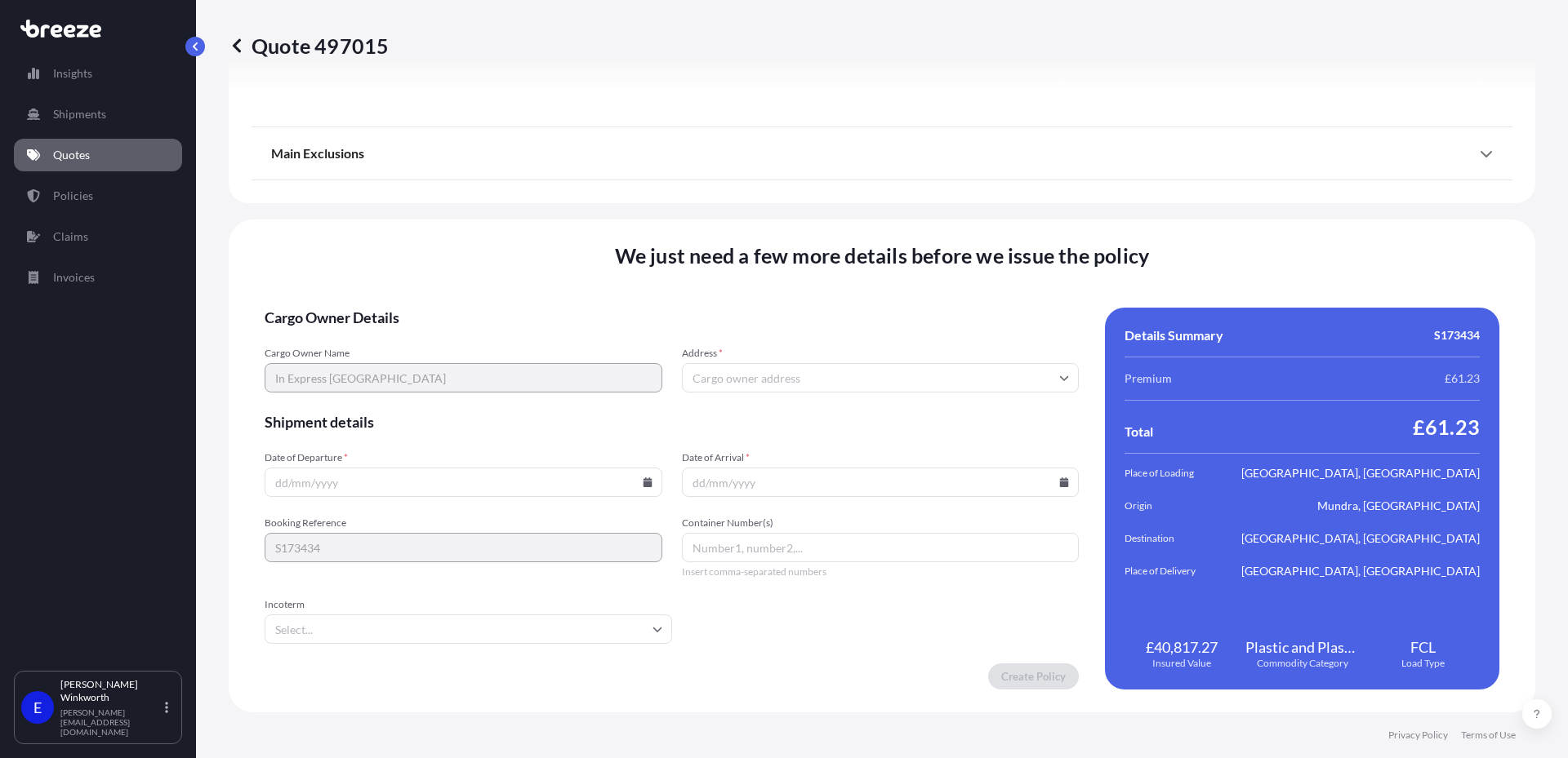
click at [768, 386] on input "Address *" at bounding box center [881, 378] width 398 height 30
click at [767, 380] on input "Address *" at bounding box center [881, 378] width 398 height 30
click at [757, 379] on input "Address *" at bounding box center [881, 378] width 398 height 30
click at [703, 363] on div "Address *" at bounding box center [881, 369] width 398 height 46
click at [728, 375] on input "Address *" at bounding box center [881, 378] width 398 height 30
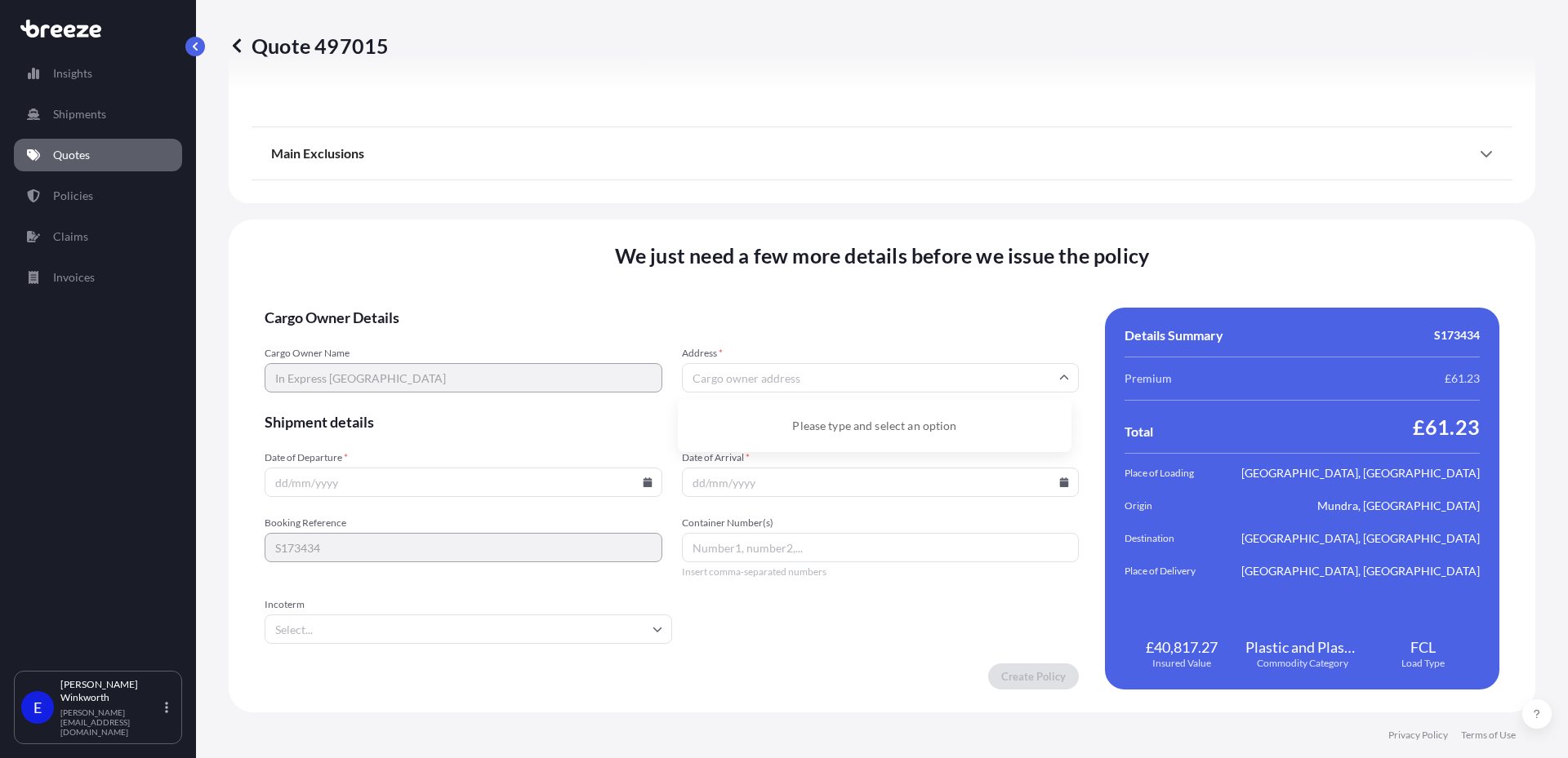
paste input "Office [STREET_ADDRESS]"
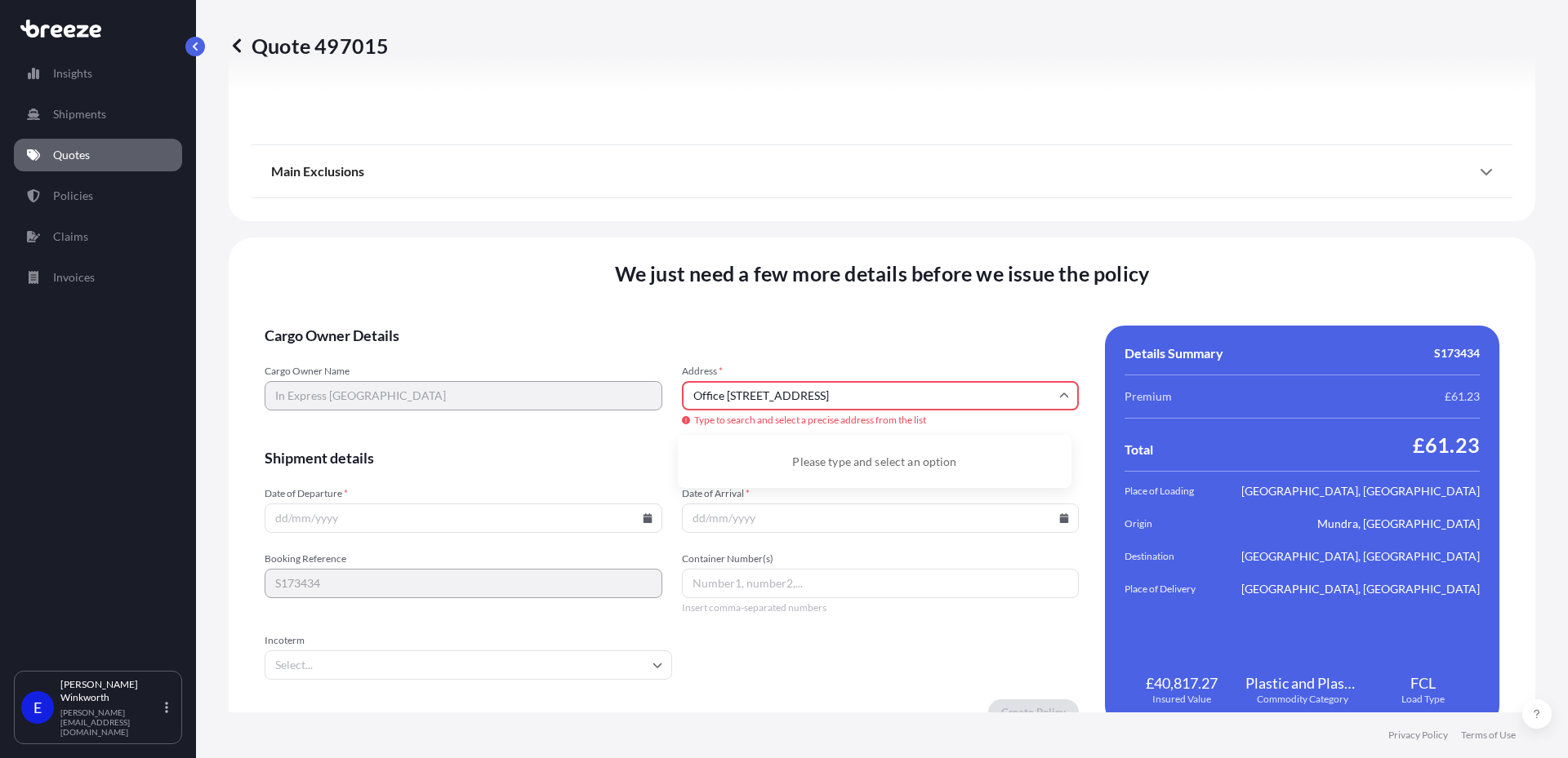
click at [798, 393] on input "Office [STREET_ADDRESS]" at bounding box center [881, 396] width 398 height 30
click at [889, 463] on div "Please type and select an option" at bounding box center [875, 462] width 381 height 40
click at [980, 397] on input "Office [STREET_ADDRESS]" at bounding box center [881, 396] width 398 height 30
drag, startPoint x: 1023, startPoint y: 392, endPoint x: 821, endPoint y: 444, distance: 208.6
click at [821, 428] on div "Address * Office [STREET_ADDRESS] Type to search and select a precise address f…" at bounding box center [881, 396] width 398 height 64
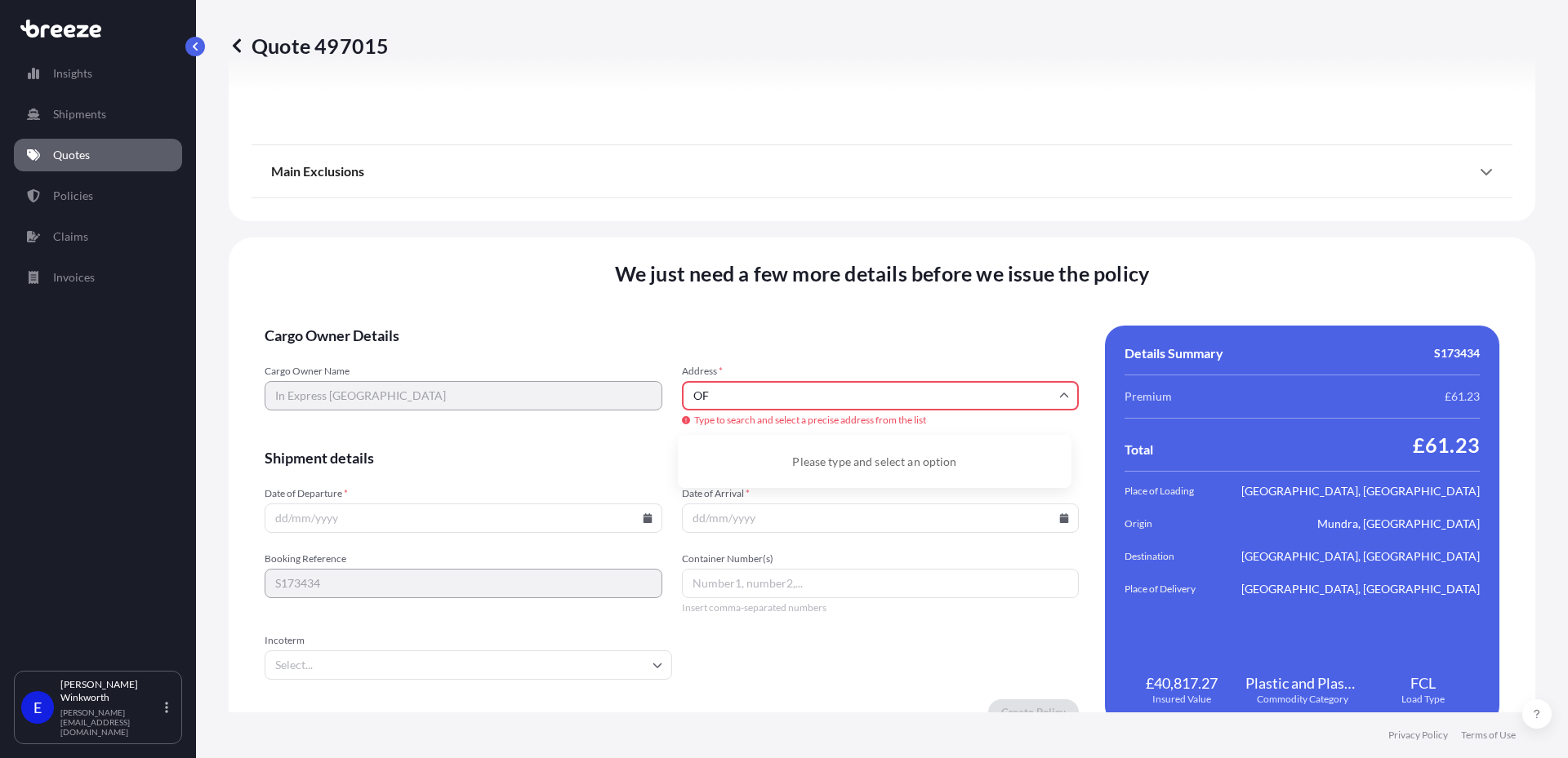
type input "O"
click at [757, 451] on li "[STREET_ADDRESS]" at bounding box center [875, 457] width 381 height 31
type input "[STREET_ADDRESS]"
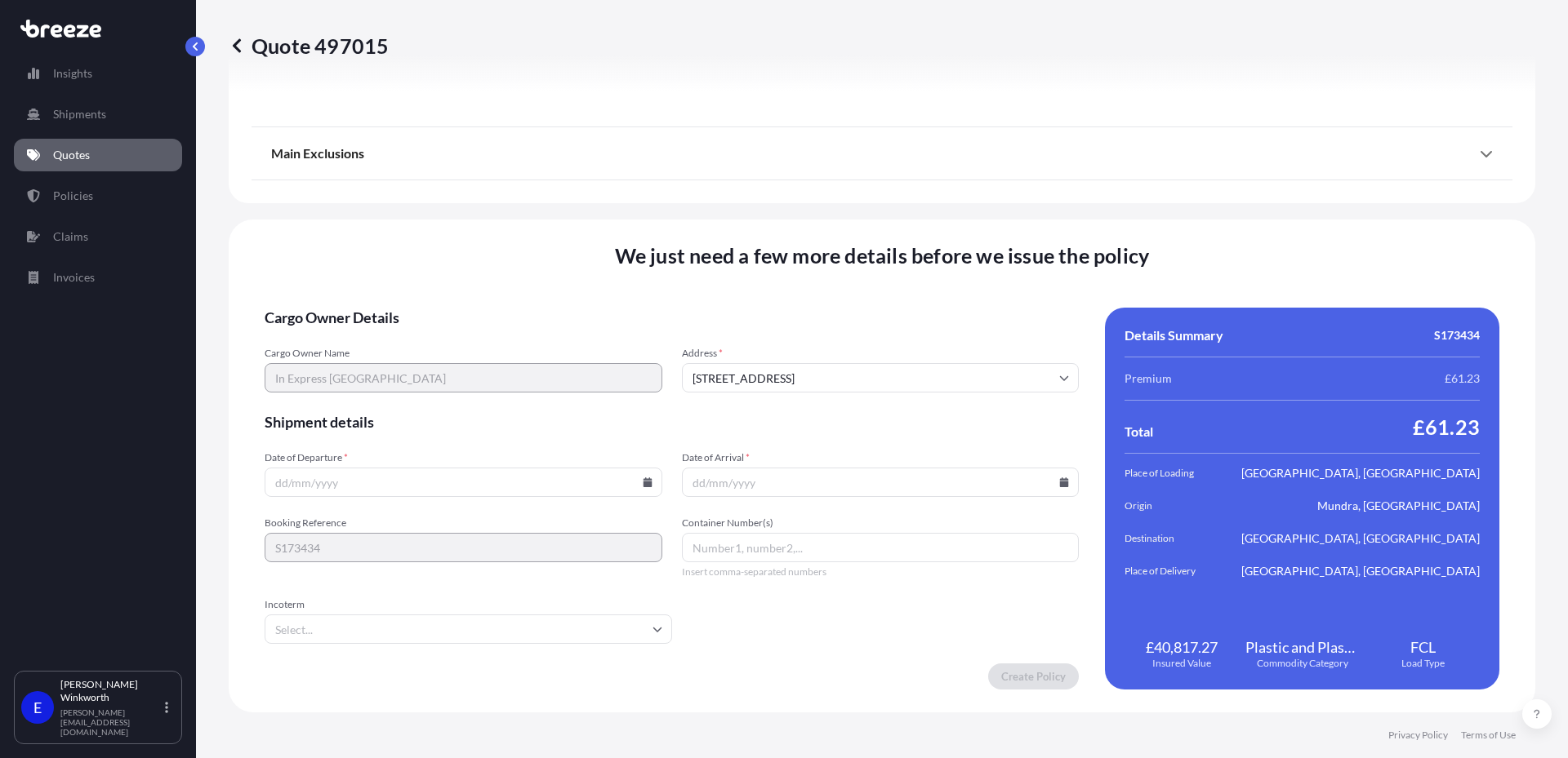
click at [340, 484] on input "Date of Departure *" at bounding box center [464, 482] width 398 height 30
click at [642, 491] on input "Date of Departure *" at bounding box center [464, 482] width 398 height 30
click at [642, 486] on icon at bounding box center [647, 482] width 9 height 10
click at [579, 277] on button "3" at bounding box center [575, 275] width 26 height 26
type input "[DATE]"
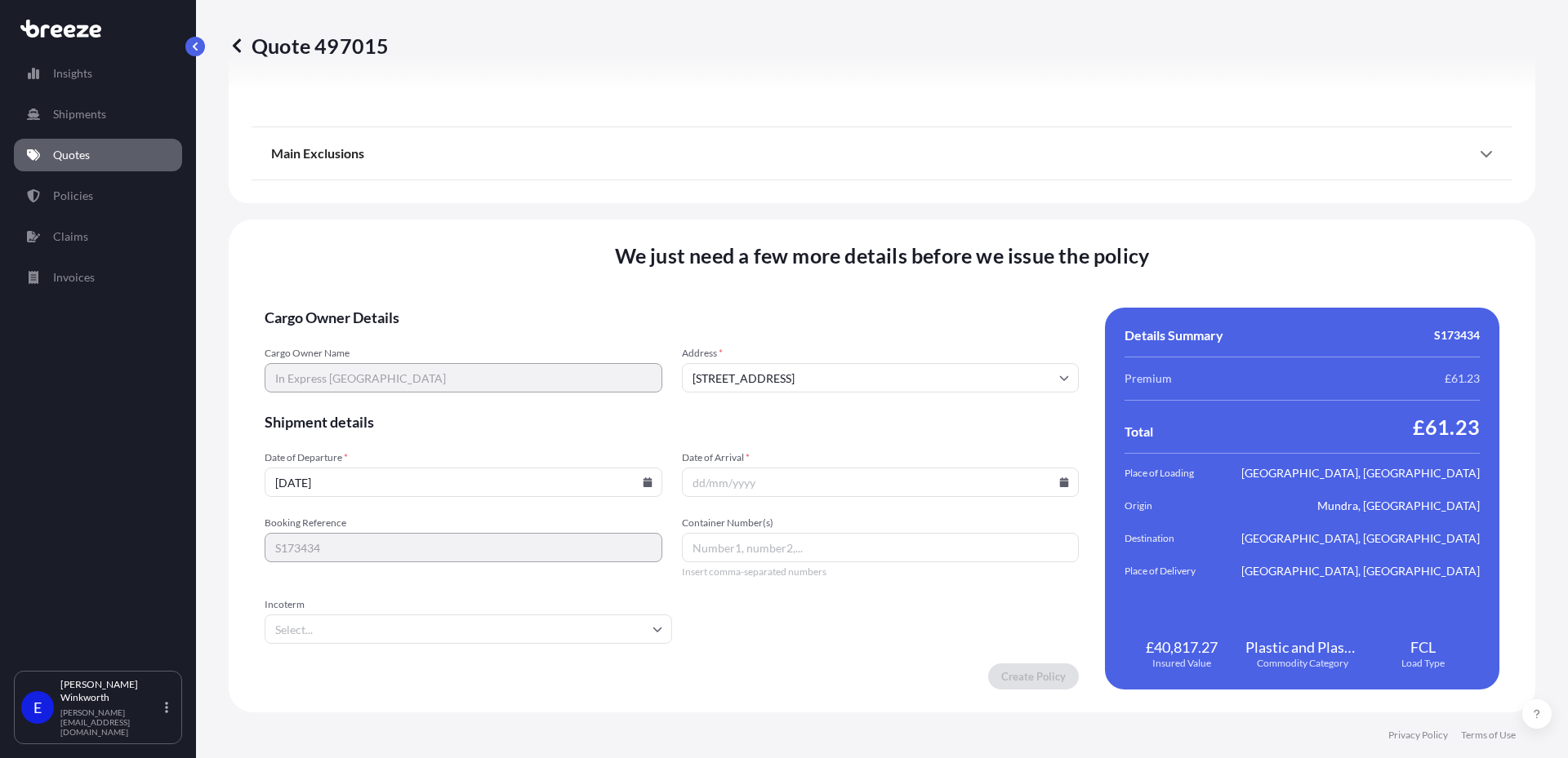
click at [762, 483] on input "Date of Arrival *" at bounding box center [881, 482] width 398 height 30
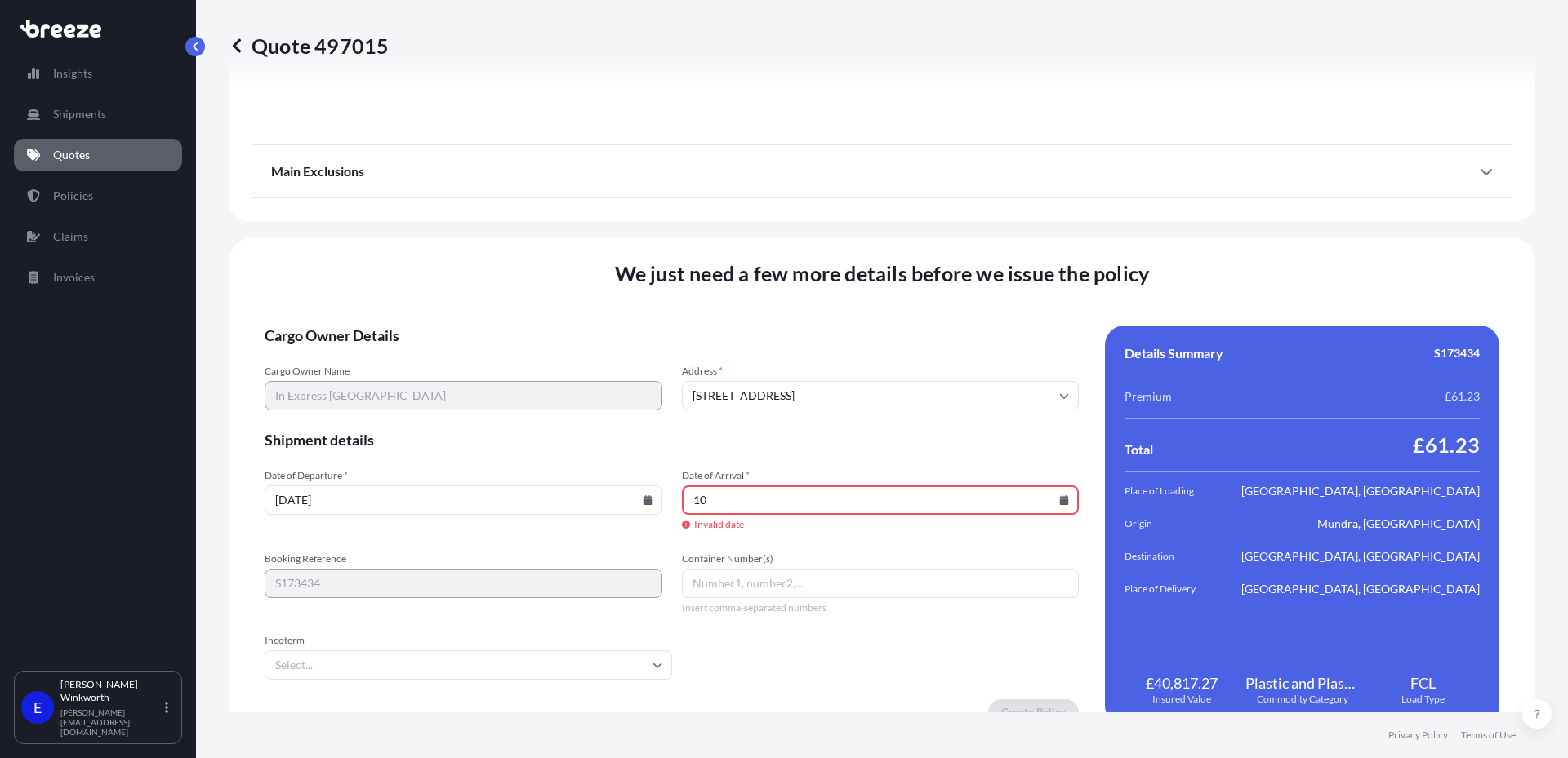
type input "1"
click at [1059, 498] on icon at bounding box center [1064, 500] width 10 height 10
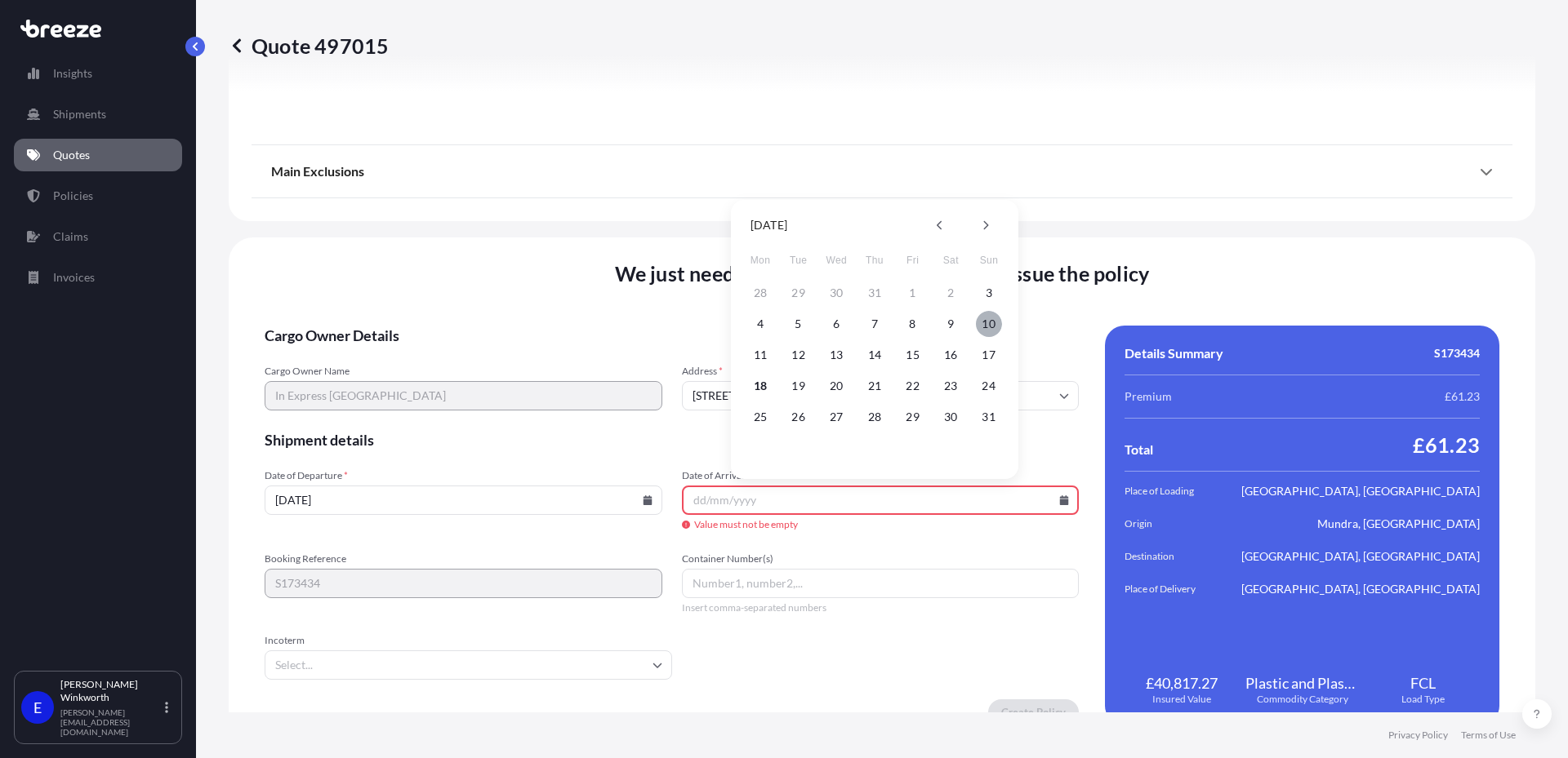
click at [997, 323] on button "10" at bounding box center [988, 323] width 26 height 26
type input "[DATE]"
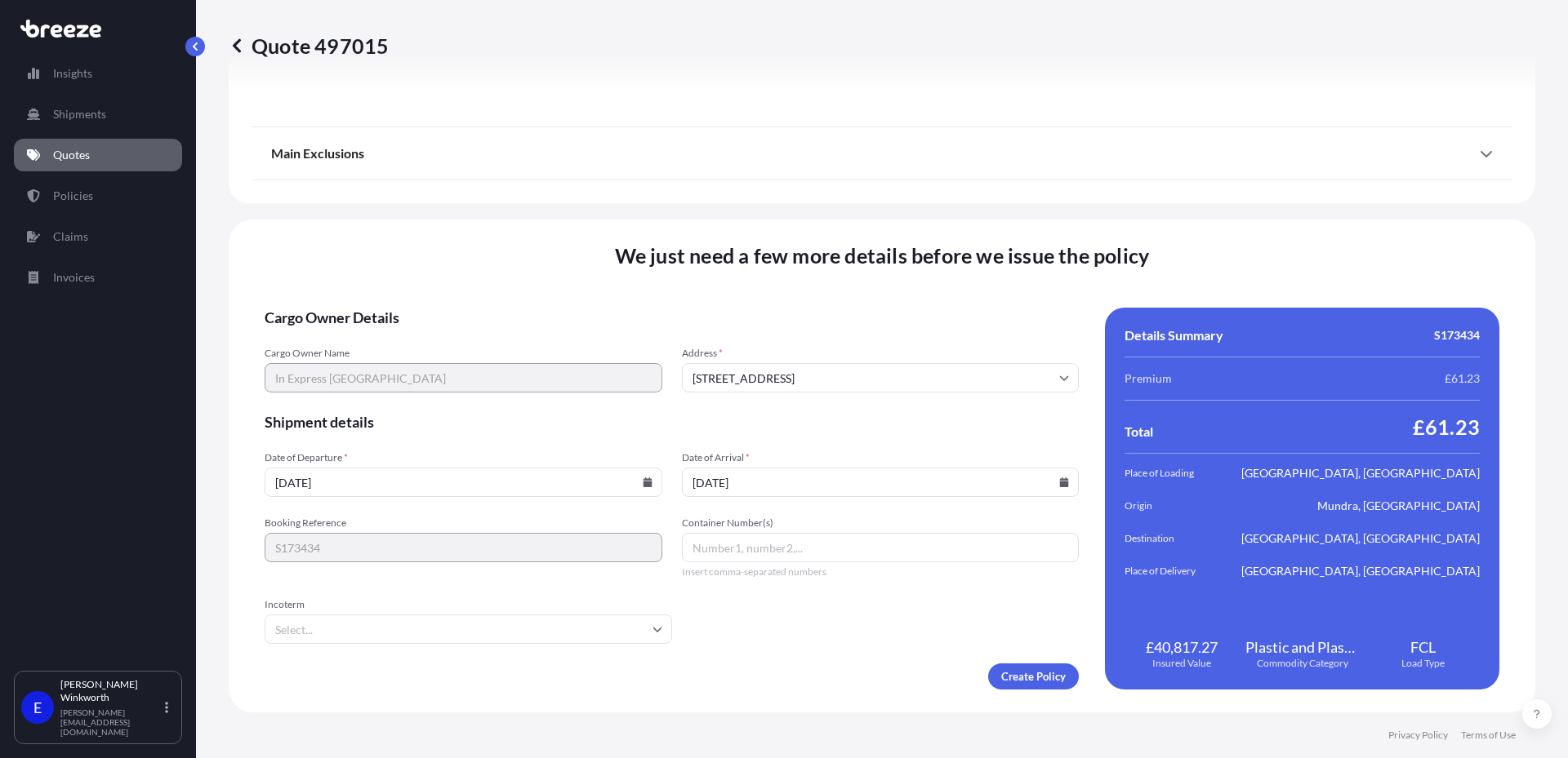
click at [740, 542] on input "Container Number(s)" at bounding box center [881, 548] width 398 height 30
type input "TRHU5865201"
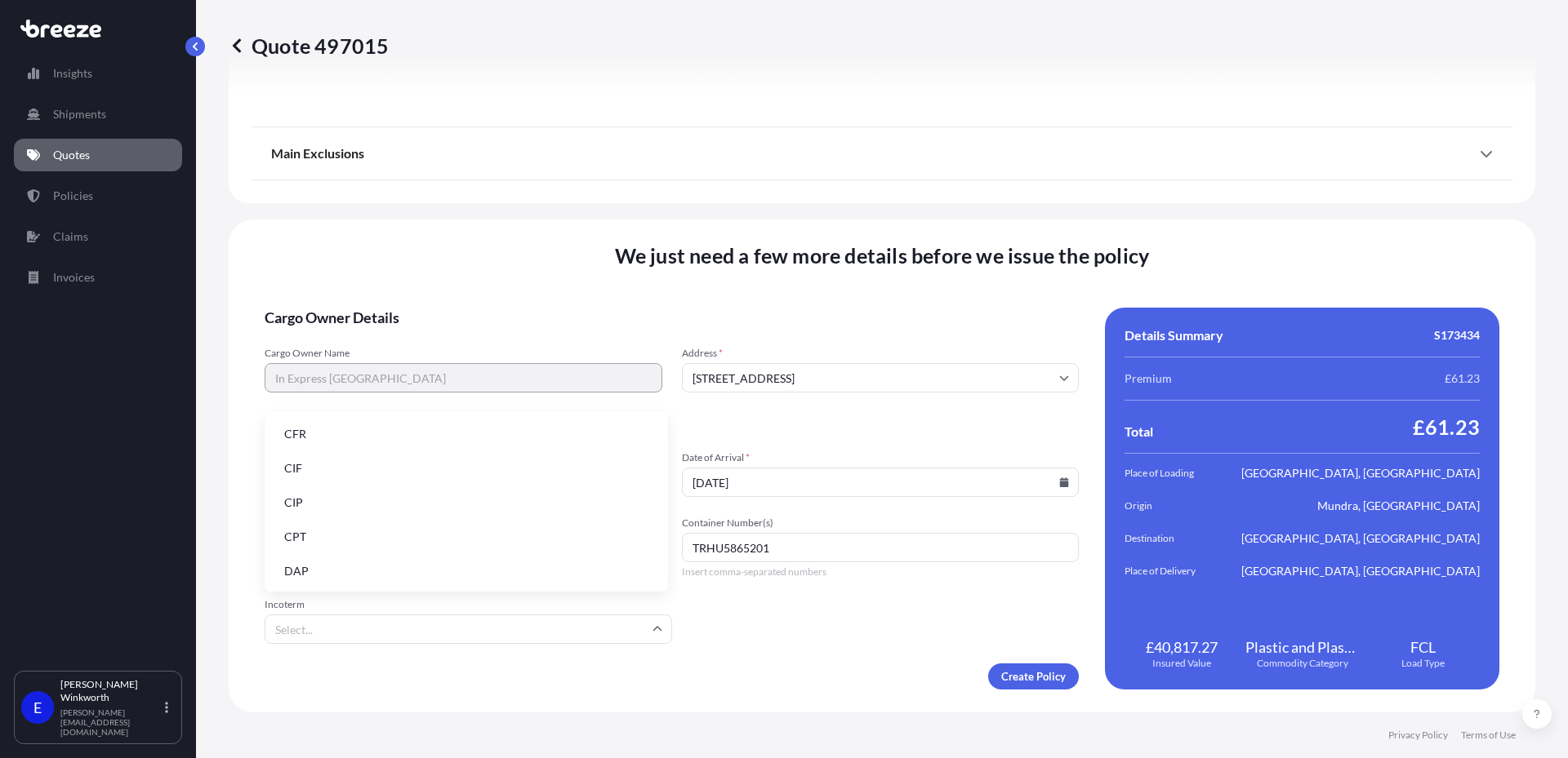
click at [441, 624] on input "Incoterm" at bounding box center [469, 629] width 408 height 30
click at [339, 504] on li "EXW" at bounding box center [466, 503] width 391 height 31
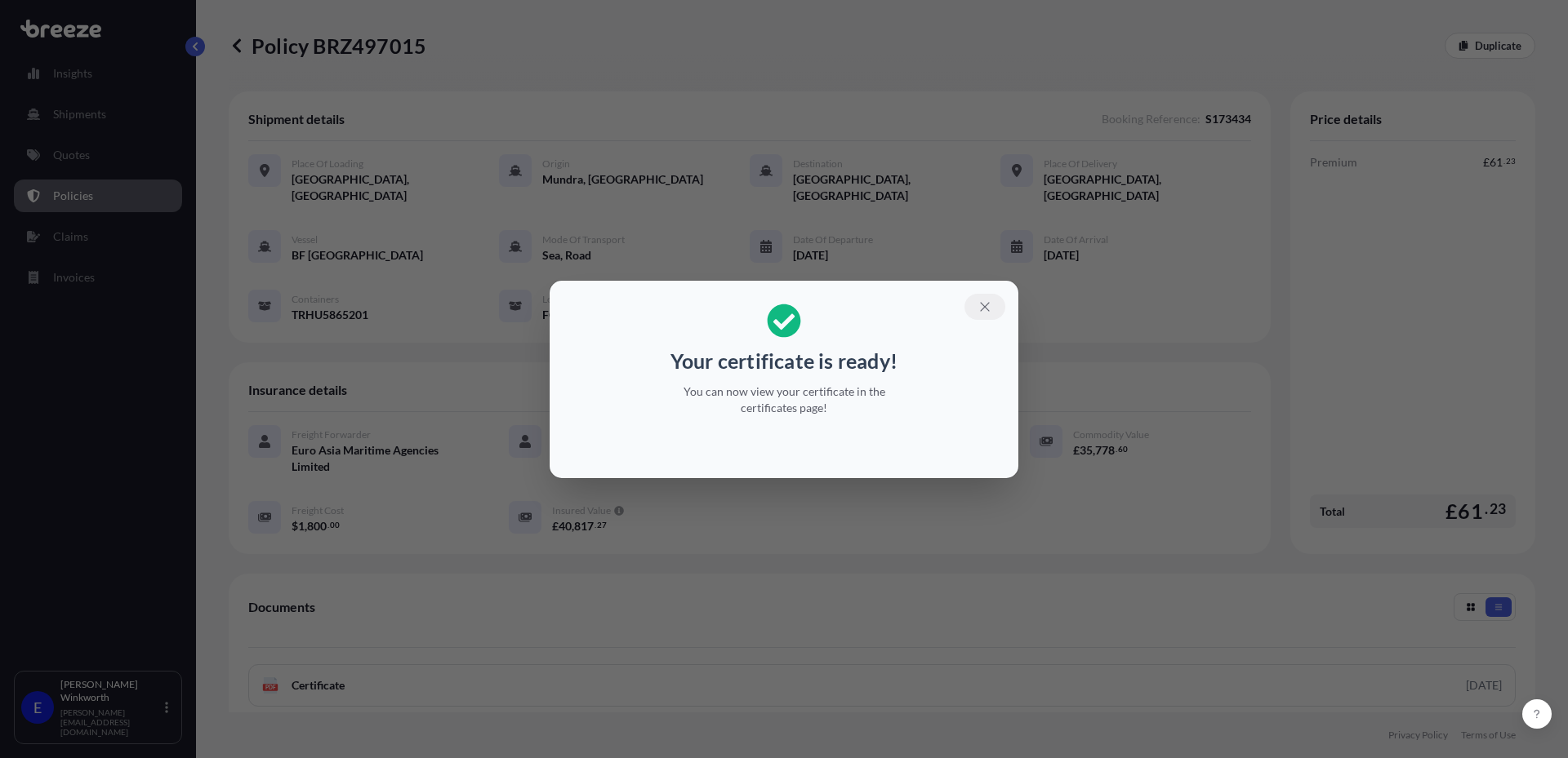
click at [992, 308] on button "button" at bounding box center [985, 306] width 40 height 26
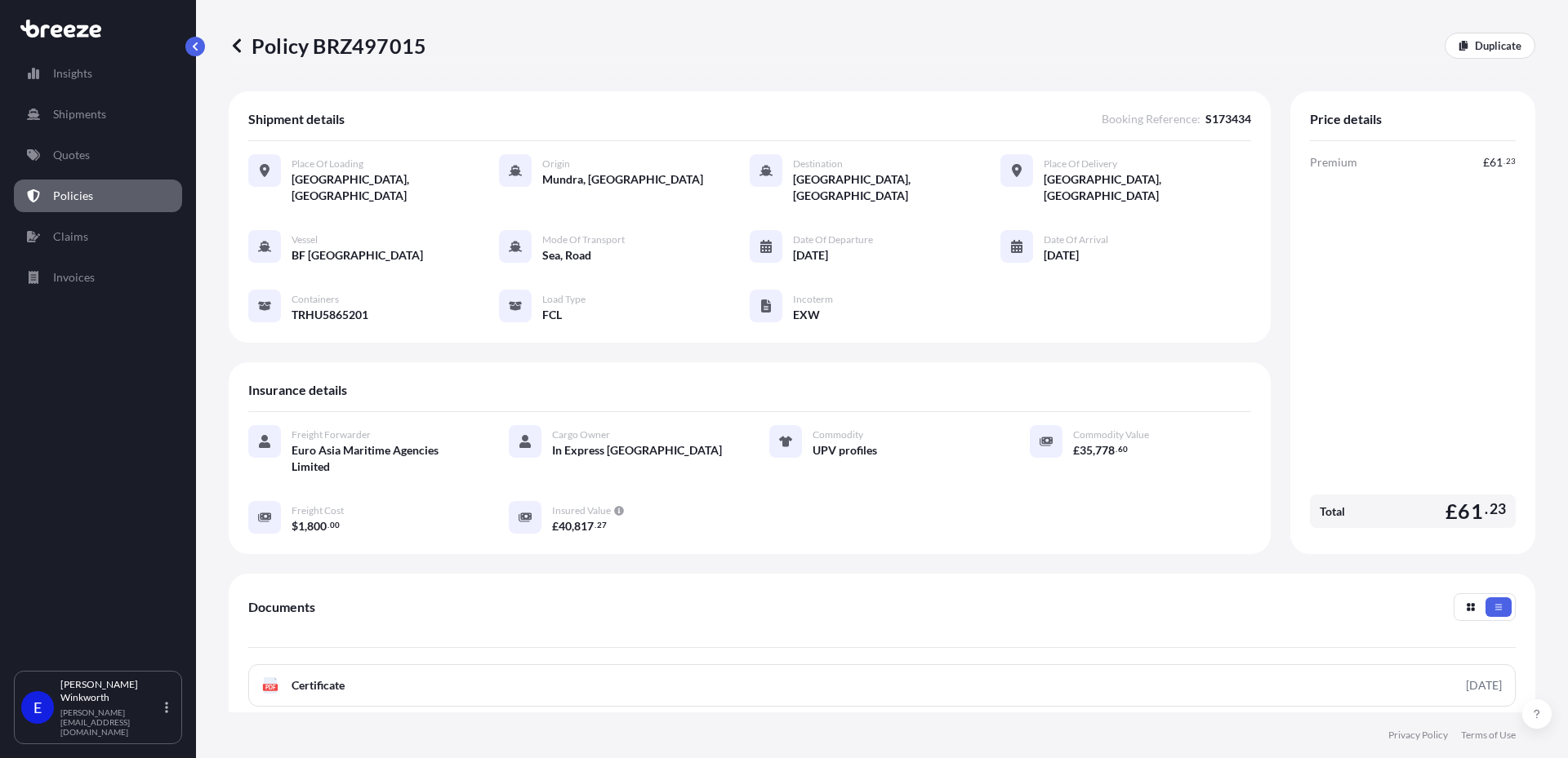
click at [1052, 234] on span "Date of Arrival" at bounding box center [1076, 240] width 65 height 13
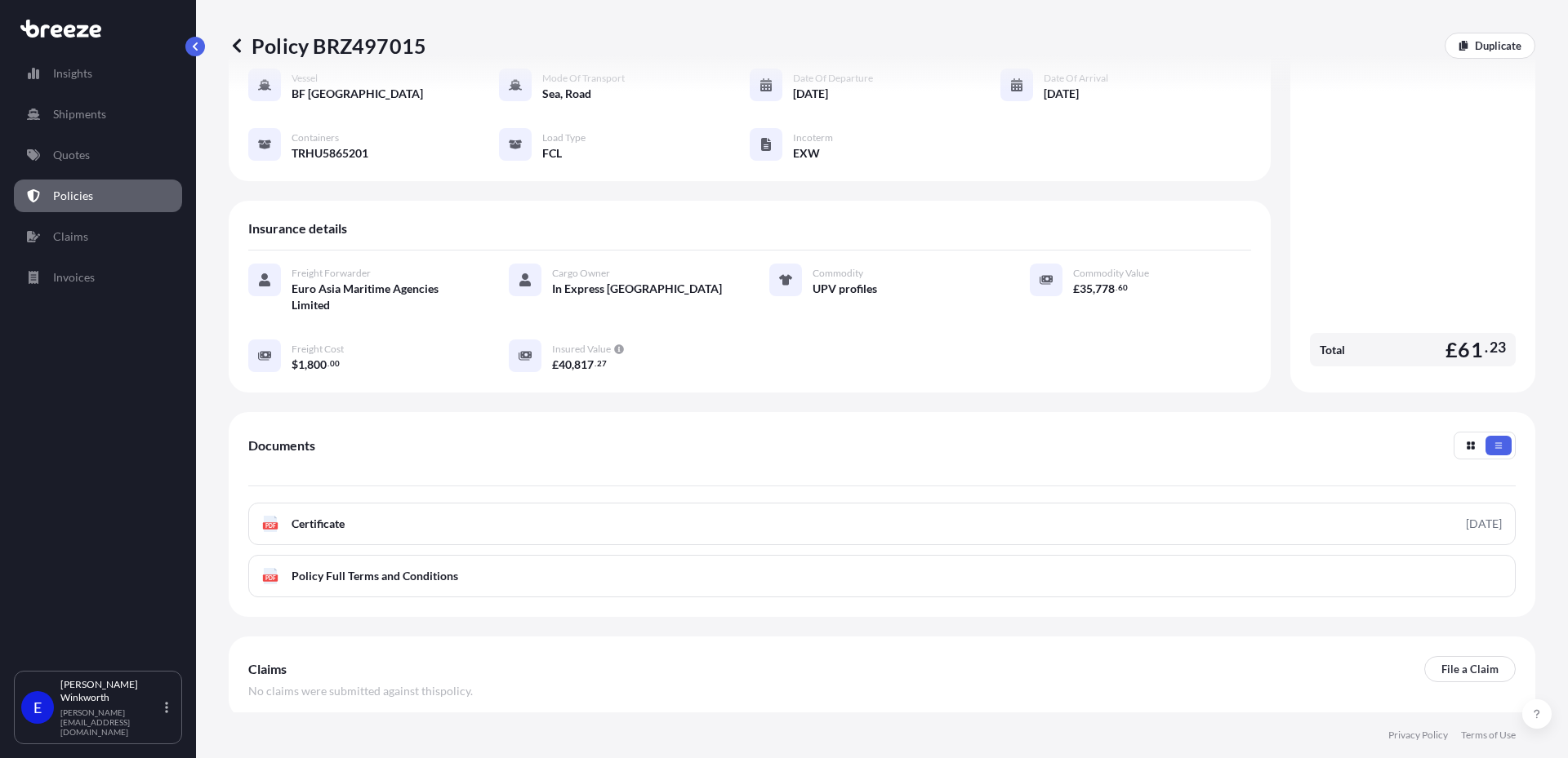
scroll to position [163, 0]
click at [1458, 435] on button "button" at bounding box center [1471, 445] width 26 height 20
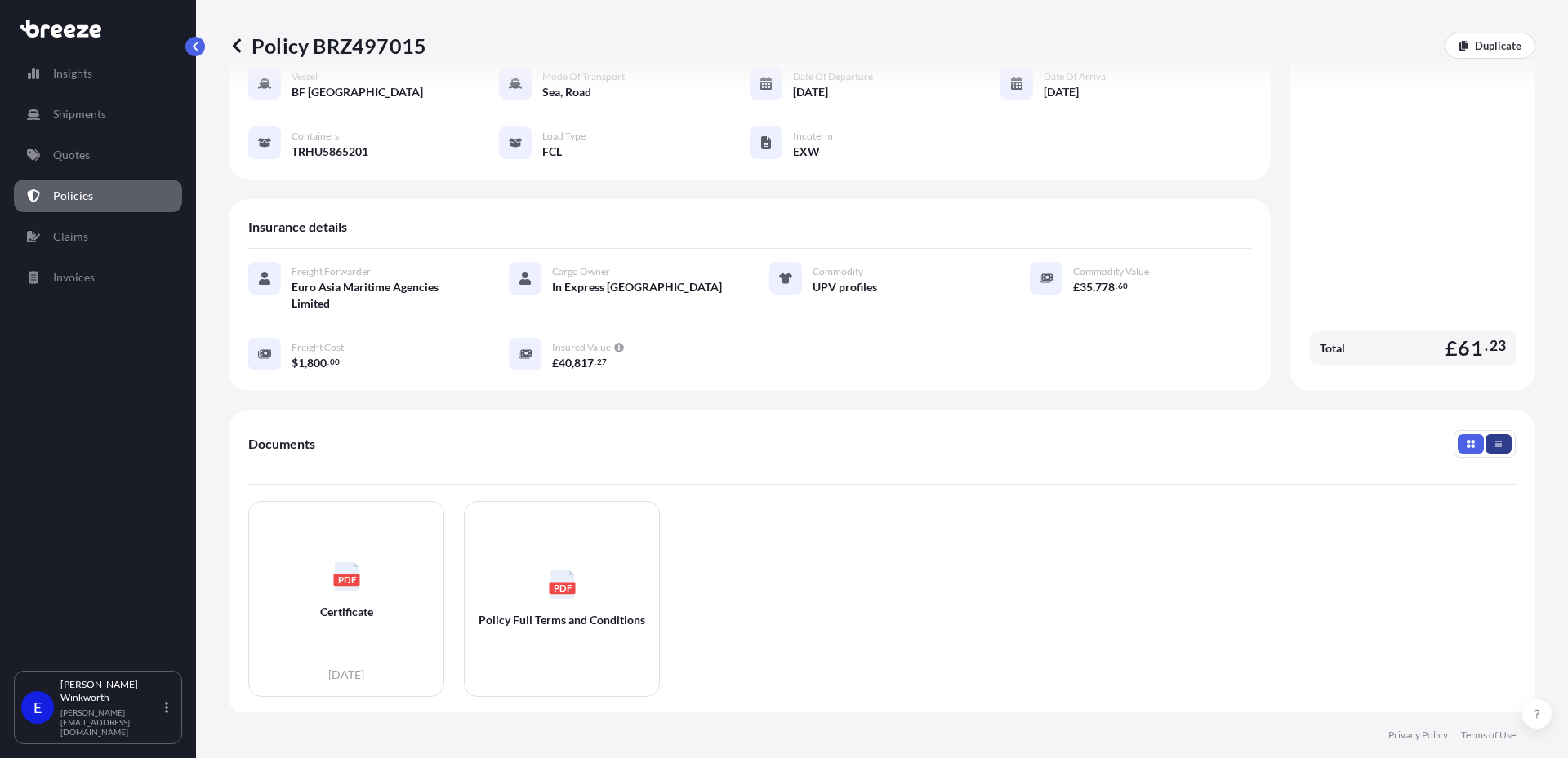
click at [1485, 435] on button "button" at bounding box center [1498, 445] width 26 height 20
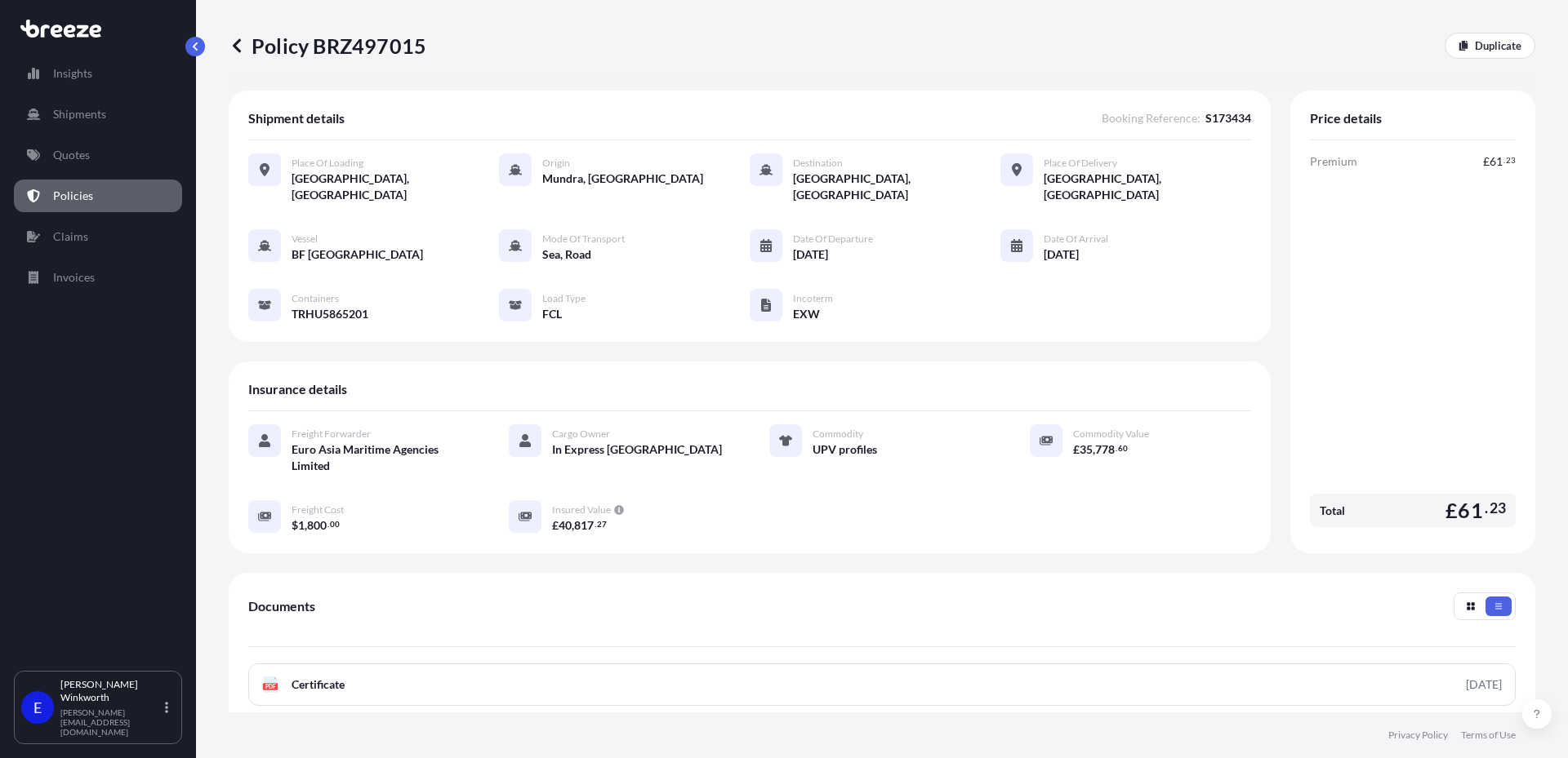
scroll to position [0, 0]
click at [46, 195] on link "Policies" at bounding box center [97, 196] width 168 height 32
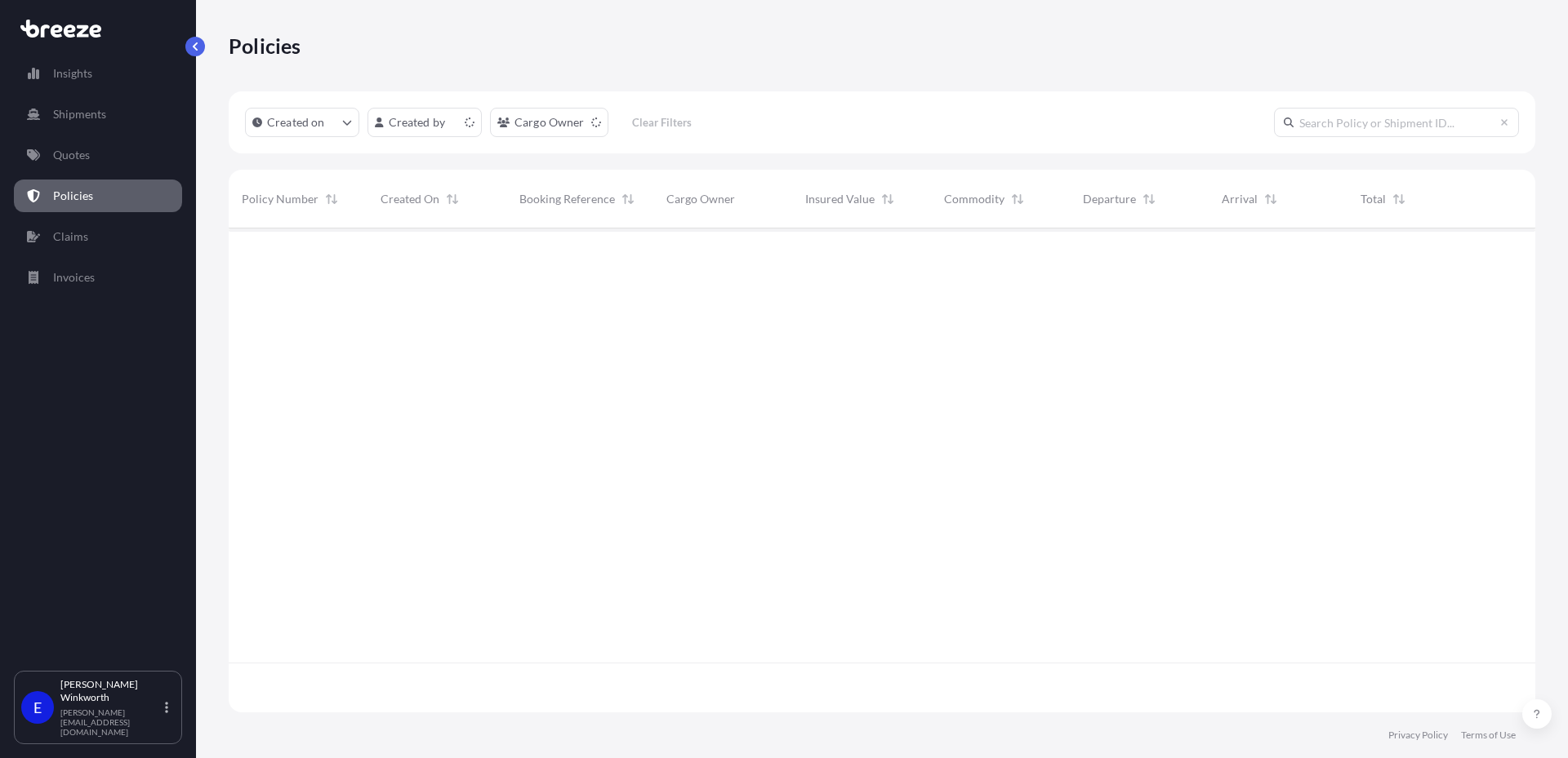
scroll to position [480, 1295]
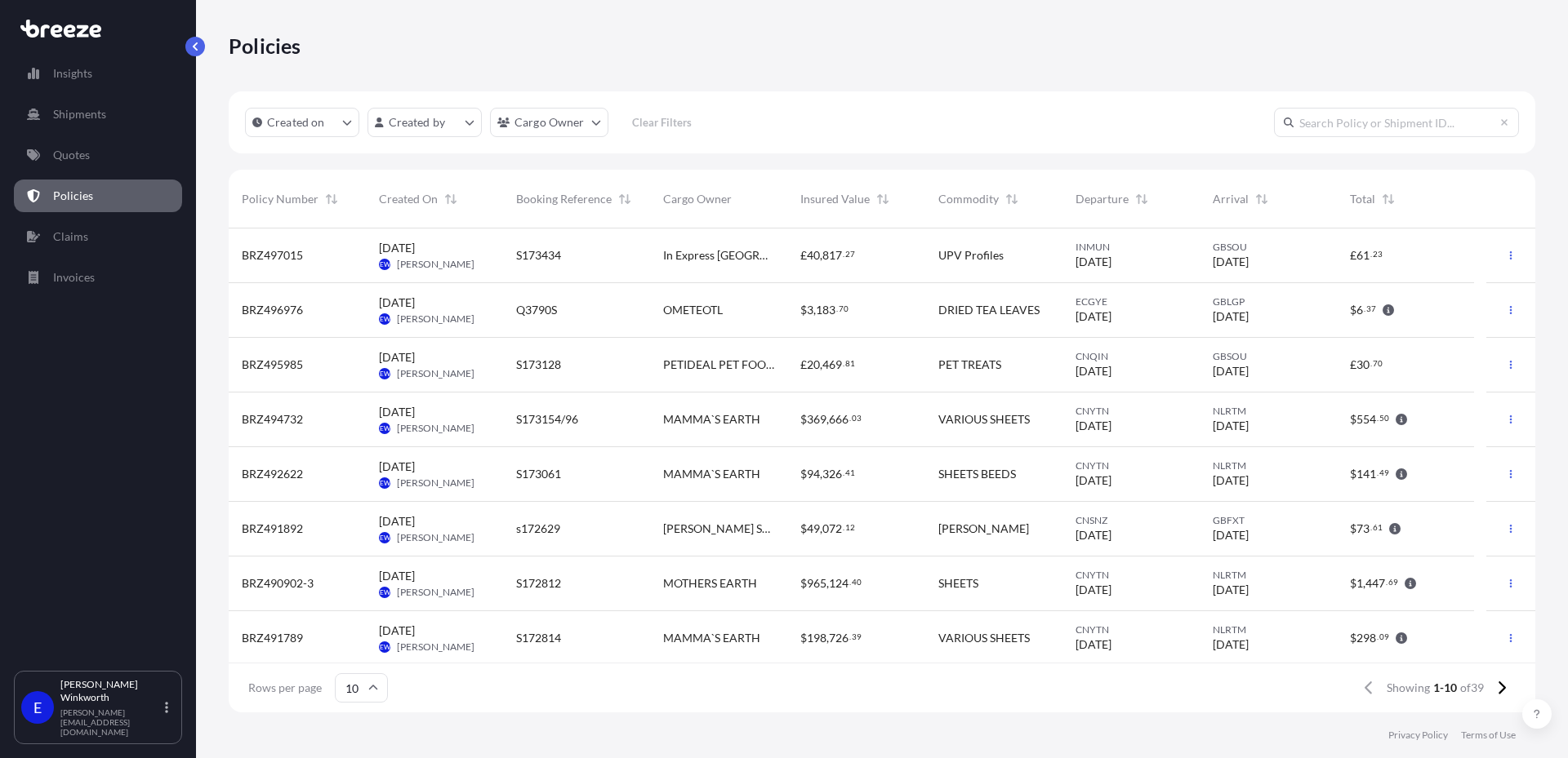
click at [1112, 266] on span "[DATE]" at bounding box center [1094, 262] width 36 height 16
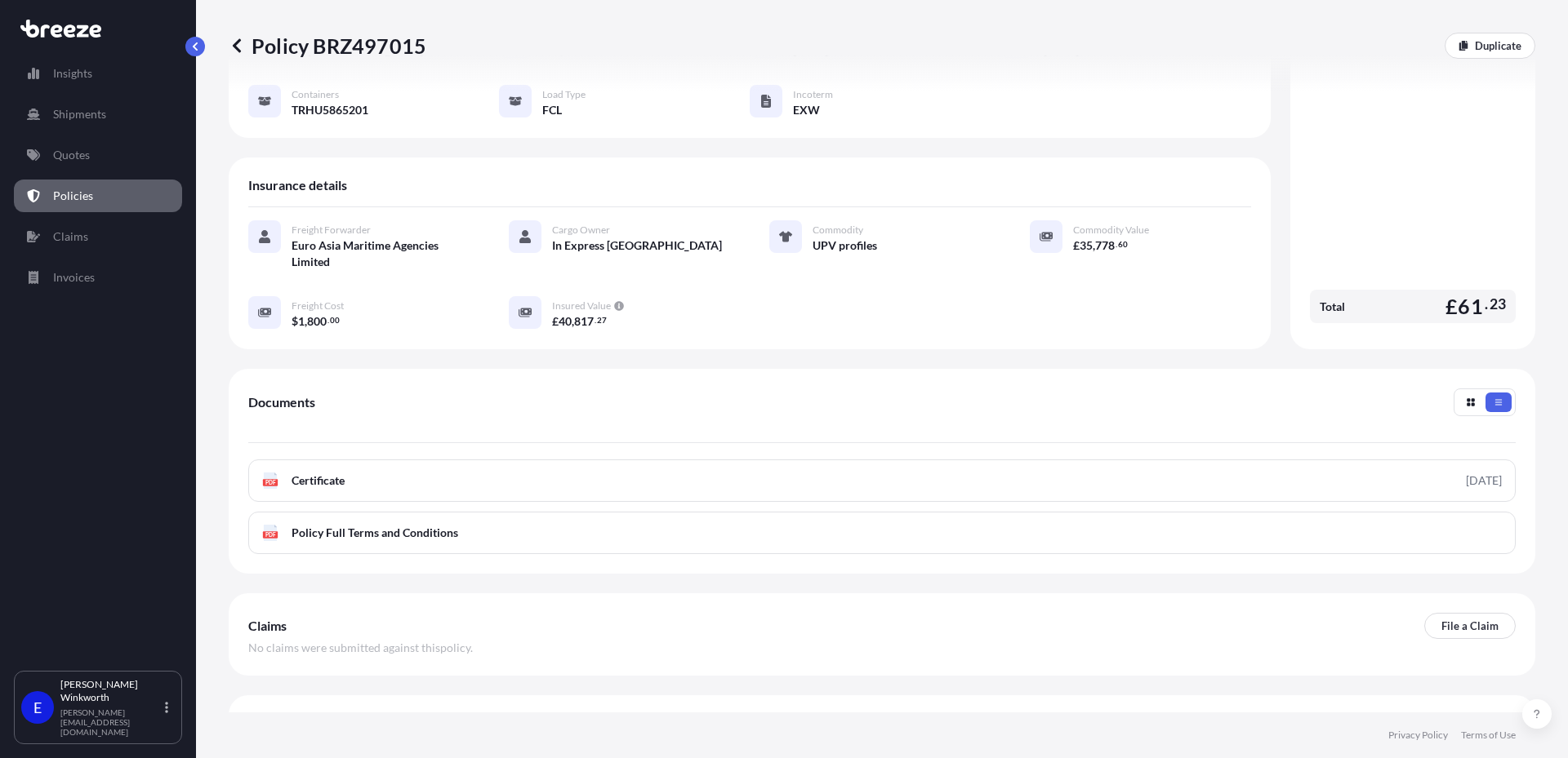
scroll to position [224, 0]
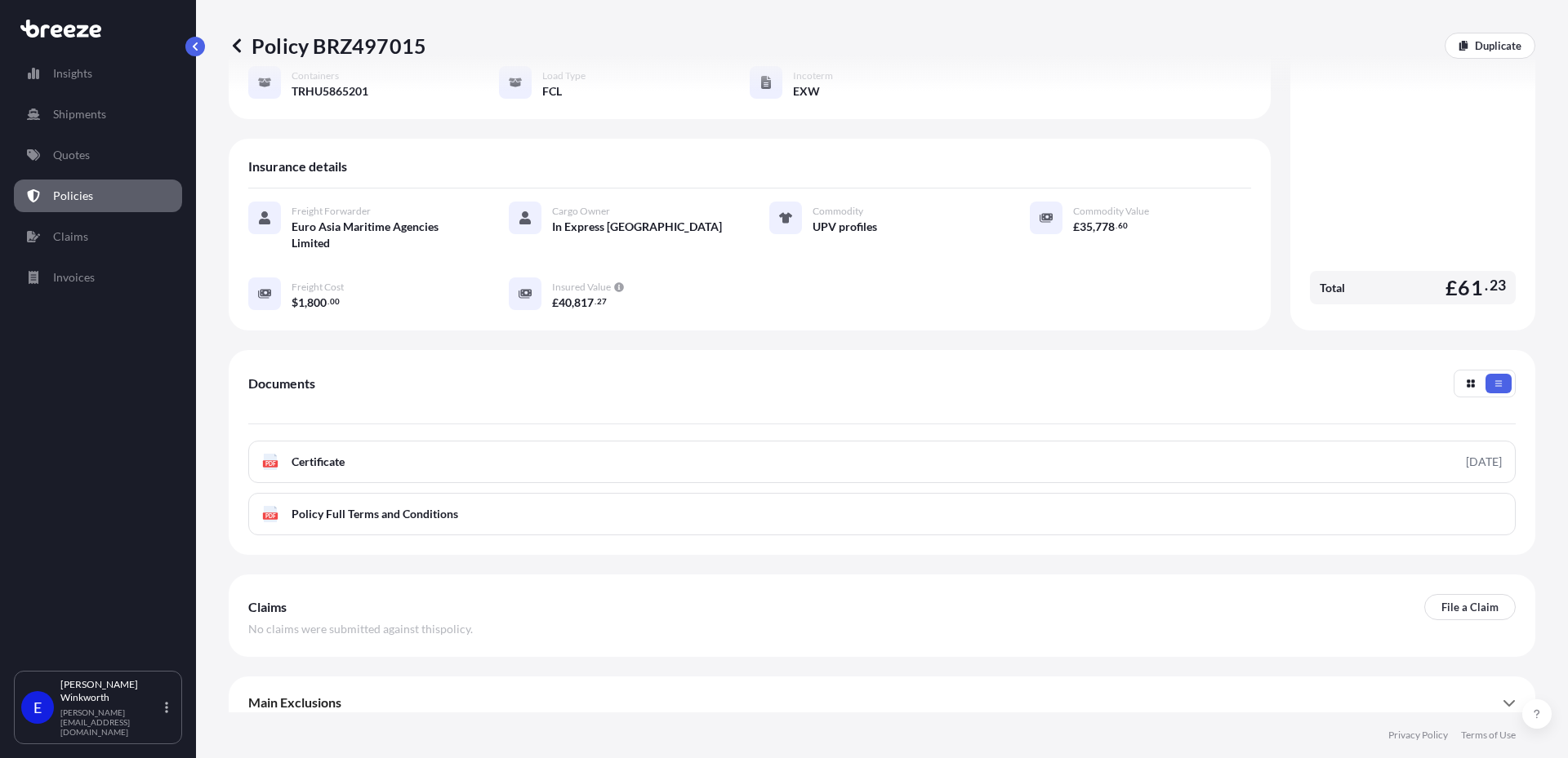
click at [1503, 696] on icon at bounding box center [1510, 702] width 13 height 13
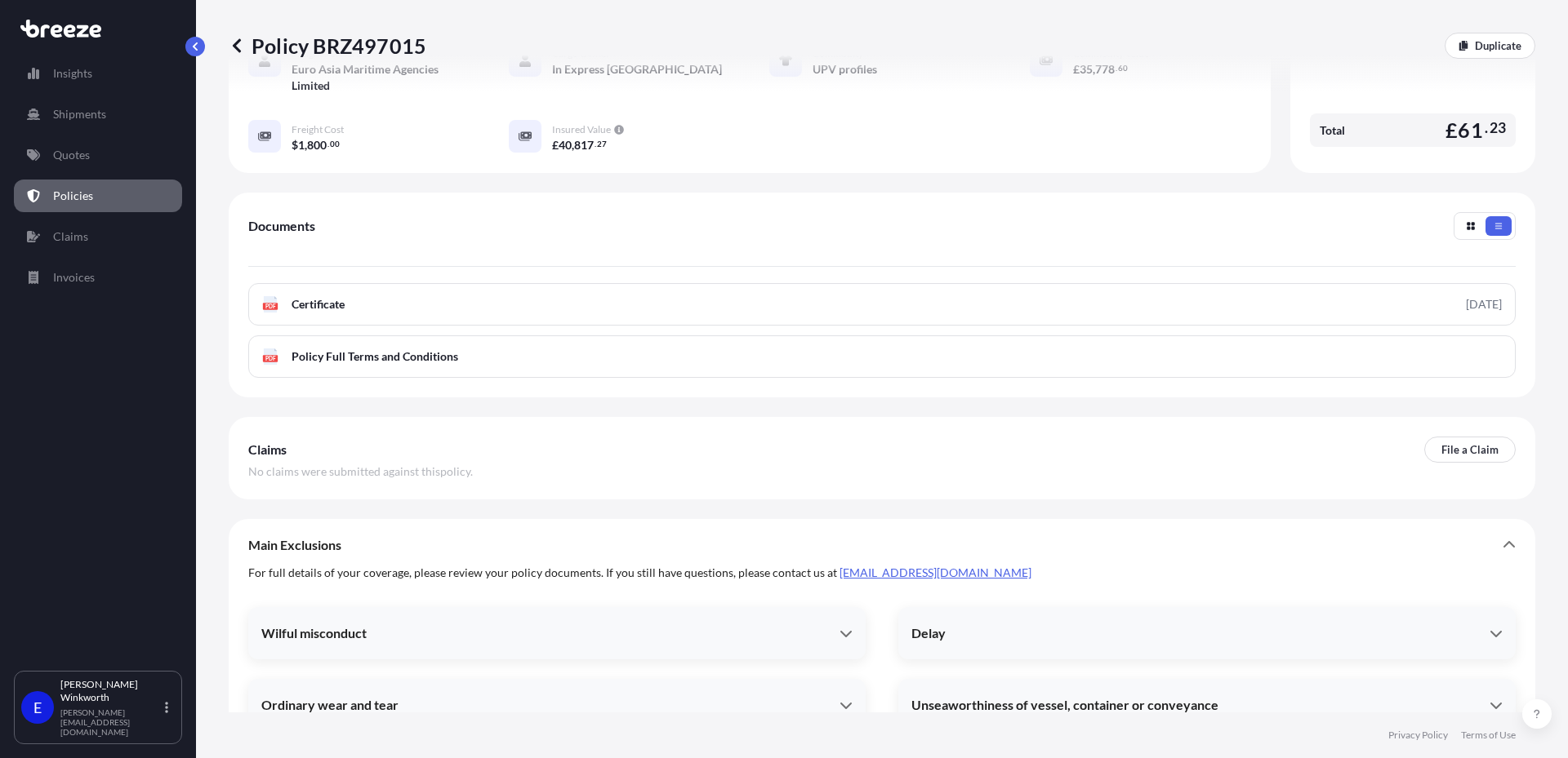
scroll to position [553, 0]
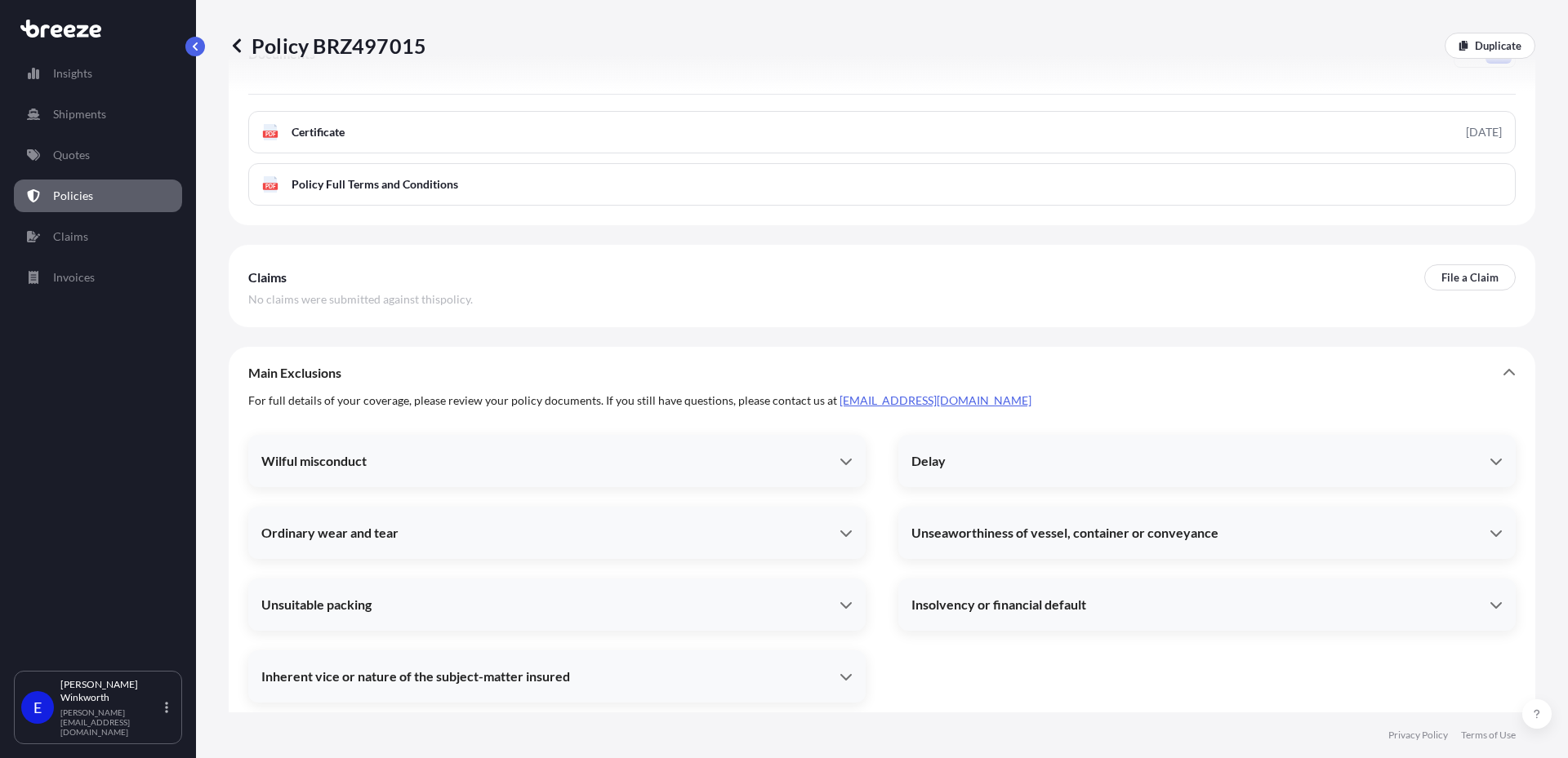
click at [954, 453] on div "Delay" at bounding box center [1200, 461] width 579 height 16
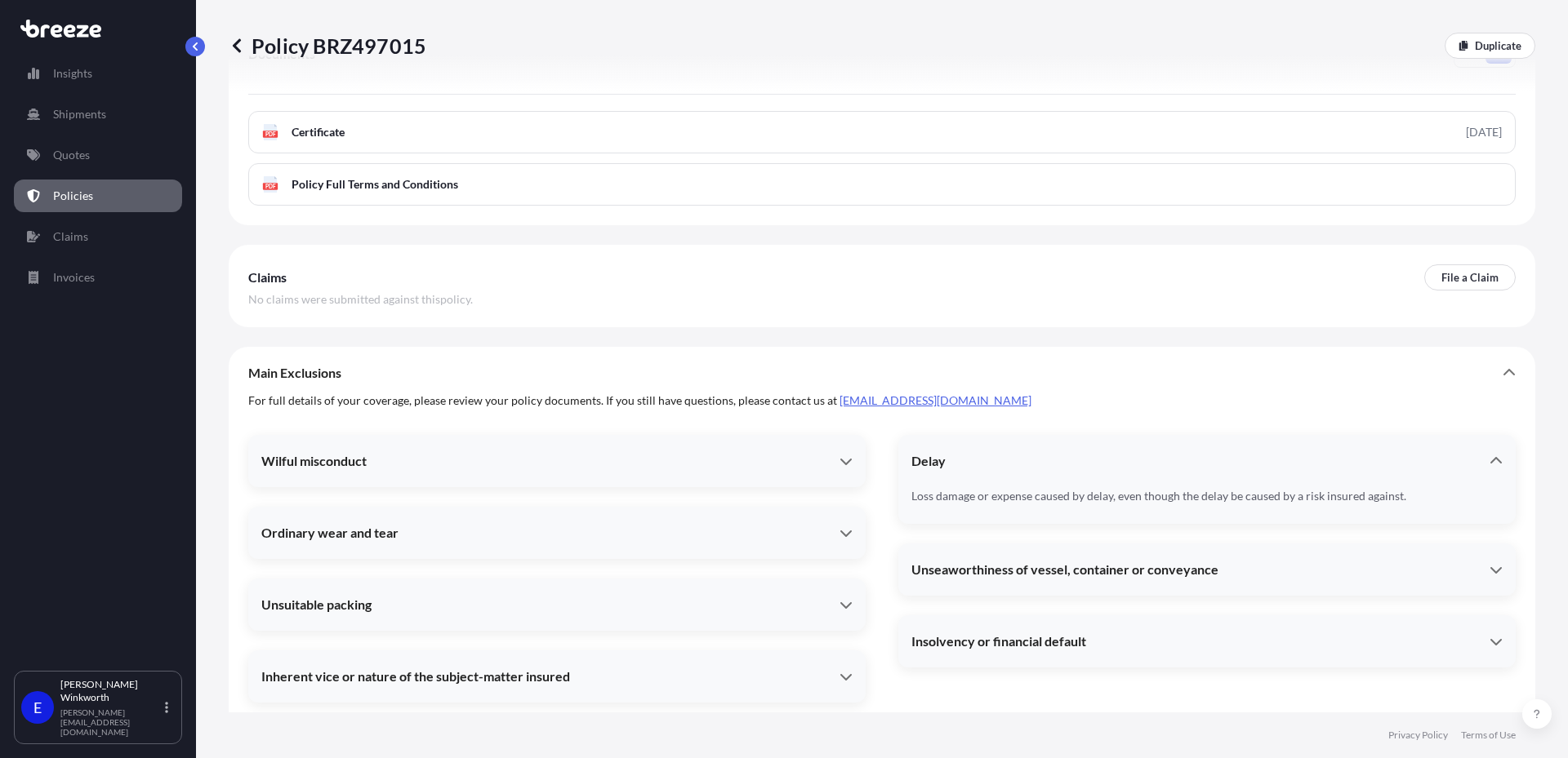
click at [954, 453] on div "Delay" at bounding box center [1200, 461] width 579 height 16
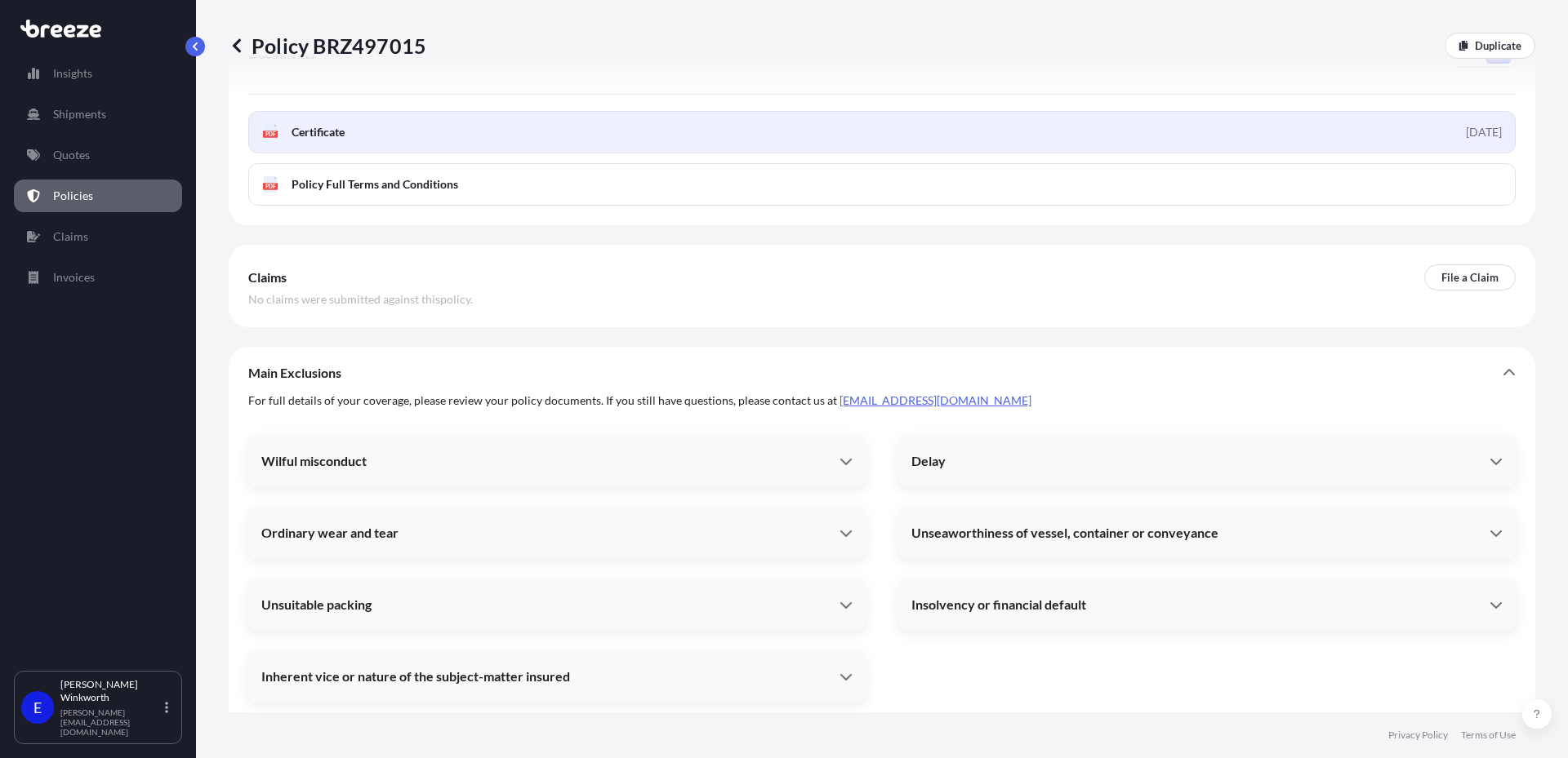
scroll to position [227, 0]
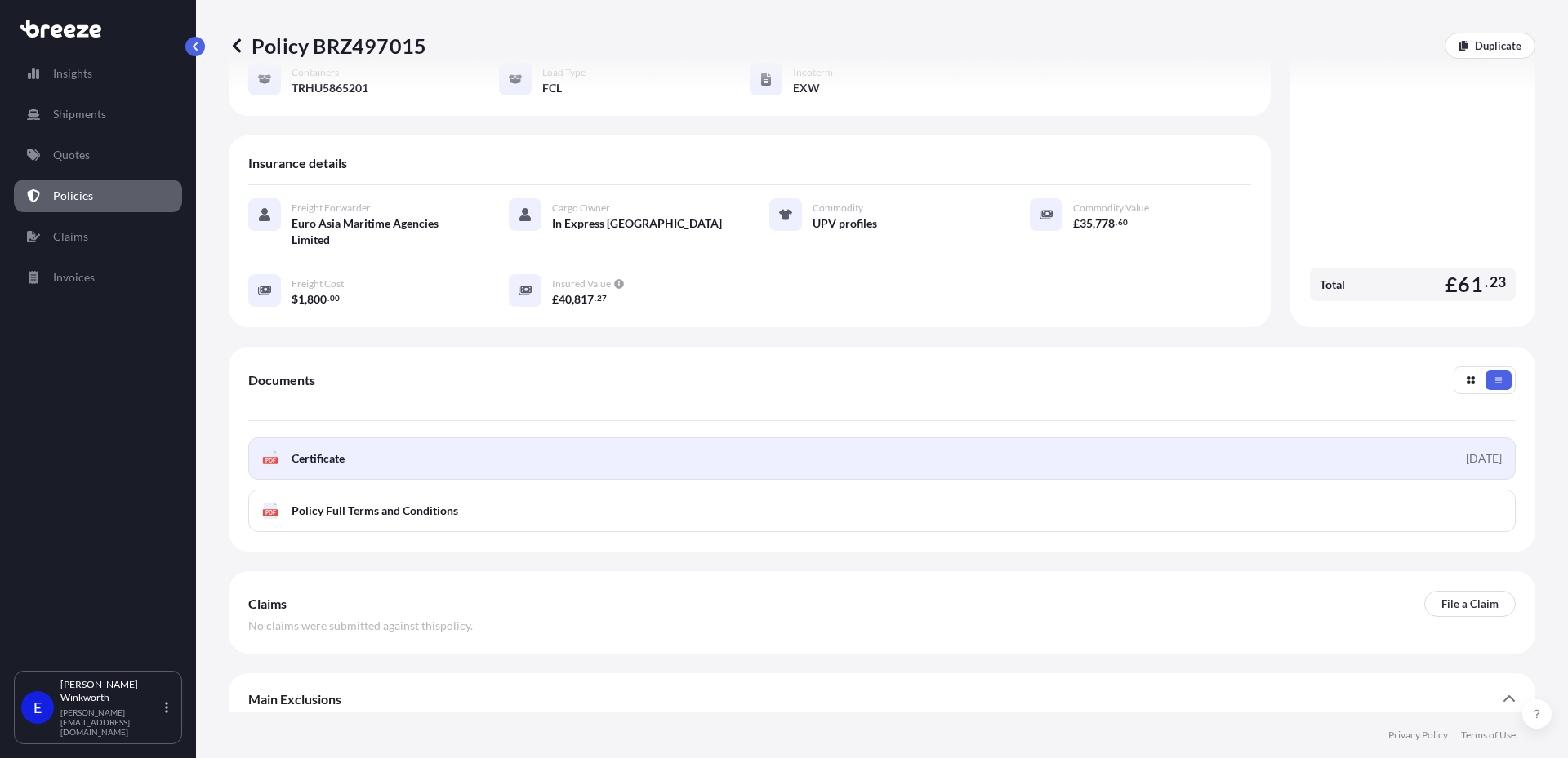
click at [1400, 440] on link "PDF Certificate [DATE]" at bounding box center [881, 458] width 1268 height 42
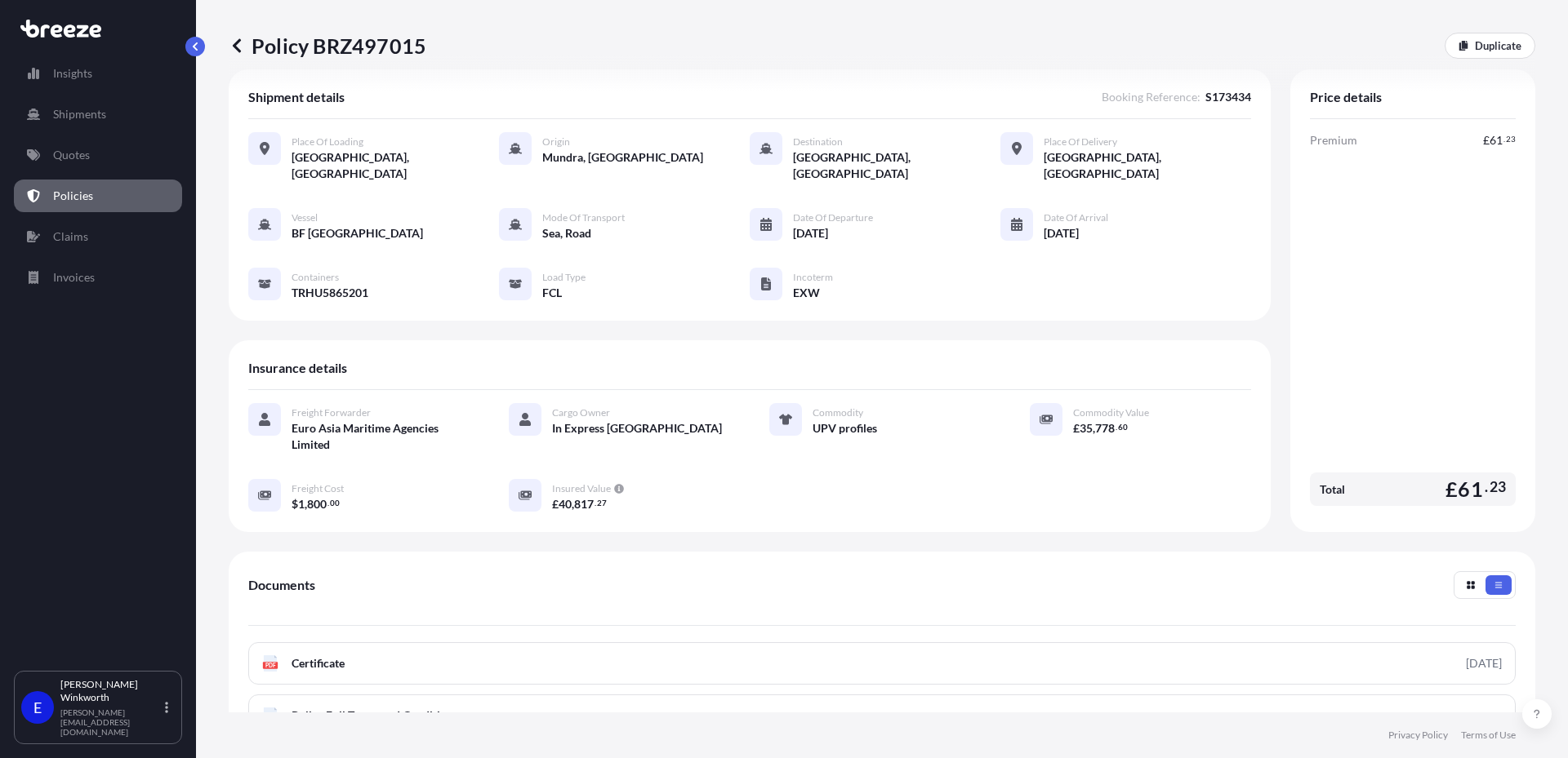
scroll to position [0, 0]
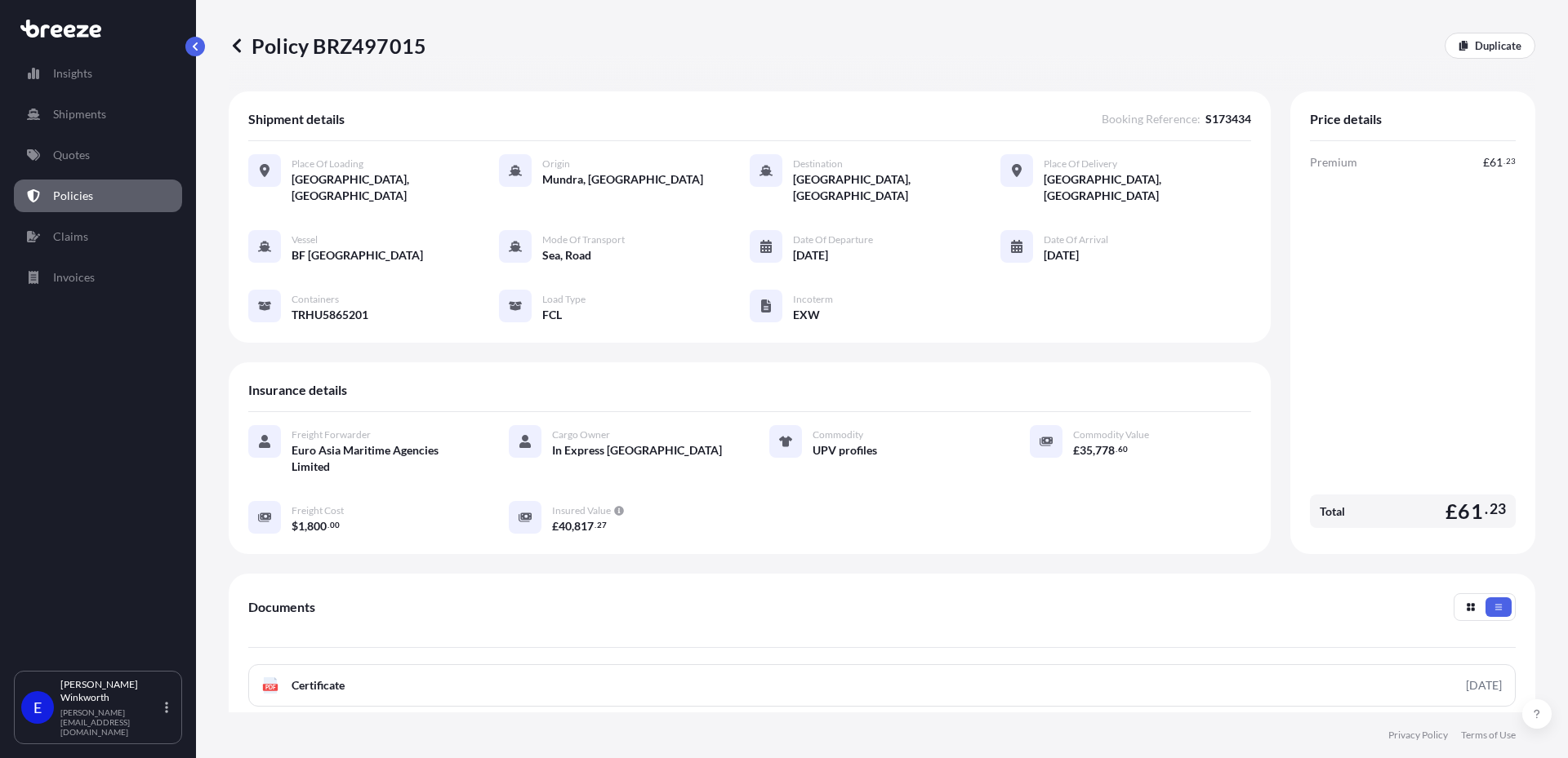
click at [1217, 118] on span "S173434" at bounding box center [1228, 119] width 46 height 16
click at [359, 45] on p "Policy BRZ497015" at bounding box center [328, 45] width 198 height 26
click at [265, 39] on p "Policy BRZ497015" at bounding box center [328, 45] width 198 height 26
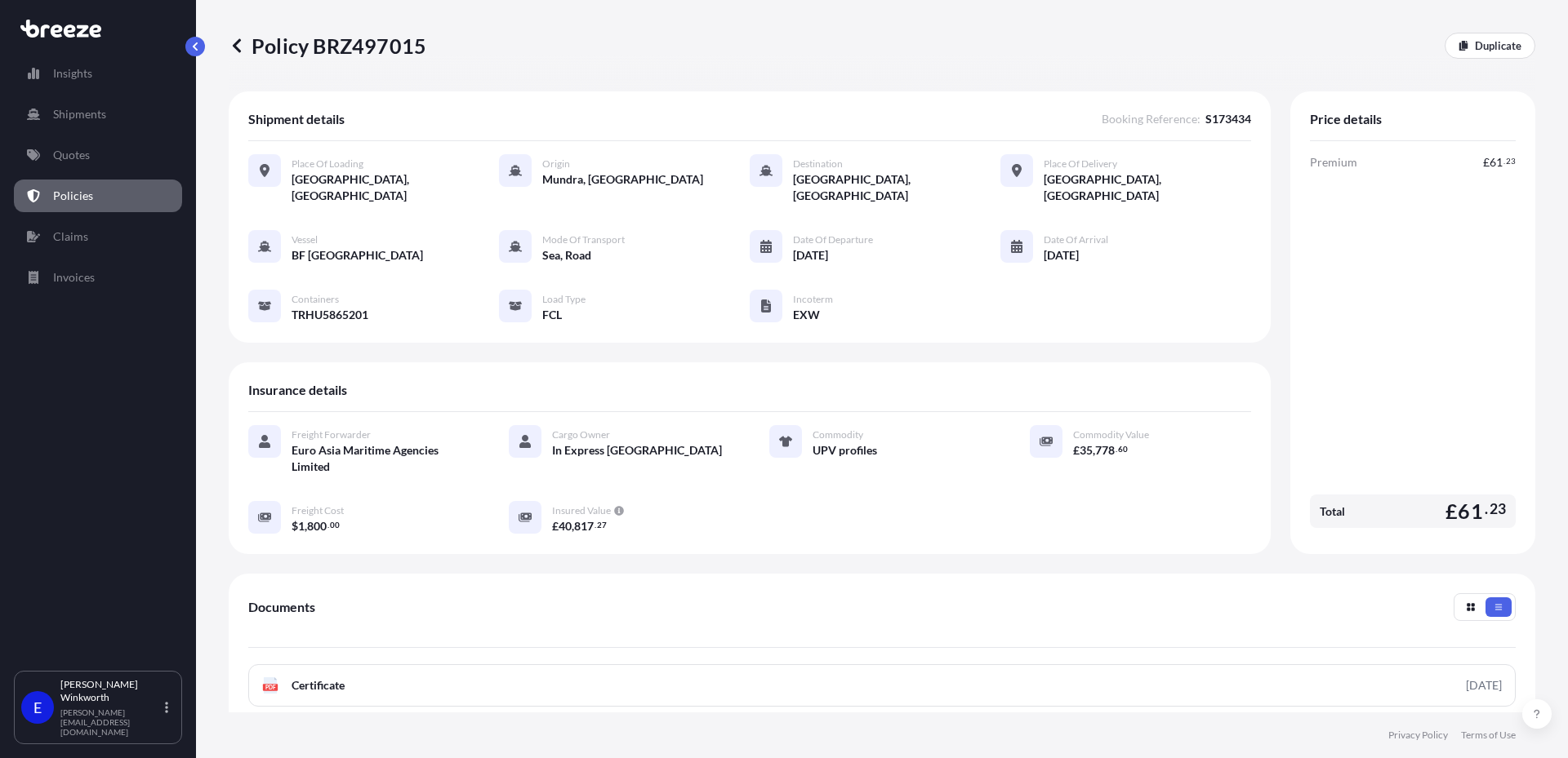
drag, startPoint x: 247, startPoint y: 40, endPoint x: 436, endPoint y: 35, distance: 189.1
click at [436, 35] on div "Policy BRZ497015 Duplicate" at bounding box center [882, 45] width 1307 height 26
drag, startPoint x: 406, startPoint y: 31, endPoint x: 425, endPoint y: 33, distance: 19.1
click at [408, 31] on div "Policy BRZ497015 Duplicate" at bounding box center [882, 46] width 1307 height 92
drag, startPoint x: 430, startPoint y: 40, endPoint x: 427, endPoint y: 58, distance: 18.2
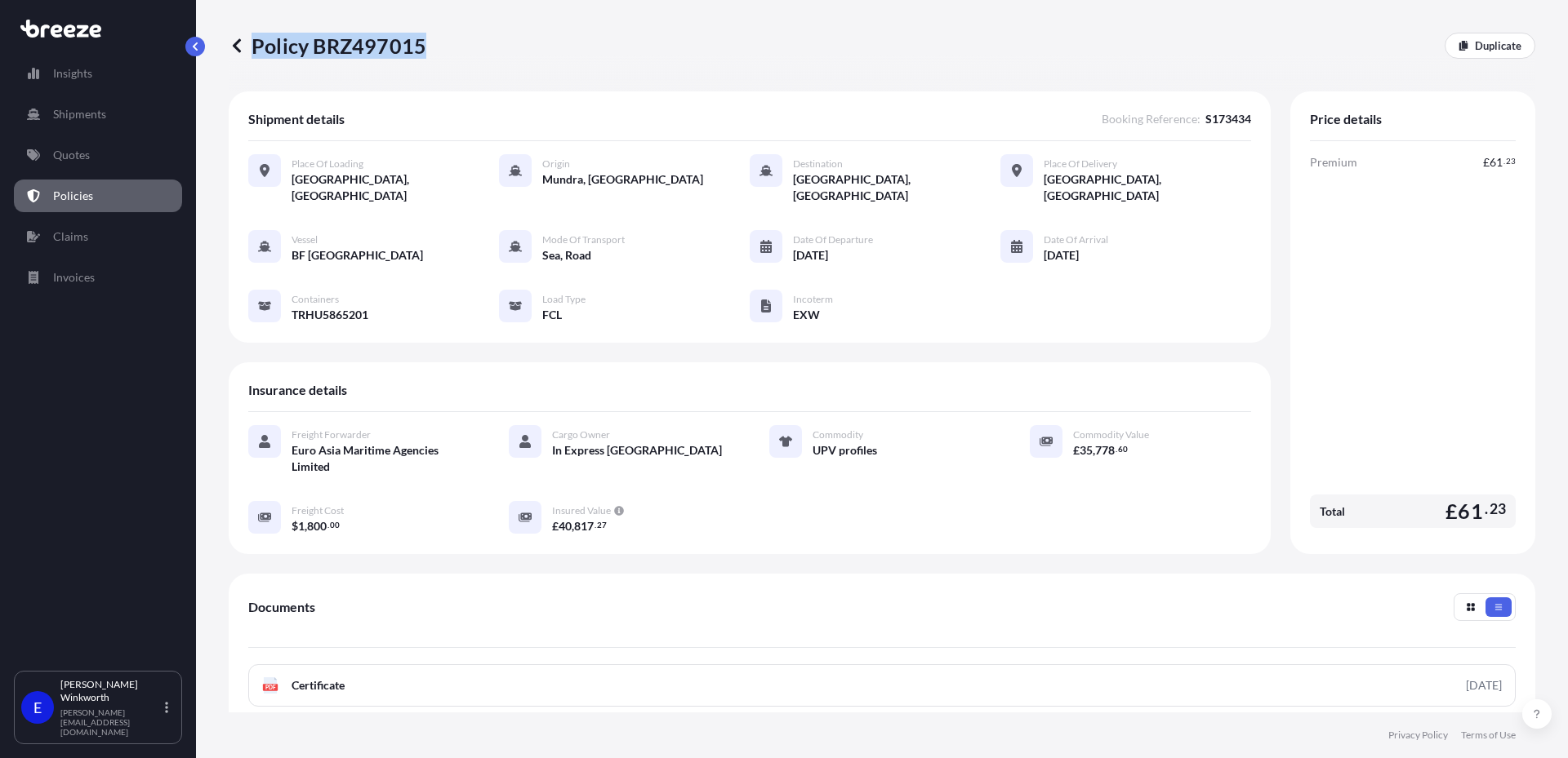
click at [427, 58] on div "Policy BRZ497015 Duplicate" at bounding box center [882, 46] width 1307 height 92
copy p "Policy BRZ497015"
click at [1001, 574] on div "Documents PDF Certificate [DATE] PDF Policy Full Terms and Conditions" at bounding box center [882, 676] width 1307 height 205
